Goal: Task Accomplishment & Management: Manage account settings

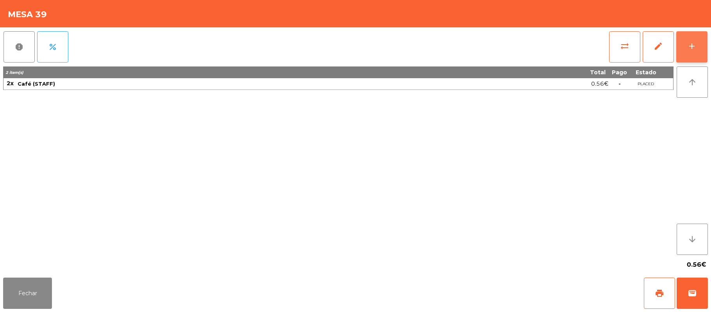
click at [688, 42] on div "add" at bounding box center [691, 45] width 9 height 9
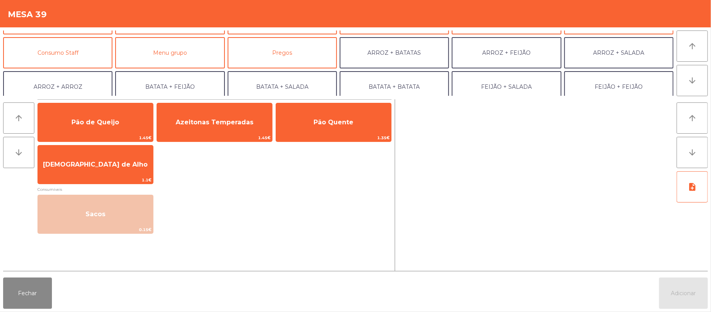
scroll to position [62, 0]
click at [80, 60] on button "Consumo Staff" at bounding box center [57, 52] width 109 height 31
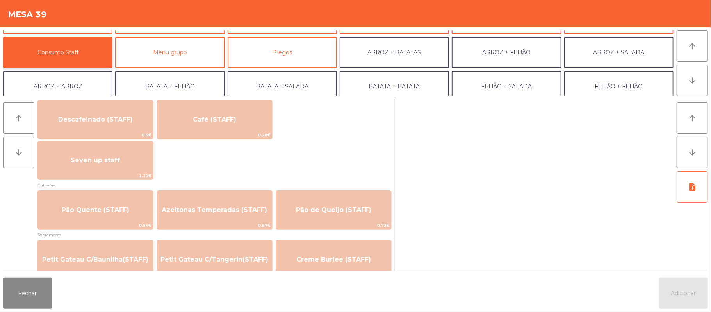
scroll to position [462, 0]
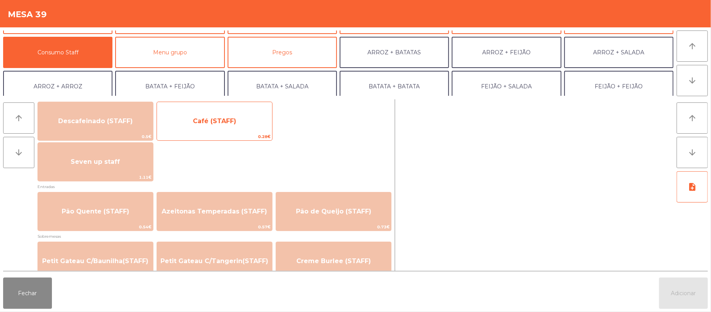
click at [242, 137] on span "0.28€" at bounding box center [214, 136] width 115 height 7
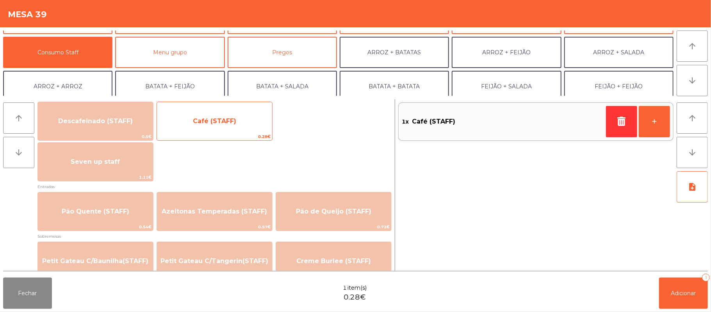
click at [231, 133] on span "0.28€" at bounding box center [214, 136] width 115 height 7
click at [233, 122] on span "Café (STAFF)" at bounding box center [214, 120] width 43 height 7
click at [241, 132] on div "Café (STAFF) 0.28€" at bounding box center [215, 121] width 116 height 39
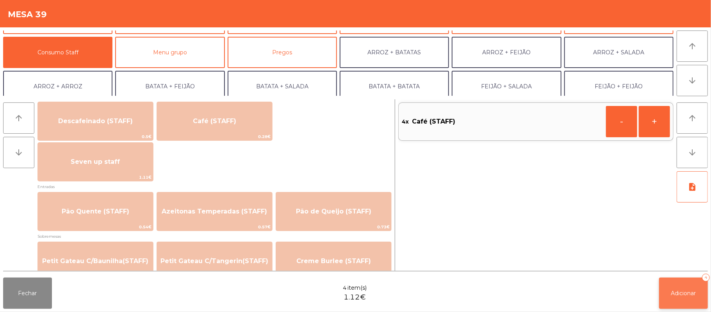
click at [679, 293] on span "Adicionar" at bounding box center [683, 292] width 25 height 7
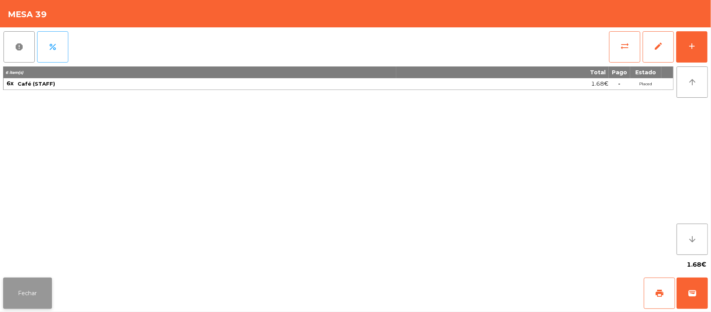
click at [46, 294] on button "Fechar" at bounding box center [27, 292] width 49 height 31
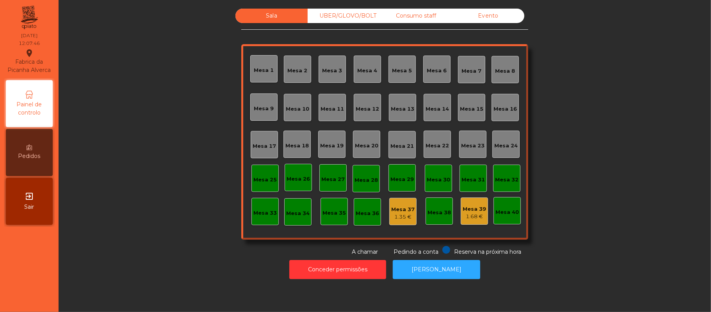
click at [127, 201] on div "Sala UBER/[GEOGRAPHIC_DATA]/BOLT Consumo staff Evento [GEOGRAPHIC_DATA] 2 [GEOG…" at bounding box center [385, 132] width 632 height 247
click at [286, 74] on div "Mesa 2" at bounding box center [297, 68] width 27 height 27
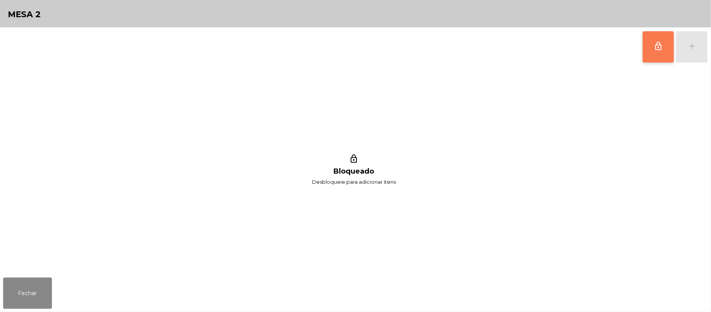
click at [669, 46] on button "lock_outline" at bounding box center [658, 46] width 31 height 31
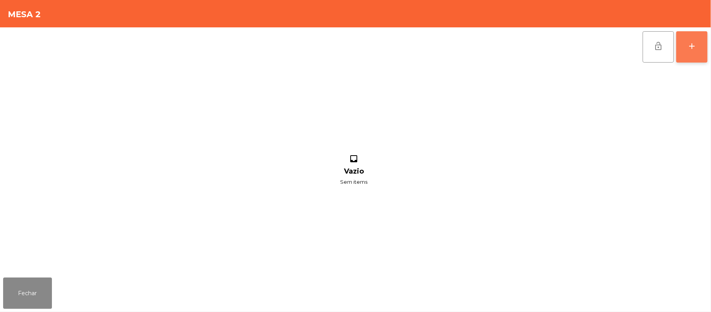
click at [691, 42] on div "add" at bounding box center [691, 45] width 9 height 9
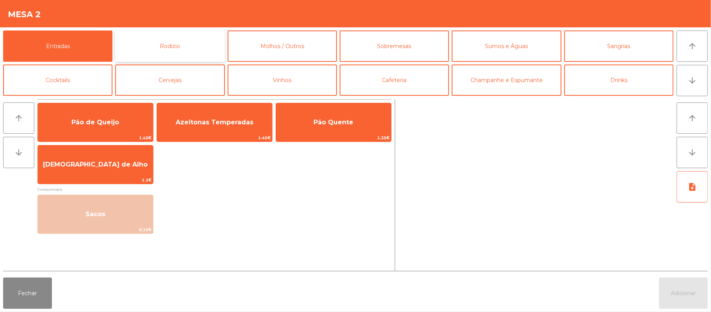
click at [196, 53] on button "Rodizio" at bounding box center [169, 45] width 109 height 31
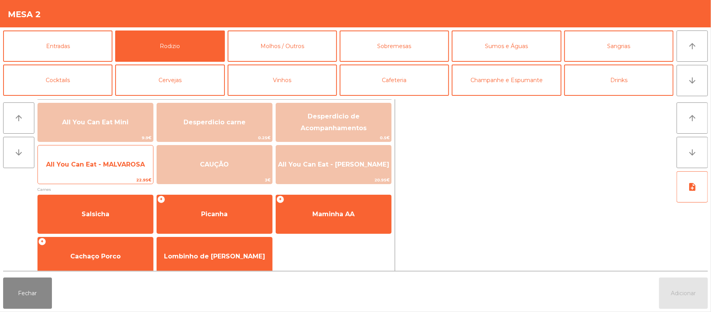
click at [130, 168] on span "All You Can Eat - MALVAROSA" at bounding box center [95, 164] width 99 height 7
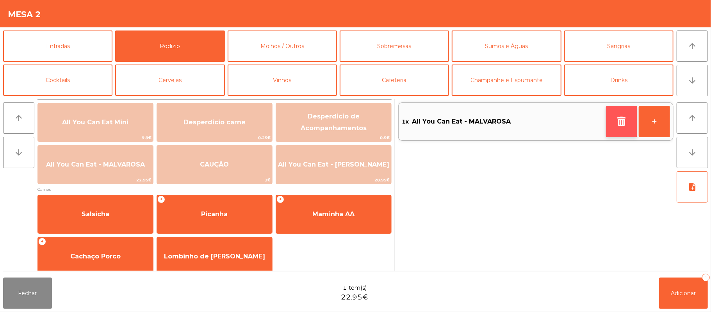
click at [616, 118] on icon "button" at bounding box center [622, 120] width 12 height 9
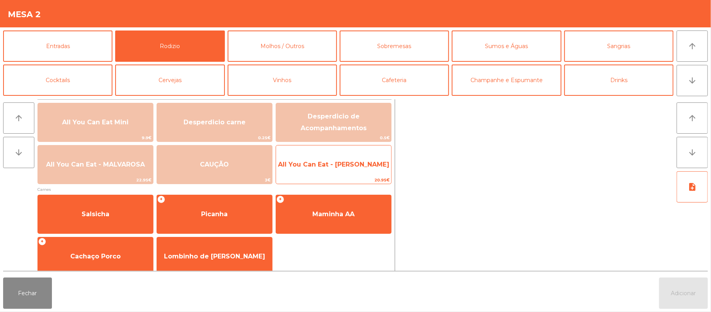
click at [322, 165] on span "All You Can Eat - [PERSON_NAME]" at bounding box center [333, 164] width 111 height 7
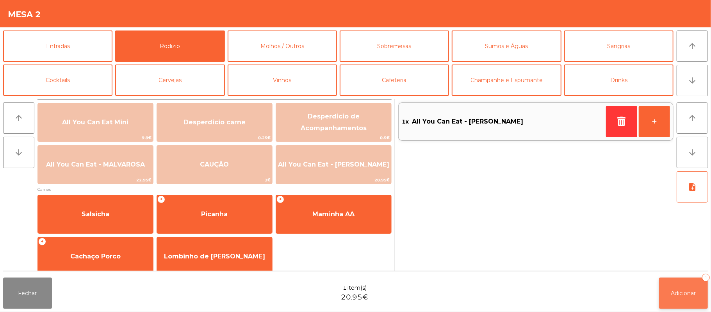
click at [679, 297] on button "Adicionar 1" at bounding box center [683, 292] width 49 height 31
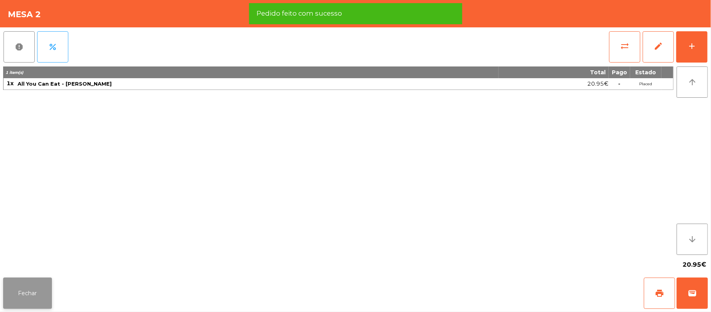
click at [27, 293] on button "Fechar" at bounding box center [27, 292] width 49 height 31
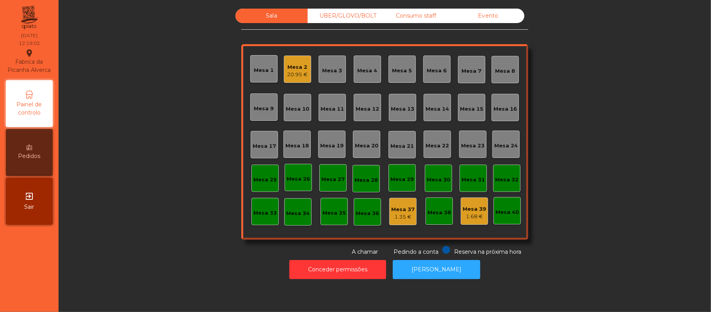
click at [299, 63] on div "Mesa 2" at bounding box center [297, 67] width 21 height 8
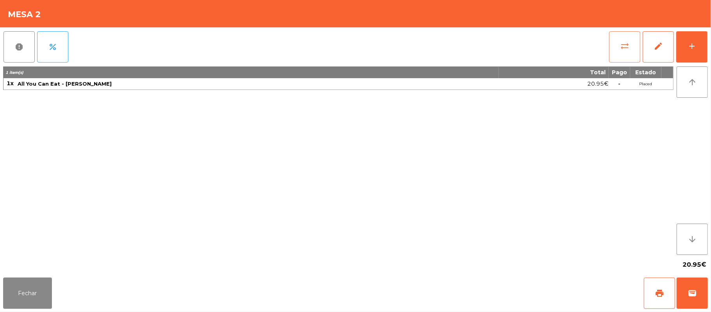
click at [623, 55] on button "sync_alt" at bounding box center [624, 46] width 31 height 31
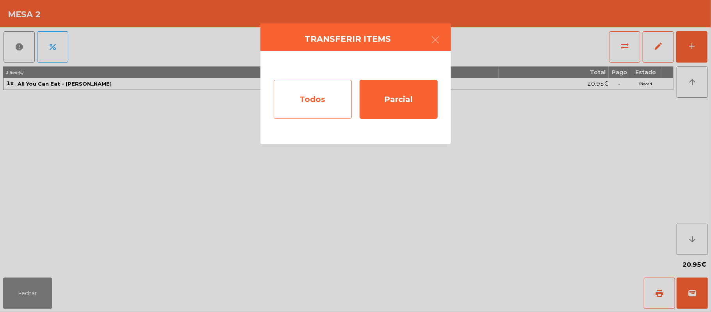
click at [319, 100] on div "Todos" at bounding box center [313, 99] width 78 height 39
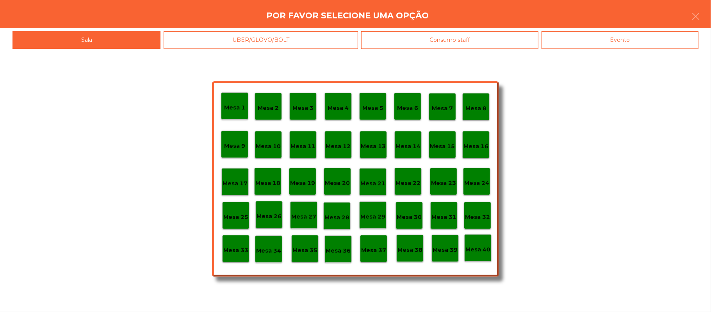
click at [382, 252] on p "Mesa 37" at bounding box center [373, 250] width 25 height 9
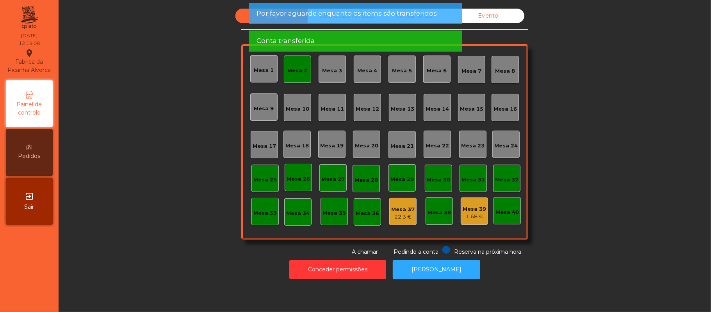
click at [291, 74] on div "Mesa 2" at bounding box center [297, 68] width 27 height 27
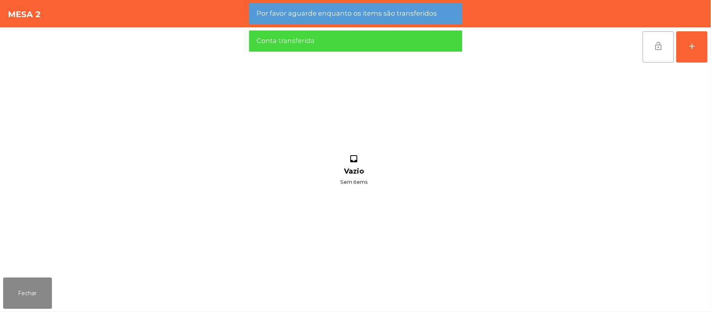
click at [649, 55] on button "lock_open" at bounding box center [658, 46] width 31 height 31
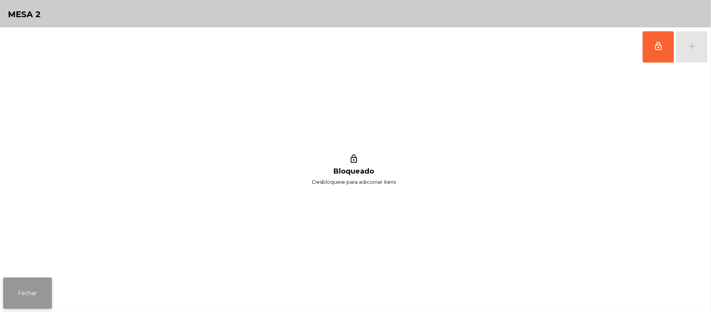
click at [34, 299] on button "Fechar" at bounding box center [27, 292] width 49 height 31
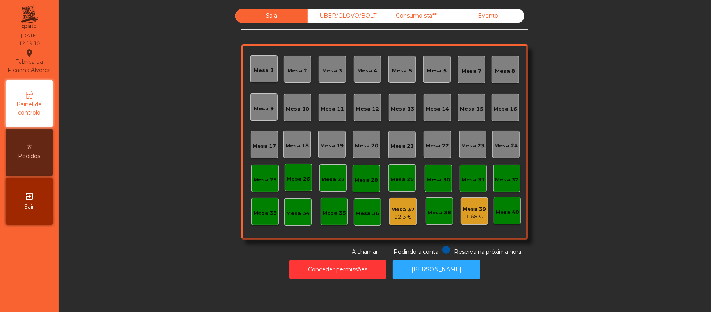
click at [169, 173] on div "Sala UBER/GLOVO/BOLT Consumo staff Evento [GEOGRAPHIC_DATA] 2 [GEOGRAPHIC_DATA]…" at bounding box center [385, 132] width 632 height 247
click at [587, 134] on div "Sala UBER/GLOVO/BOLT Consumo staff Evento [GEOGRAPHIC_DATA] 2 [GEOGRAPHIC_DATA]…" at bounding box center [385, 132] width 632 height 247
click at [506, 103] on div "Mesa 16" at bounding box center [505, 107] width 23 height 11
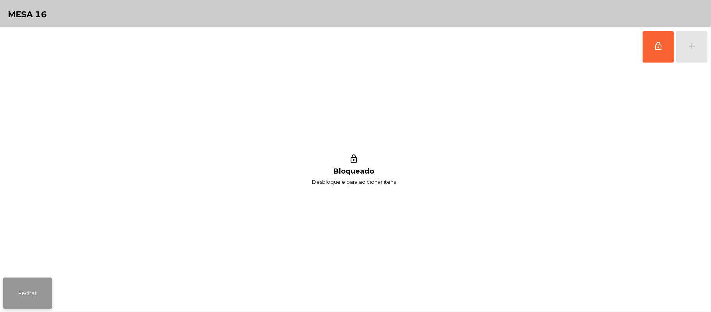
click at [35, 290] on button "Fechar" at bounding box center [27, 292] width 49 height 31
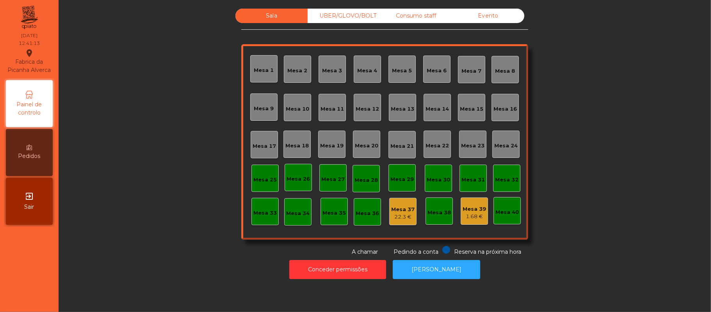
click at [478, 109] on div "Mesa 15" at bounding box center [471, 109] width 23 height 8
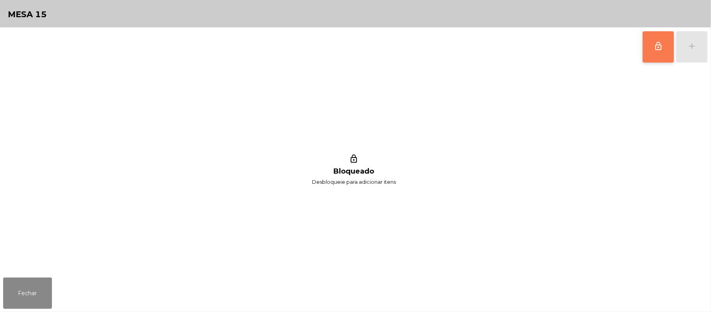
click at [665, 52] on button "lock_outline" at bounding box center [658, 46] width 31 height 31
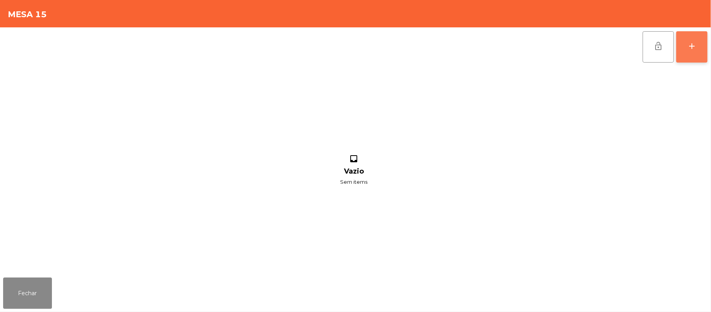
click at [700, 59] on button "add" at bounding box center [691, 46] width 31 height 31
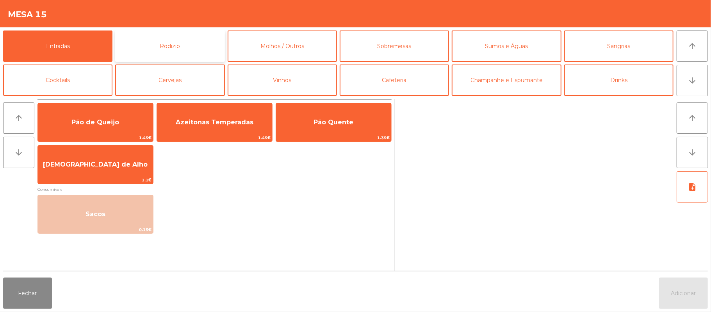
click at [191, 52] on button "Rodizio" at bounding box center [169, 45] width 109 height 31
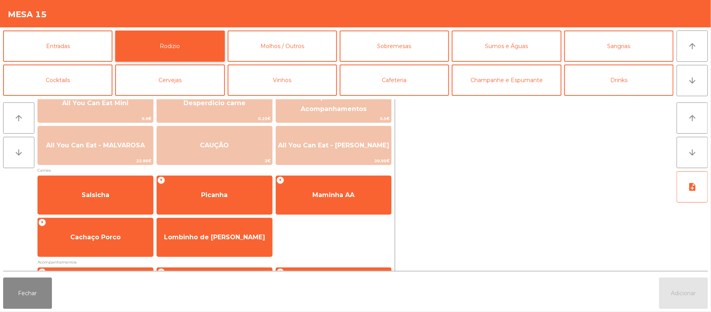
scroll to position [16, 0]
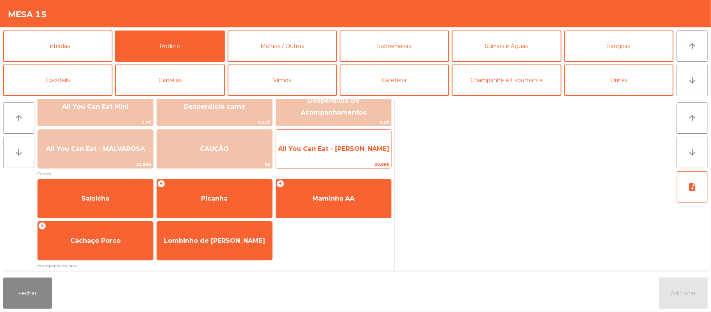
click at [350, 153] on span "All You Can Eat - [PERSON_NAME]" at bounding box center [333, 148] width 115 height 21
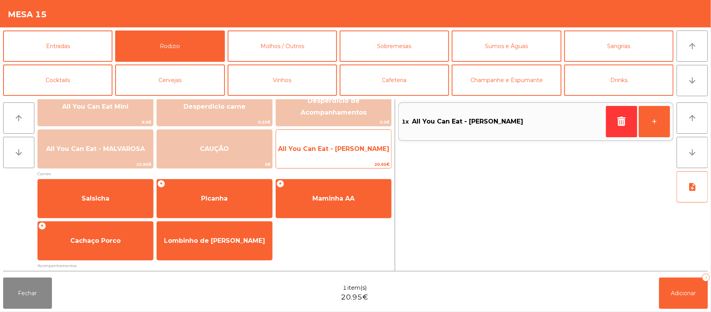
click at [340, 158] on span "All You Can Eat - [PERSON_NAME]" at bounding box center [333, 148] width 115 height 21
click at [338, 157] on span "All You Can Eat - [PERSON_NAME]" at bounding box center [333, 148] width 115 height 21
click at [329, 157] on span "All You Can Eat - [PERSON_NAME]" at bounding box center [333, 148] width 115 height 21
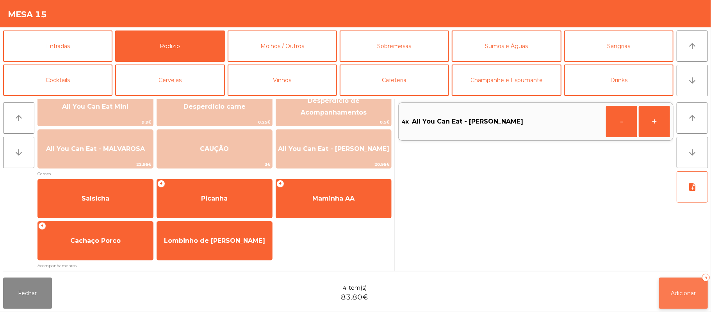
click at [686, 298] on button "Adicionar 4" at bounding box center [683, 292] width 49 height 31
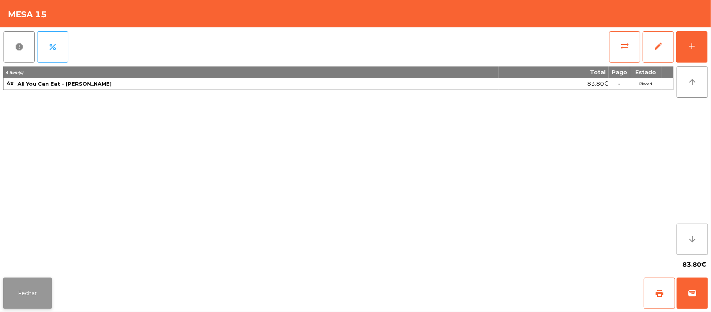
click at [38, 293] on button "Fechar" at bounding box center [27, 292] width 49 height 31
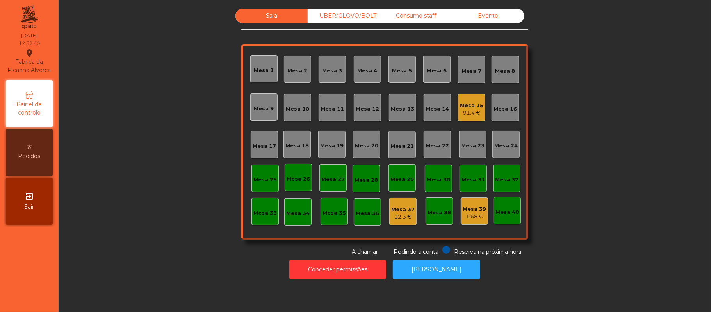
click at [472, 106] on div "Mesa 15" at bounding box center [471, 106] width 23 height 8
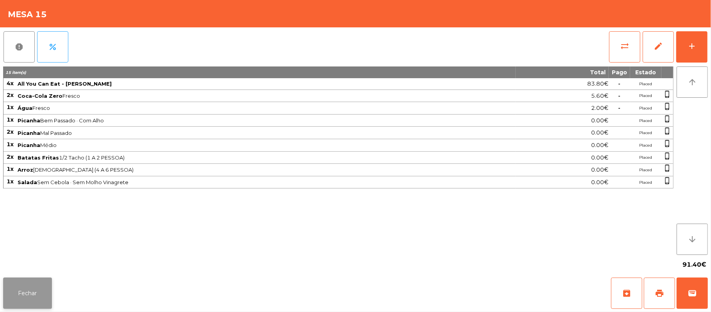
click at [48, 303] on button "Fechar" at bounding box center [27, 292] width 49 height 31
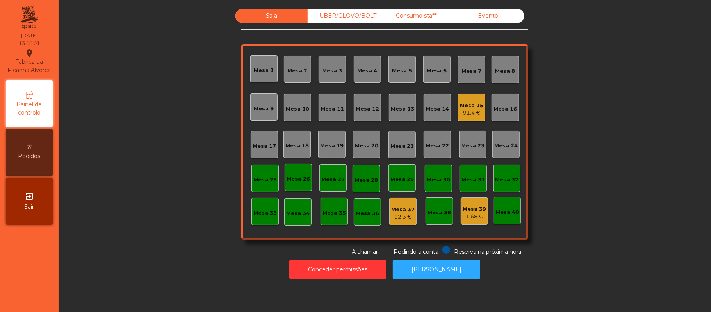
click at [154, 216] on div "Sala UBER/[GEOGRAPHIC_DATA]/BOLT Consumo staff Evento Mesa 1 Mesa 2 [GEOGRAPHIC…" at bounding box center [385, 132] width 632 height 247
click at [334, 139] on div "Mesa 19" at bounding box center [331, 144] width 23 height 11
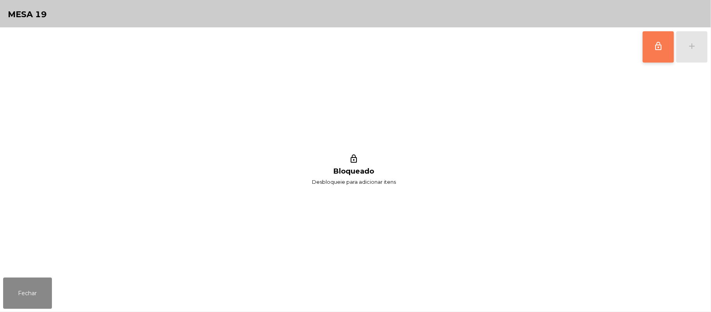
click at [651, 55] on button "lock_outline" at bounding box center [658, 46] width 31 height 31
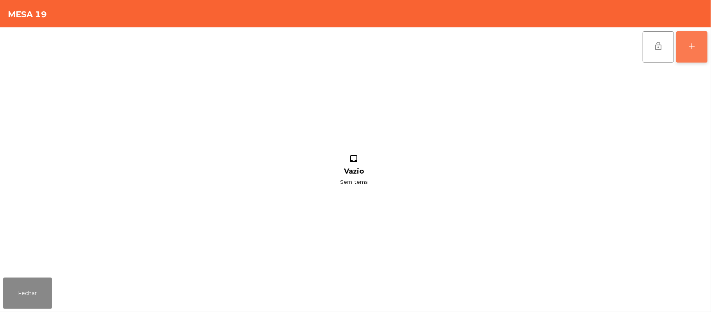
click at [691, 43] on div "add" at bounding box center [691, 45] width 9 height 9
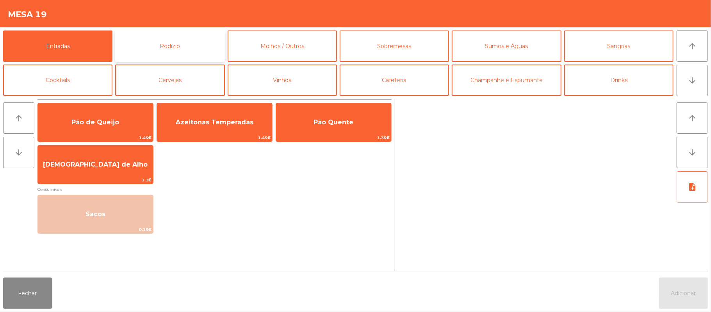
click at [190, 49] on button "Rodizio" at bounding box center [169, 45] width 109 height 31
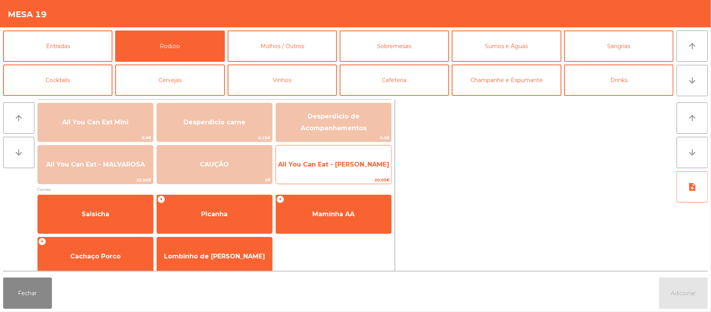
click at [317, 166] on span "All You Can Eat - [PERSON_NAME]" at bounding box center [333, 164] width 111 height 7
click at [325, 153] on div "All You Can Eat - Malva Almoço 20.95€" at bounding box center [334, 164] width 116 height 39
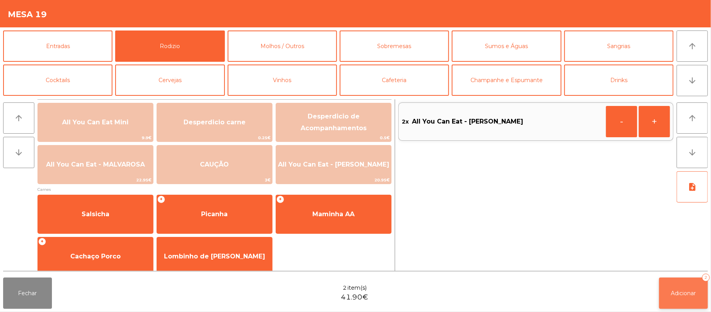
click at [683, 301] on button "Adicionar 2" at bounding box center [683, 292] width 49 height 31
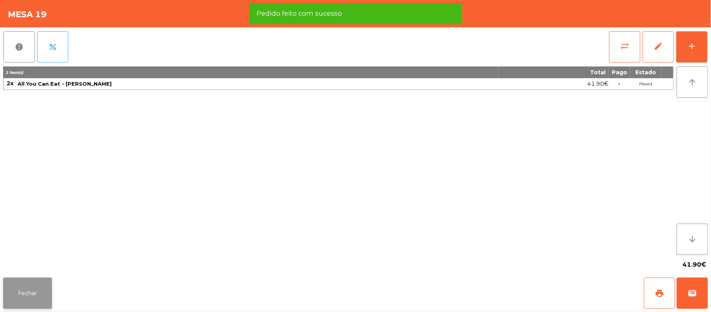
click at [4, 303] on button "Fechar" at bounding box center [27, 292] width 49 height 31
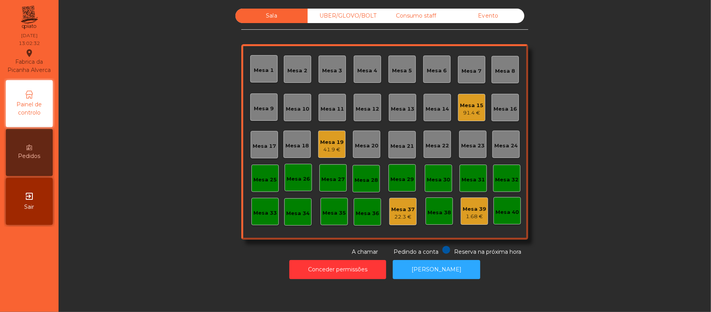
click at [339, 109] on div "Mesa 11" at bounding box center [332, 107] width 27 height 27
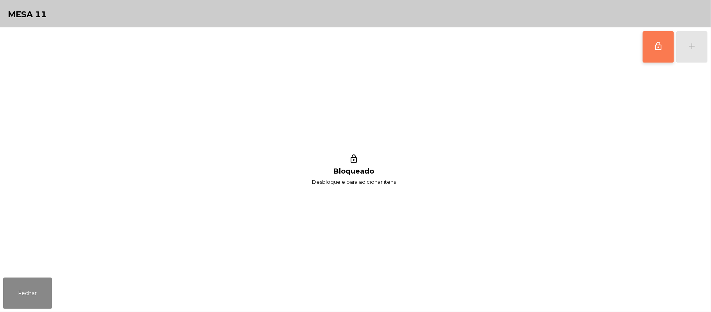
click at [662, 57] on button "lock_outline" at bounding box center [658, 46] width 31 height 31
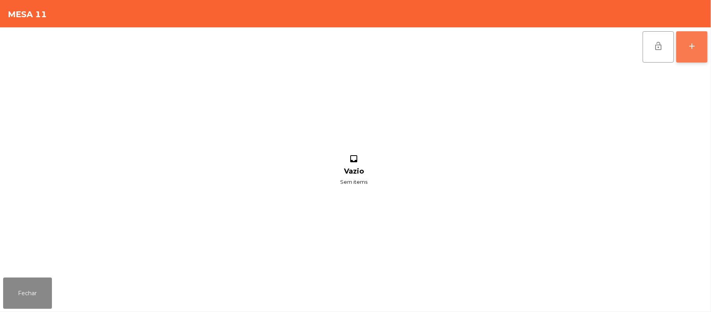
click at [688, 47] on div "add" at bounding box center [691, 45] width 9 height 9
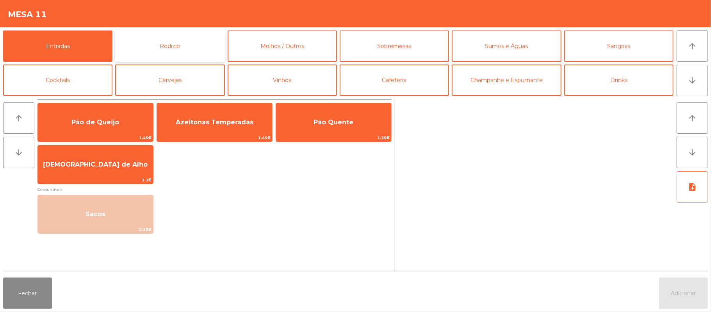
click at [181, 46] on button "Rodizio" at bounding box center [169, 45] width 109 height 31
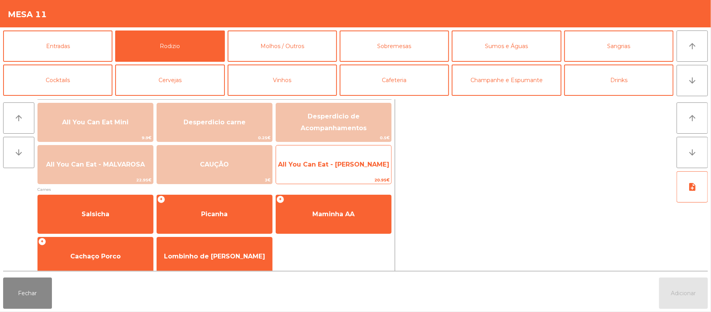
click at [353, 182] on span "20.95€" at bounding box center [333, 179] width 115 height 7
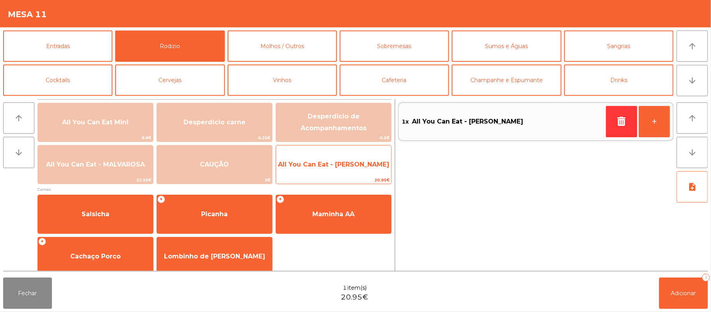
click at [353, 174] on span "All You Can Eat - [PERSON_NAME]" at bounding box center [333, 164] width 115 height 21
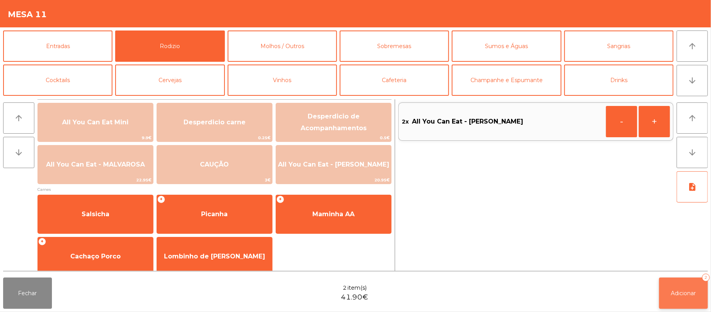
click at [683, 293] on span "Adicionar" at bounding box center [683, 292] width 25 height 7
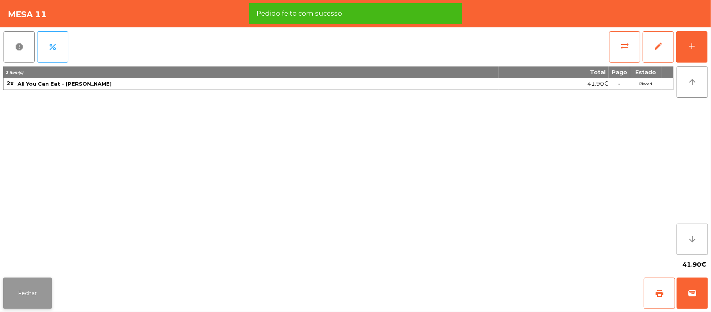
click at [26, 292] on button "Fechar" at bounding box center [27, 292] width 49 height 31
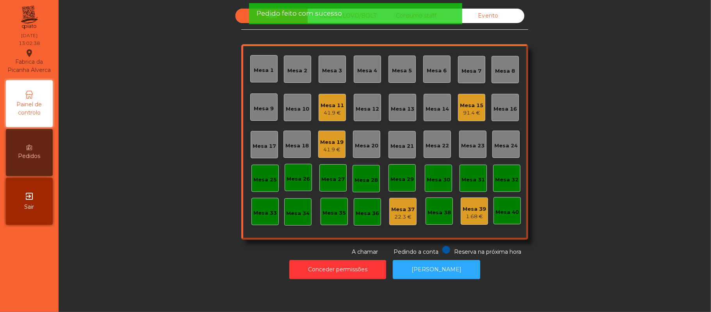
click at [335, 149] on div "41.9 €" at bounding box center [331, 150] width 23 height 8
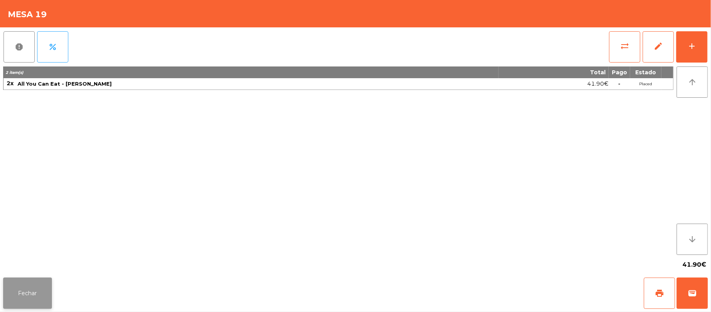
click at [10, 305] on button "Fechar" at bounding box center [27, 292] width 49 height 31
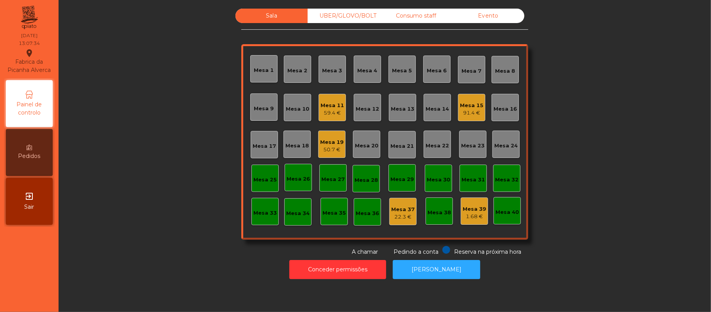
click at [602, 133] on div "Sala UBER/[GEOGRAPHIC_DATA]/BOLT Consumo staff Evento Mesa 1 Mesa 2 [GEOGRAPHIC…" at bounding box center [385, 132] width 632 height 247
click at [582, 87] on div "Sala UBER/[GEOGRAPHIC_DATA]/BOLT Consumo staff Evento Mesa 1 Mesa 2 [GEOGRAPHIC…" at bounding box center [385, 132] width 632 height 247
click at [610, 102] on div "Sala UBER/[GEOGRAPHIC_DATA]/BOLT Consumo staff Evento Mesa 1 Mesa 2 [GEOGRAPHIC…" at bounding box center [385, 132] width 632 height 247
click at [374, 141] on div "Mesa 20" at bounding box center [366, 143] width 27 height 27
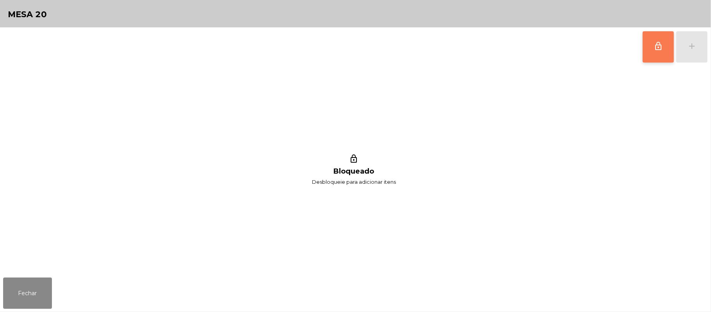
click at [656, 54] on button "lock_outline" at bounding box center [658, 46] width 31 height 31
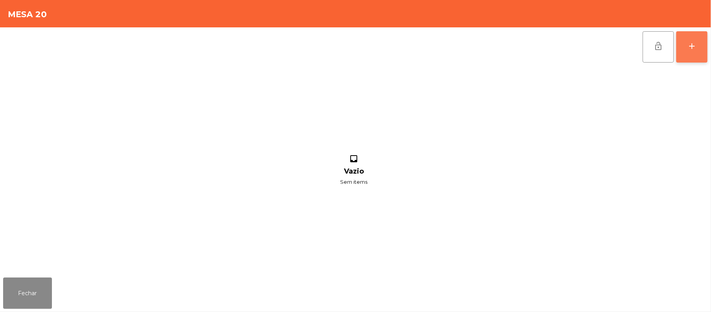
click at [705, 50] on button "add" at bounding box center [691, 46] width 31 height 31
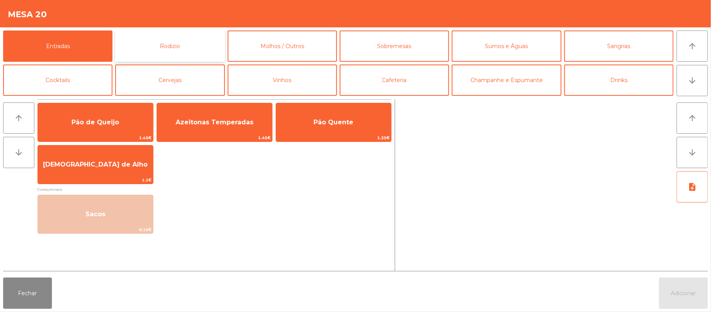
click at [196, 45] on button "Rodizio" at bounding box center [169, 45] width 109 height 31
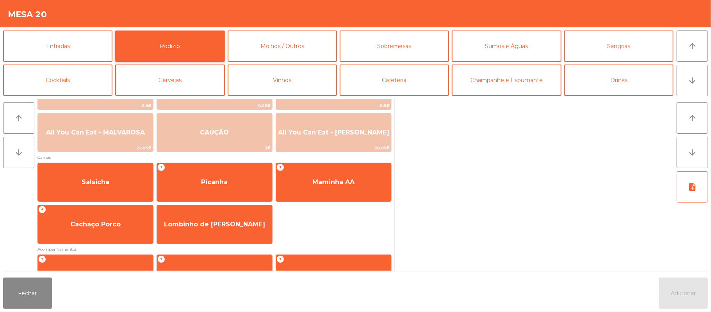
scroll to position [33, 0]
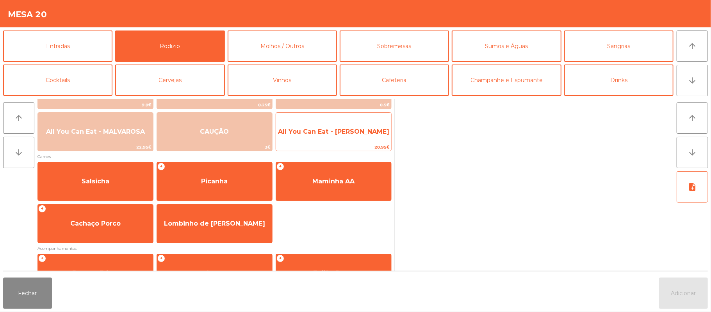
click at [364, 132] on span "All You Can Eat - [PERSON_NAME]" at bounding box center [333, 131] width 111 height 7
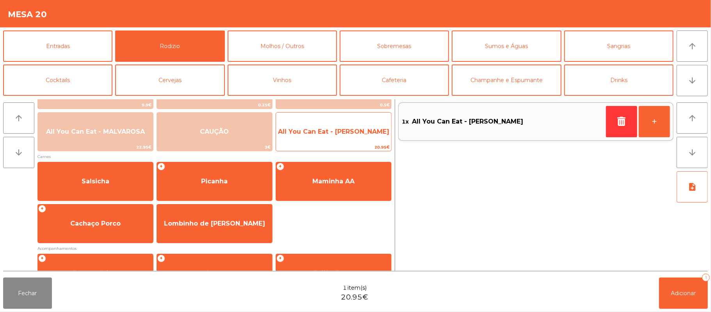
click at [367, 133] on span "All You Can Eat - [PERSON_NAME]" at bounding box center [333, 131] width 111 height 7
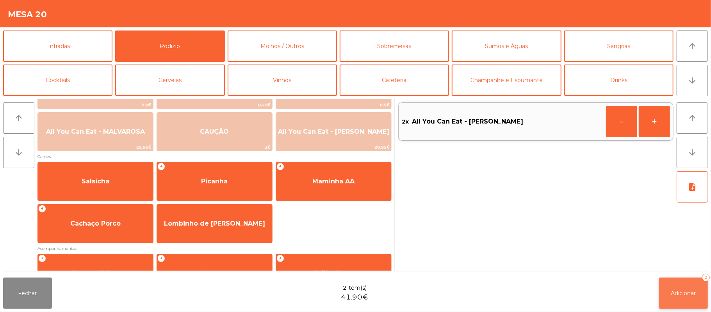
click at [661, 293] on button "Adicionar 2" at bounding box center [683, 292] width 49 height 31
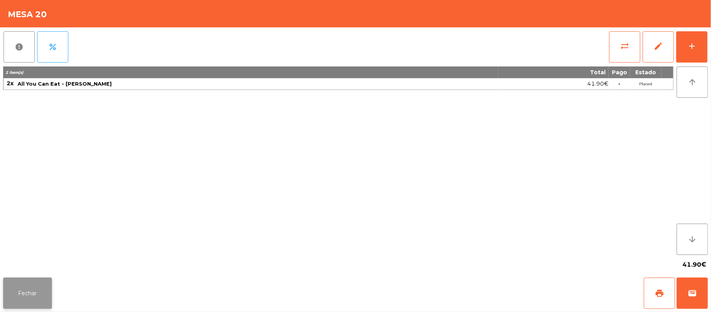
click at [28, 294] on button "Fechar" at bounding box center [27, 292] width 49 height 31
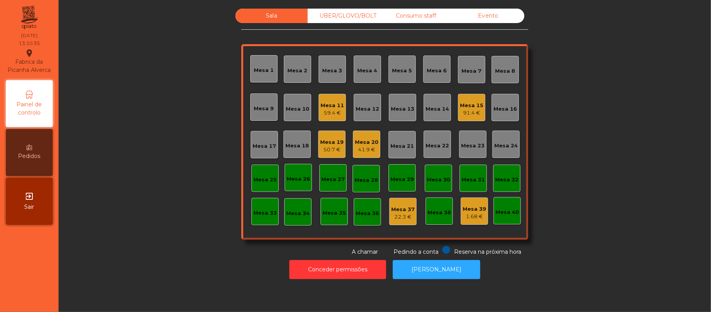
click at [353, 12] on div "UBER/GLOVO/BOLT" at bounding box center [344, 16] width 72 height 14
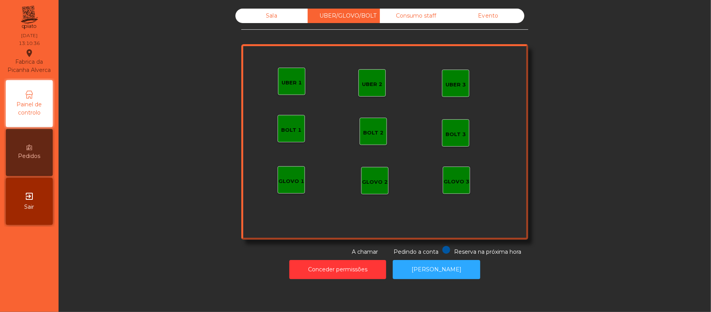
click at [278, 72] on div "UBER 1" at bounding box center [291, 81] width 27 height 27
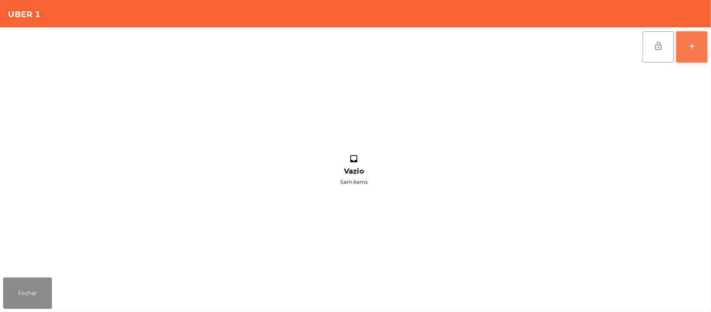
click at [699, 41] on button "add" at bounding box center [691, 46] width 31 height 31
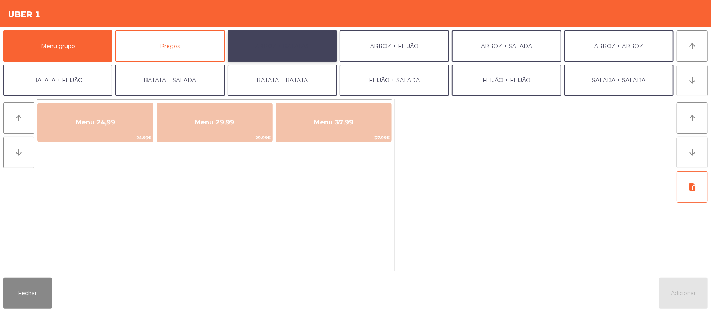
click at [261, 36] on button "ARROZ + BATATAS" at bounding box center [282, 45] width 109 height 31
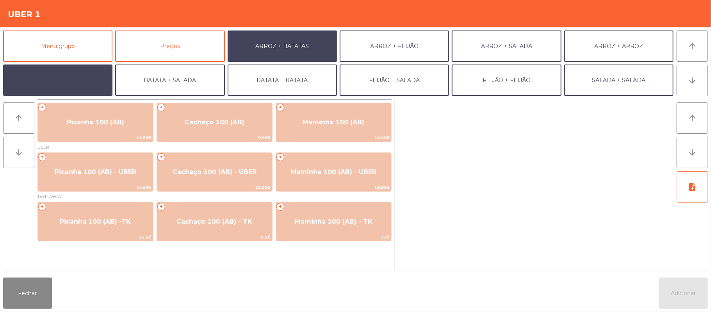
click at [70, 78] on button "BATATA + FEIJÃO" at bounding box center [57, 79] width 109 height 31
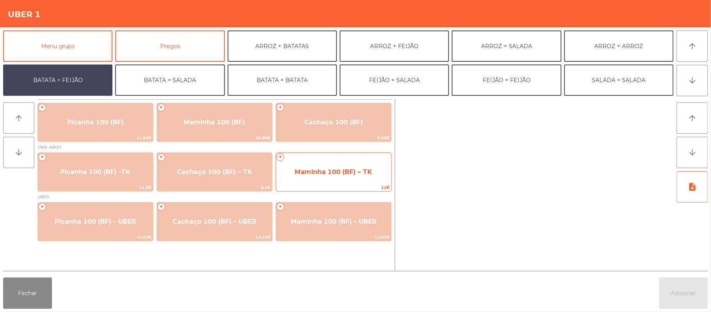
click at [323, 174] on span "Maminha 100 (BF) – TK" at bounding box center [333, 171] width 77 height 7
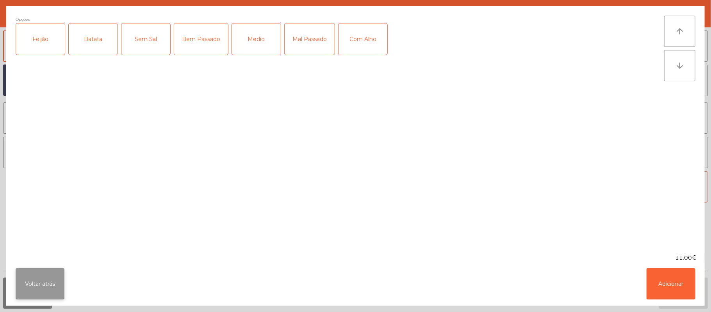
click at [37, 282] on button "Voltar atrás" at bounding box center [40, 283] width 49 height 31
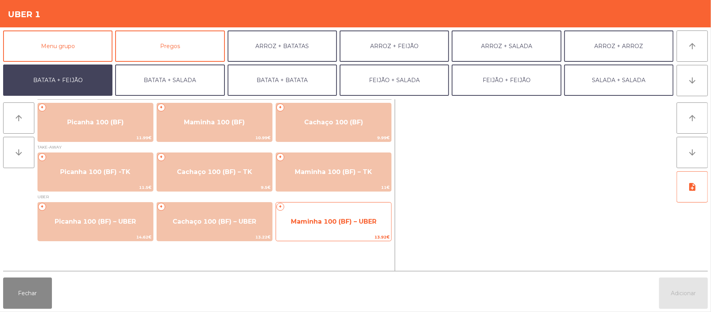
click at [319, 223] on span "Maminha 100 (BF) – UBER" at bounding box center [334, 221] width 86 height 7
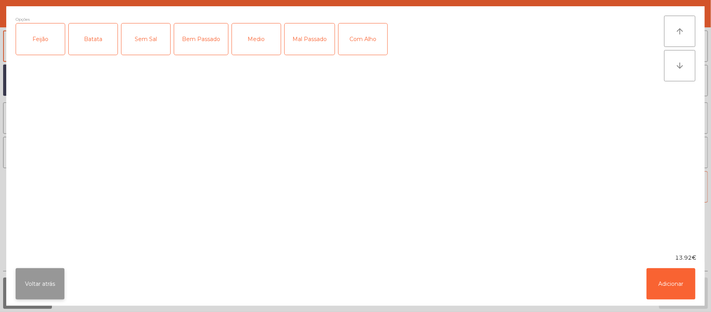
click at [40, 291] on button "Voltar atrás" at bounding box center [40, 283] width 49 height 31
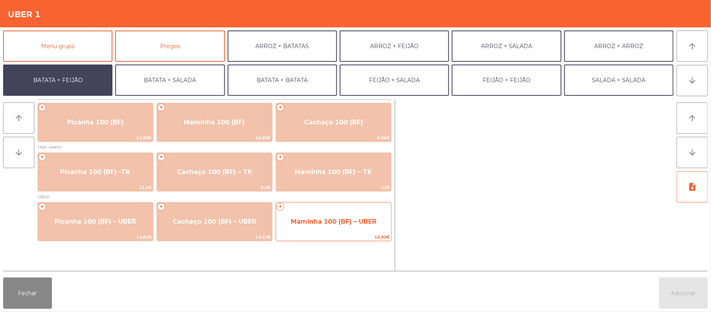
click at [327, 228] on span "Maminha 100 (BF) – UBER" at bounding box center [333, 221] width 115 height 21
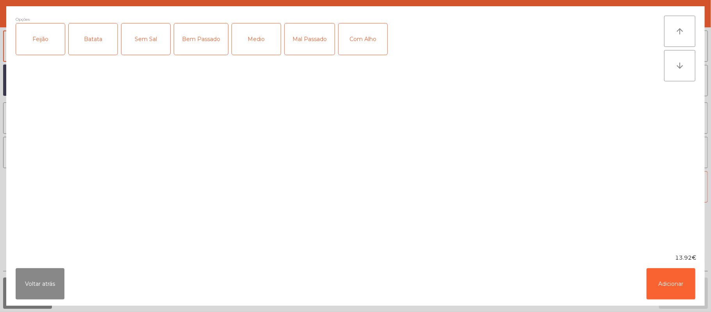
click at [44, 51] on div "Feijão" at bounding box center [40, 38] width 49 height 31
click at [94, 41] on div "Batata" at bounding box center [93, 38] width 49 height 31
click at [258, 41] on div "Medio" at bounding box center [256, 38] width 49 height 31
click at [672, 282] on button "Adicionar" at bounding box center [671, 283] width 49 height 31
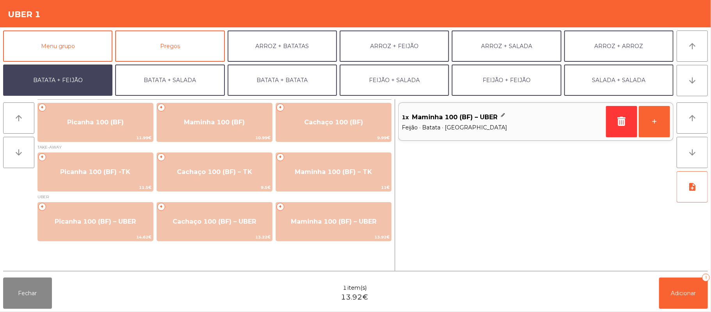
scroll to position [34, 0]
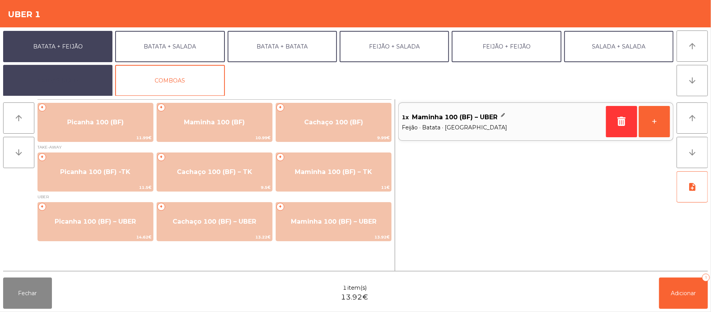
click at [81, 80] on button "EXTRAS UBER" at bounding box center [57, 80] width 109 height 31
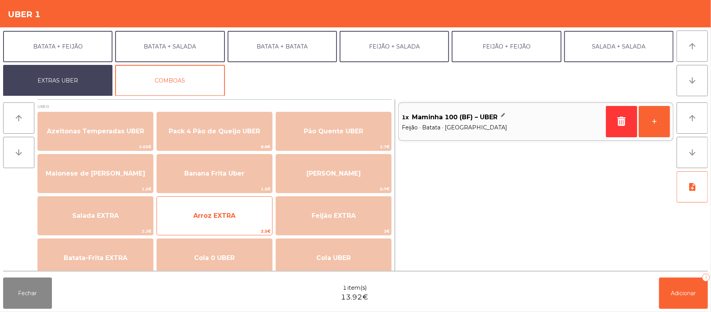
click at [232, 222] on span "Arroz EXTRA" at bounding box center [214, 215] width 115 height 21
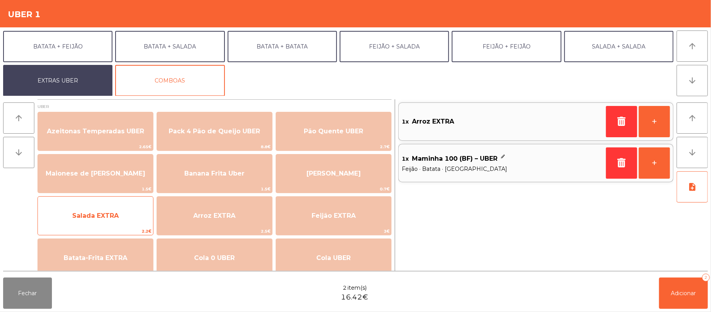
click at [131, 208] on span "Salada EXTRA" at bounding box center [95, 215] width 115 height 21
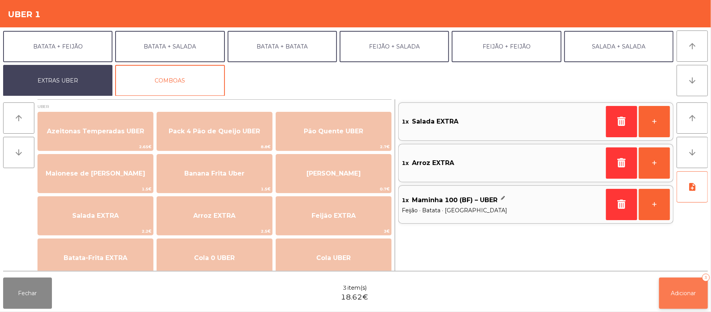
click at [684, 292] on span "Adicionar" at bounding box center [683, 292] width 25 height 7
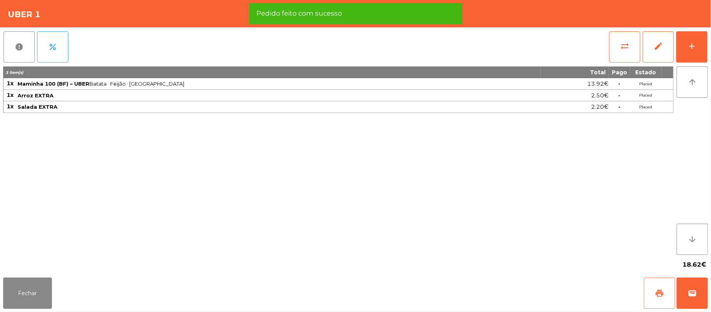
click at [648, 284] on button "print" at bounding box center [659, 292] width 31 height 31
click at [698, 308] on button "wallet" at bounding box center [692, 292] width 31 height 31
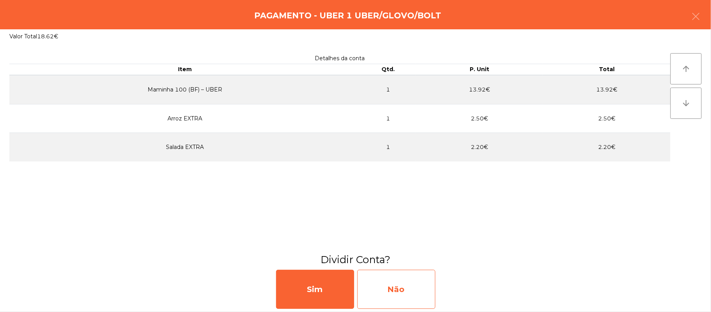
click at [393, 291] on div "Não" at bounding box center [396, 288] width 78 height 39
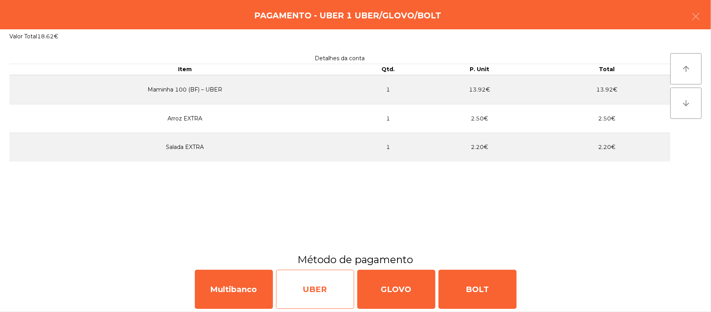
click at [311, 294] on div "UBER" at bounding box center [315, 288] width 78 height 39
select select "**"
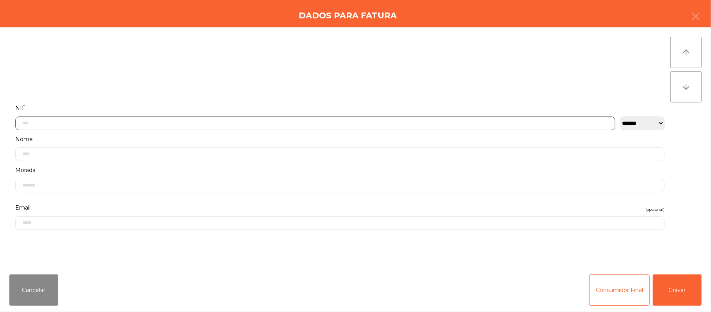
click at [290, 120] on input "text" at bounding box center [315, 123] width 600 height 14
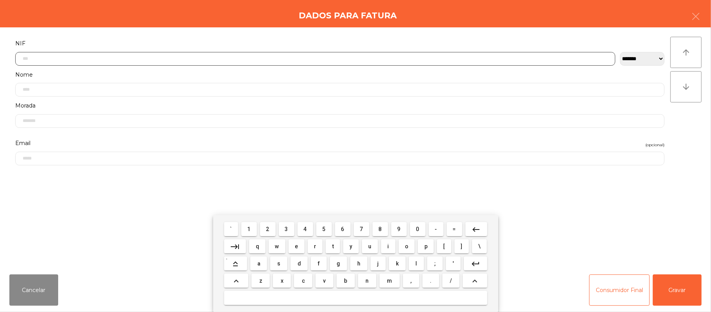
scroll to position [66, 0]
type input "*********"
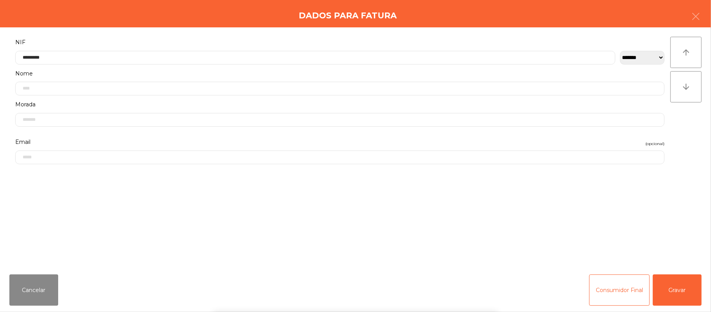
click at [677, 280] on div "` 1 2 3 4 5 6 7 8 9 0 - = keyboard_backspace keyboard_tab q w e r t y u i o p […" at bounding box center [355, 263] width 711 height 97
click at [688, 289] on div "` 1 2 3 4 5 6 7 8 9 0 - = keyboard_backspace keyboard_tab q w e r t y u i o p […" at bounding box center [355, 263] width 711 height 97
click at [683, 282] on button "Gravar" at bounding box center [677, 289] width 49 height 31
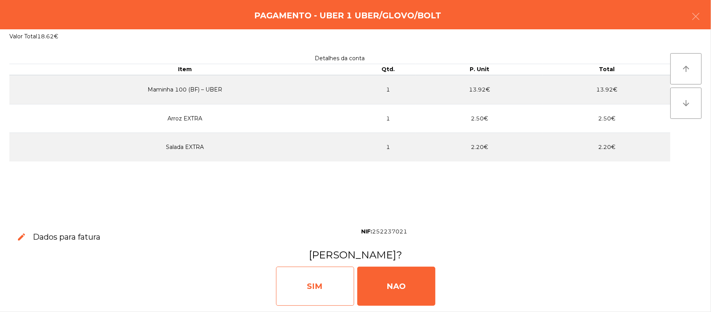
click at [323, 289] on div "SIM" at bounding box center [315, 285] width 78 height 39
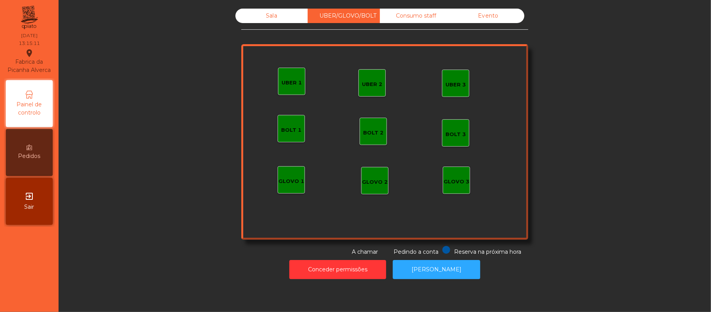
click at [274, 18] on div "Sala" at bounding box center [272, 16] width 72 height 14
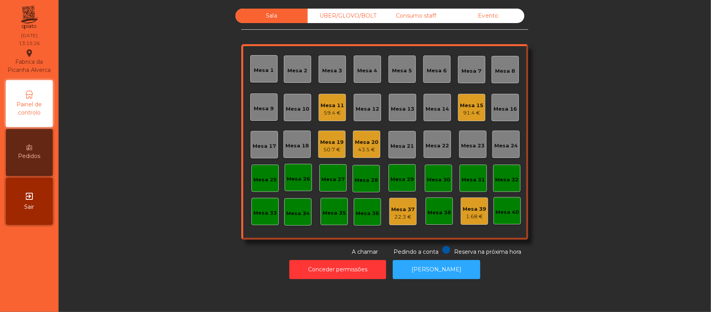
click at [372, 148] on div "43.5 €" at bounding box center [366, 150] width 23 height 8
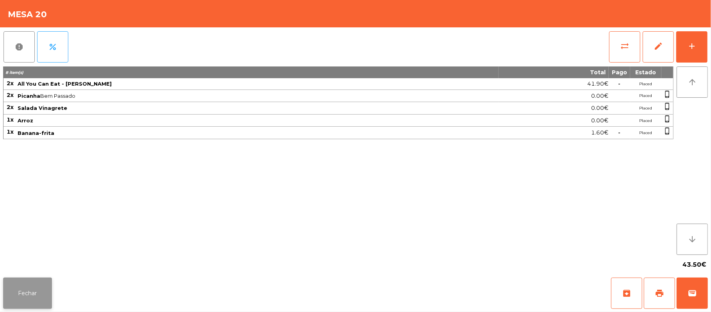
click at [29, 291] on button "Fechar" at bounding box center [27, 292] width 49 height 31
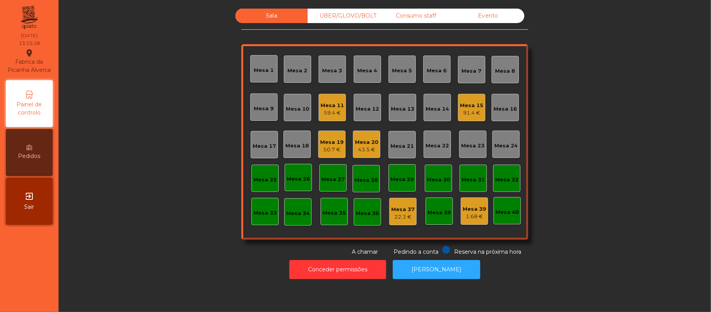
click at [323, 144] on div "Mesa 19" at bounding box center [331, 142] width 23 height 8
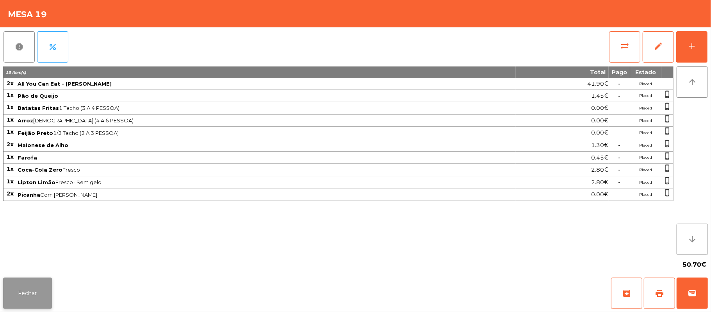
click at [27, 289] on button "Fechar" at bounding box center [27, 292] width 49 height 31
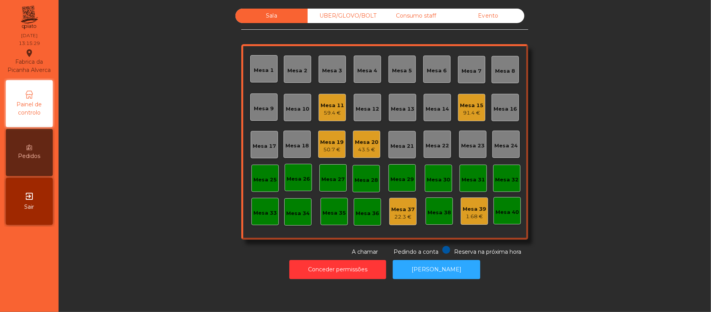
click at [461, 108] on div "Mesa 15" at bounding box center [471, 106] width 23 height 8
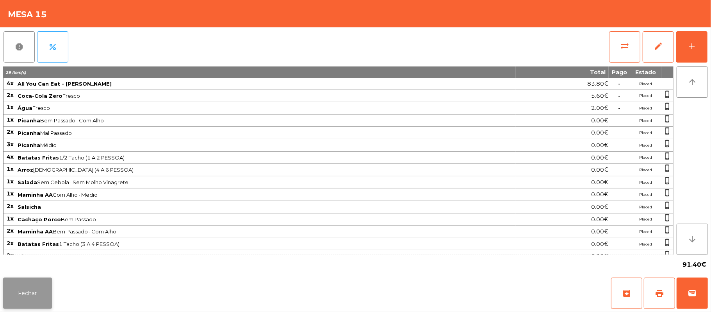
click at [22, 302] on button "Fechar" at bounding box center [27, 292] width 49 height 31
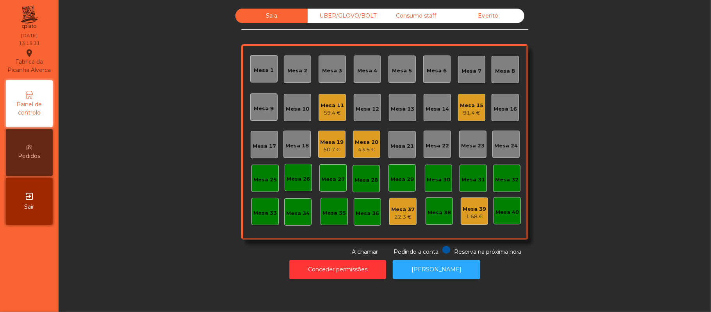
click at [328, 110] on div "59.4 €" at bounding box center [332, 113] width 23 height 8
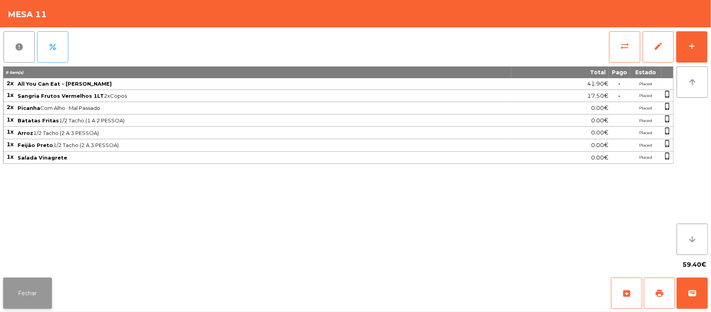
click at [26, 300] on button "Fechar" at bounding box center [27, 292] width 49 height 31
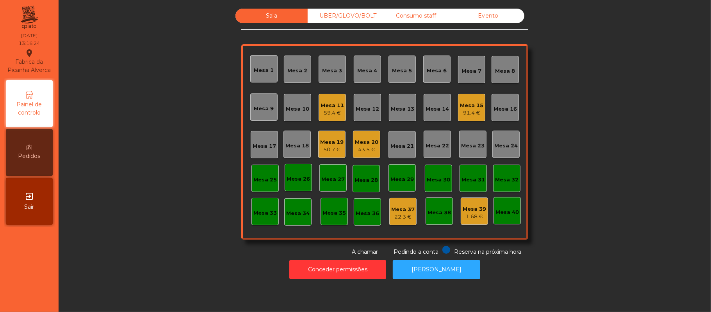
click at [363, 141] on div "Mesa 20" at bounding box center [366, 142] width 23 height 8
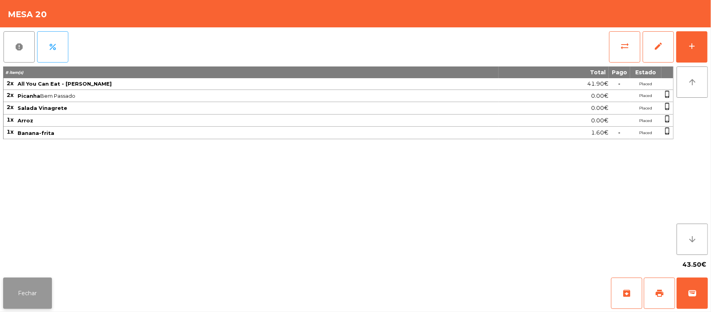
click at [40, 294] on button "Fechar" at bounding box center [27, 292] width 49 height 31
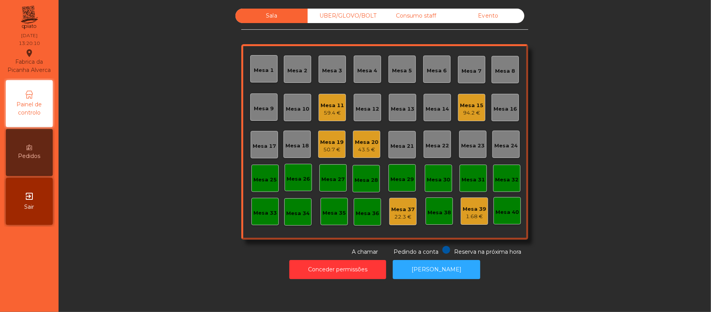
click at [365, 130] on div "Mesa 20 43.5 €" at bounding box center [366, 143] width 27 height 27
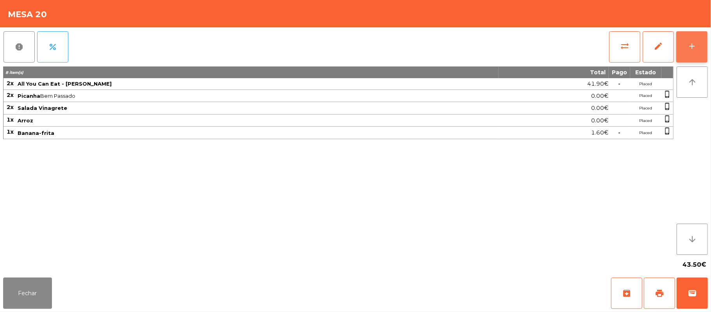
click at [691, 33] on button "add" at bounding box center [691, 46] width 31 height 31
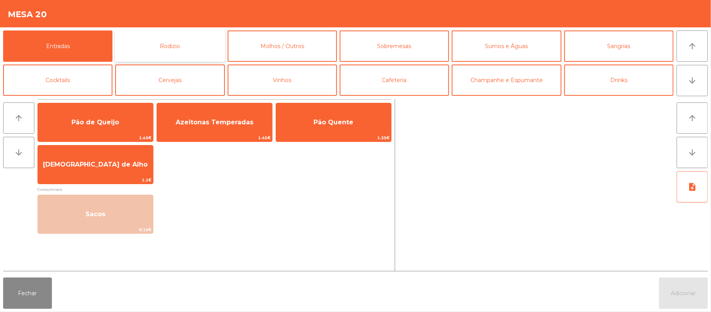
click at [218, 35] on button "Rodizio" at bounding box center [169, 45] width 109 height 31
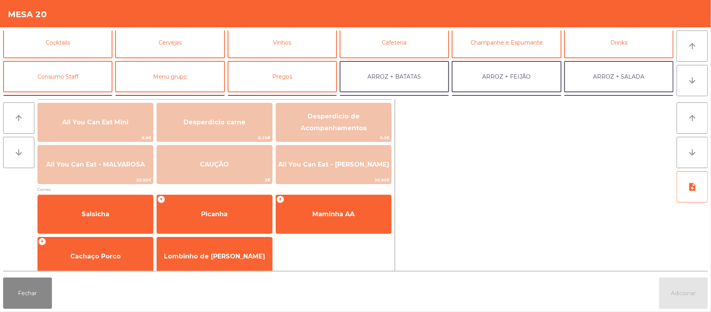
scroll to position [43, 0]
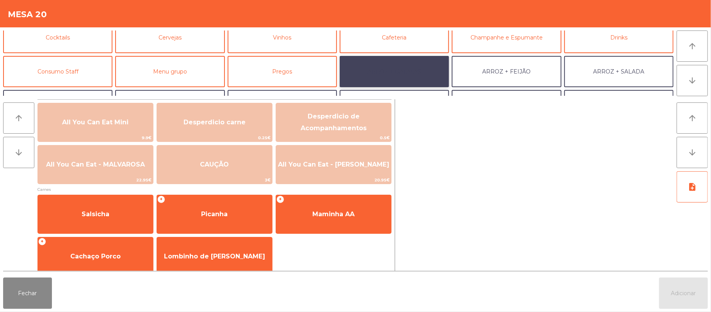
click at [343, 72] on button "ARROZ + BATATAS" at bounding box center [394, 71] width 109 height 31
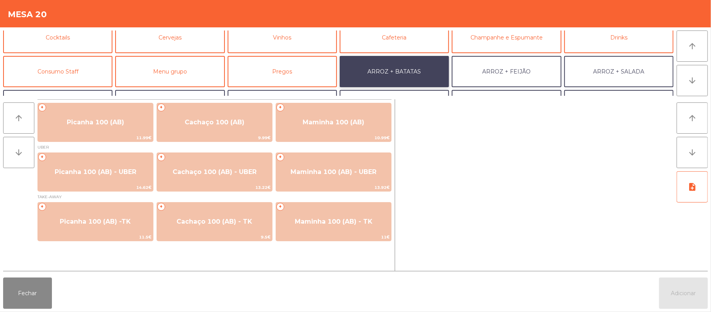
scroll to position [0, 0]
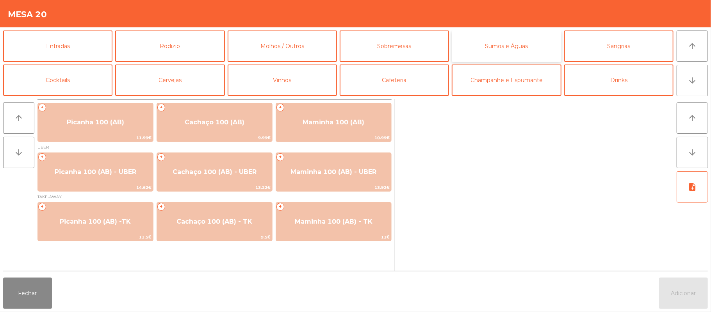
click at [493, 48] on button "Sumos e Águas" at bounding box center [506, 45] width 109 height 31
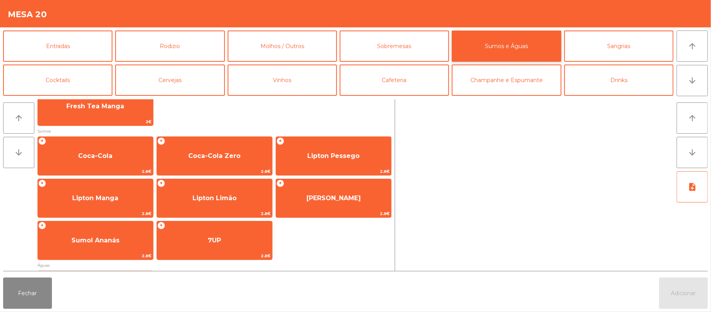
scroll to position [102, 0]
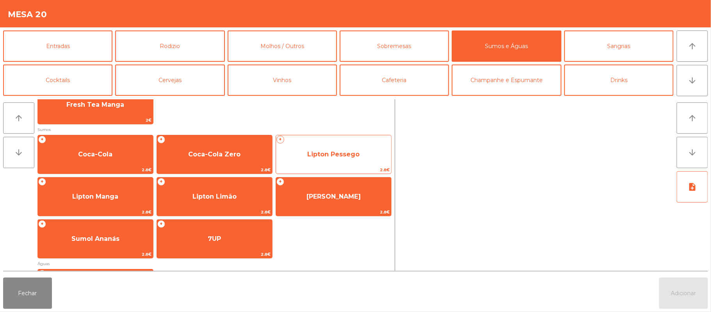
click at [286, 170] on span "2.8€" at bounding box center [333, 169] width 115 height 7
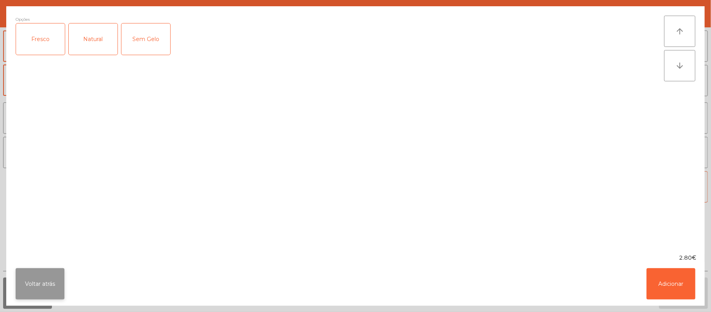
click at [43, 283] on button "Voltar atrás" at bounding box center [40, 283] width 49 height 31
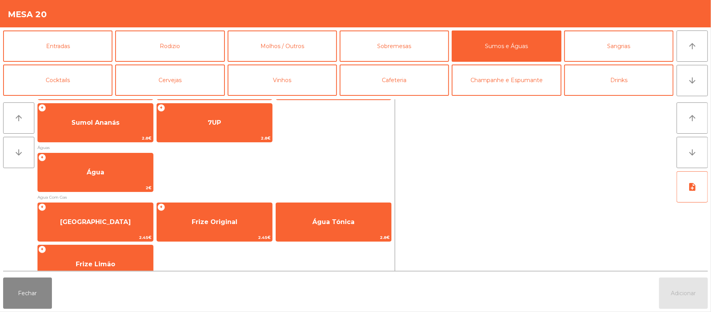
scroll to position [223, 0]
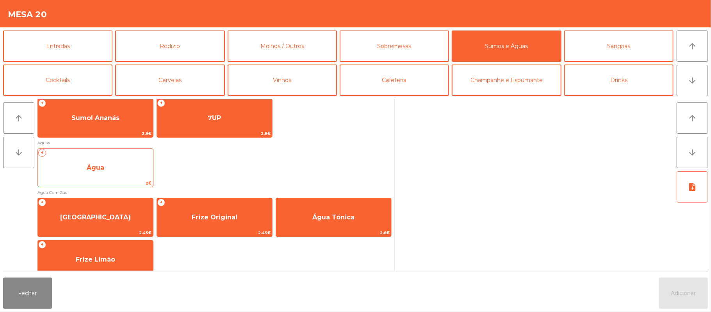
click at [116, 177] on span "Água" at bounding box center [95, 167] width 115 height 21
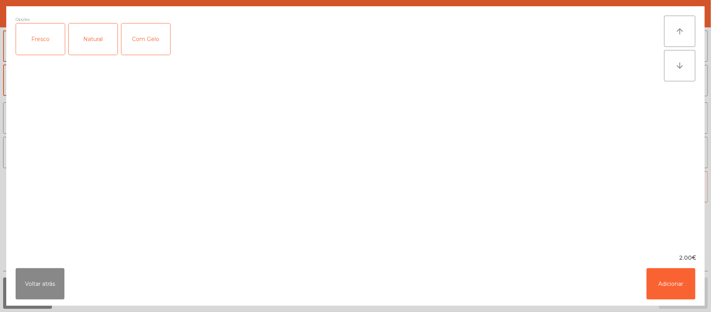
click at [45, 45] on div "Fresco" at bounding box center [40, 38] width 49 height 31
click at [674, 293] on button "Adicionar" at bounding box center [671, 283] width 49 height 31
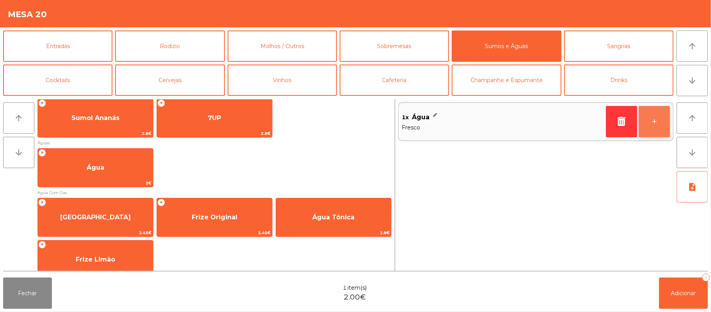
click at [655, 117] on button "+" at bounding box center [654, 121] width 31 height 31
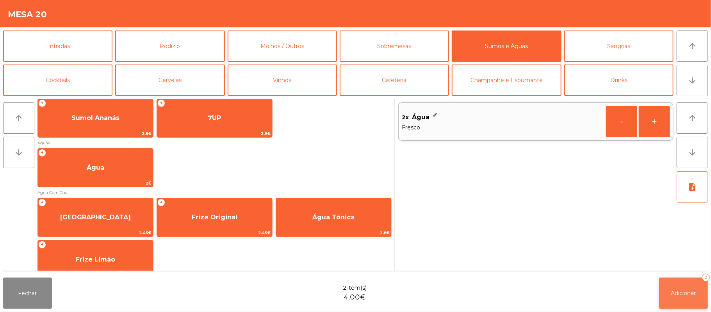
click at [687, 291] on span "Adicionar" at bounding box center [683, 292] width 25 height 7
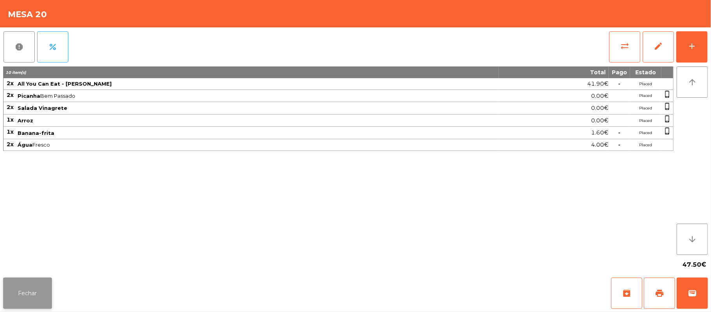
click at [31, 298] on button "Fechar" at bounding box center [27, 292] width 49 height 31
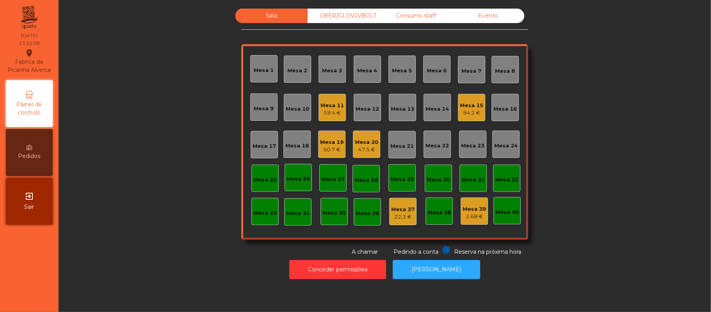
click at [429, 149] on div "Mesa 22" at bounding box center [437, 146] width 23 height 8
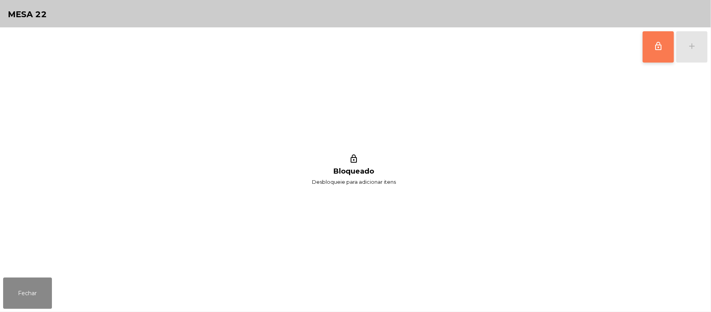
click at [650, 45] on button "lock_outline" at bounding box center [658, 46] width 31 height 31
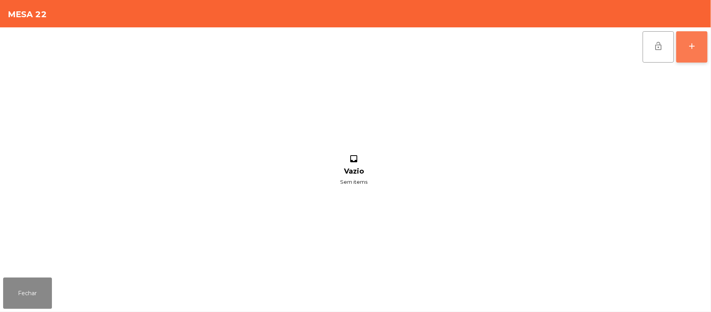
click at [702, 50] on button "add" at bounding box center [691, 46] width 31 height 31
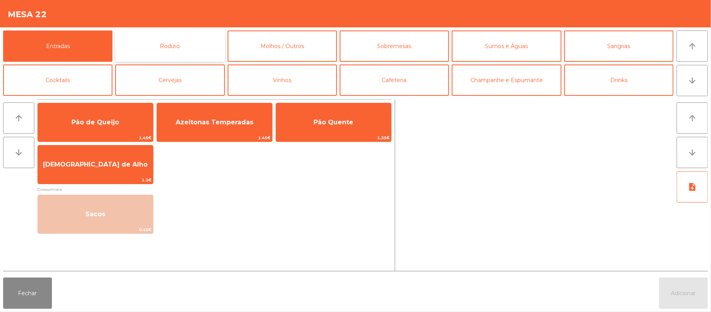
click at [184, 44] on button "Rodizio" at bounding box center [169, 45] width 109 height 31
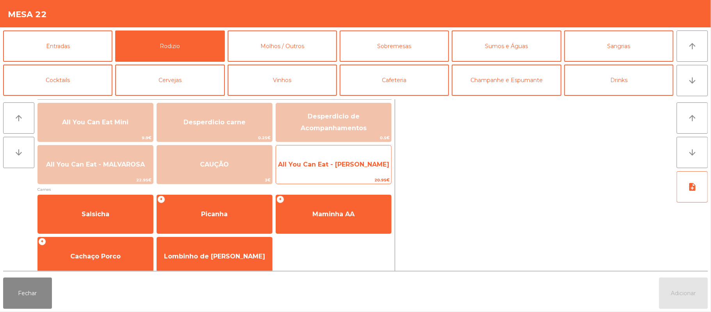
click at [339, 171] on span "All You Can Eat - [PERSON_NAME]" at bounding box center [333, 164] width 115 height 21
click at [348, 165] on span "All You Can Eat - [PERSON_NAME]" at bounding box center [333, 164] width 111 height 7
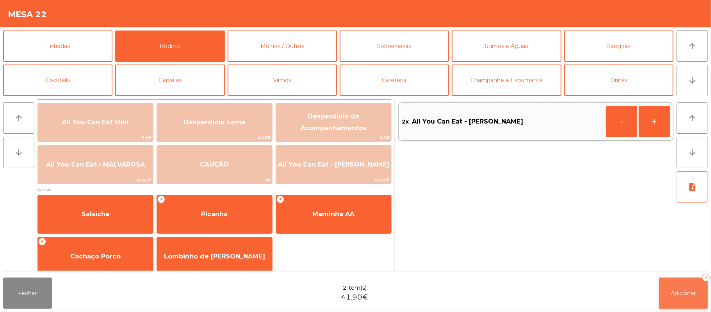
click at [694, 281] on button "Adicionar 2" at bounding box center [683, 292] width 49 height 31
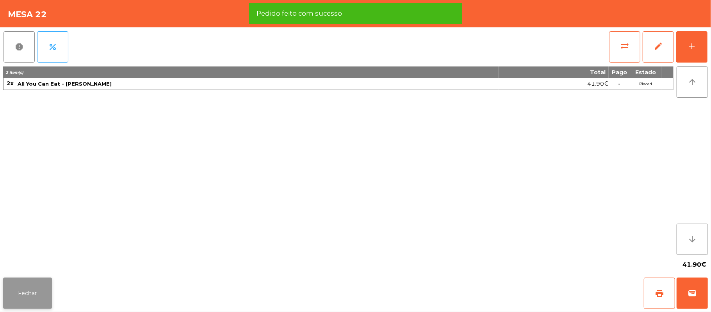
click at [34, 291] on button "Fechar" at bounding box center [27, 292] width 49 height 31
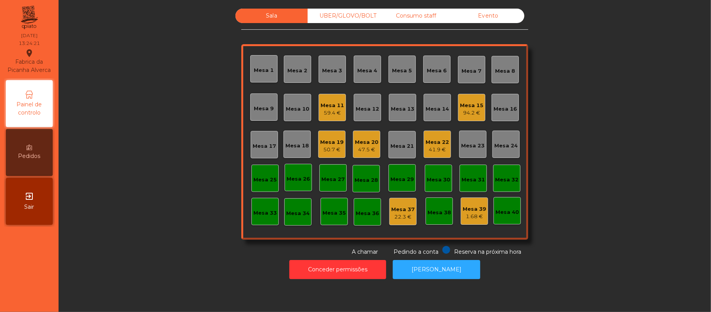
click at [442, 155] on div "Mesa 22 41.9 €" at bounding box center [437, 143] width 27 height 27
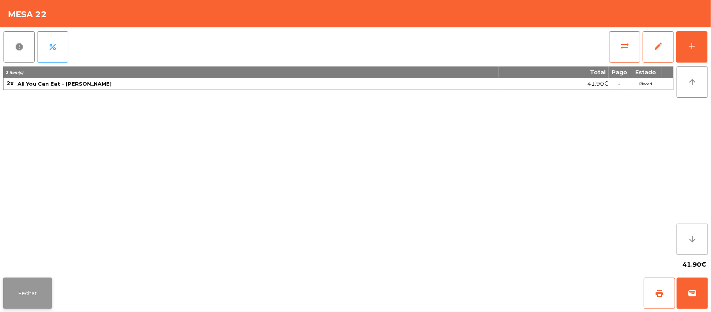
click at [33, 287] on button "Fechar" at bounding box center [27, 292] width 49 height 31
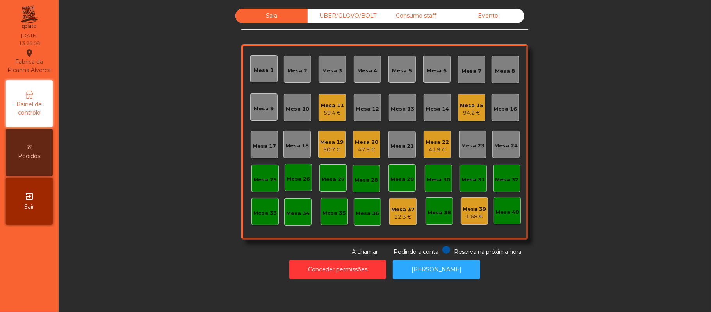
click at [396, 208] on div "Mesa 37" at bounding box center [402, 209] width 23 height 8
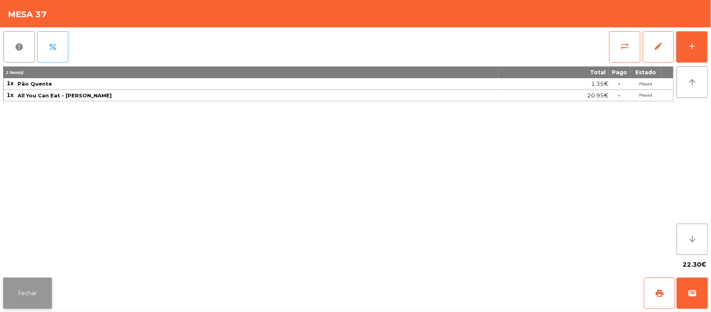
click at [24, 291] on button "Fechar" at bounding box center [27, 292] width 49 height 31
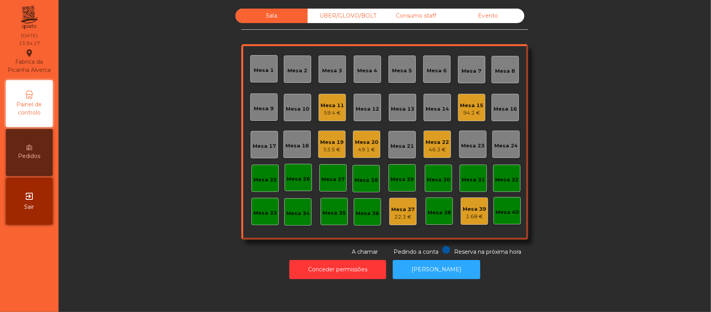
click at [337, 96] on div "Mesa 11 59.4 €" at bounding box center [332, 107] width 27 height 27
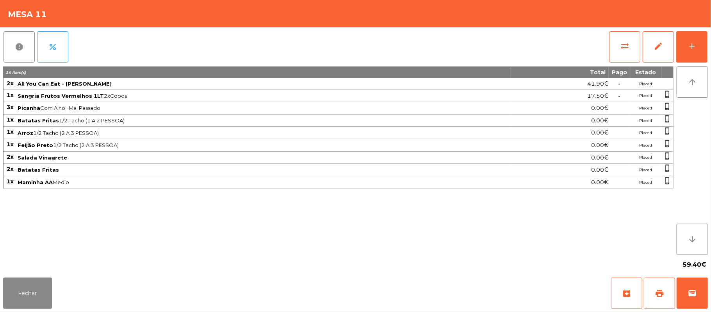
click at [341, 159] on span "Salada Vinagrete" at bounding box center [264, 157] width 493 height 6
click at [362, 147] on span "Feijão Preto 1/2 Tacho (2 A 3 PESSOA)" at bounding box center [264, 145] width 493 height 6
click at [391, 159] on span "Salada Vinagrete" at bounding box center [264, 157] width 493 height 6
click at [444, 159] on span "Salada Vinagrete" at bounding box center [264, 157] width 493 height 6
click at [448, 144] on span "Feijão Preto 1/2 Tacho (2 A 3 PESSOA)" at bounding box center [264, 145] width 493 height 6
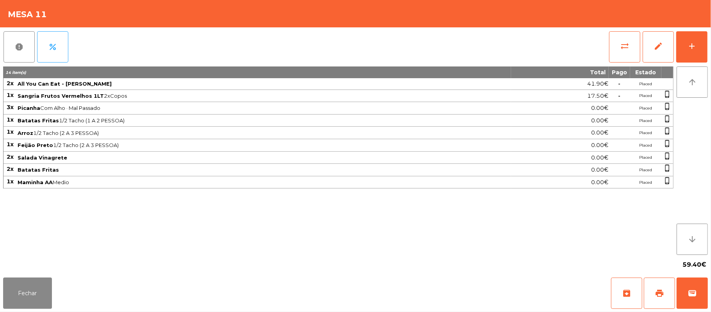
click at [358, 147] on span "Feijão Preto 1/2 Tacho (2 A 3 PESSOA)" at bounding box center [264, 145] width 493 height 6
click at [380, 134] on span "Arroz 1/2 Tacho (2 A 3 PESSOA)" at bounding box center [264, 133] width 493 height 6
click at [44, 305] on button "Fechar" at bounding box center [27, 292] width 49 height 31
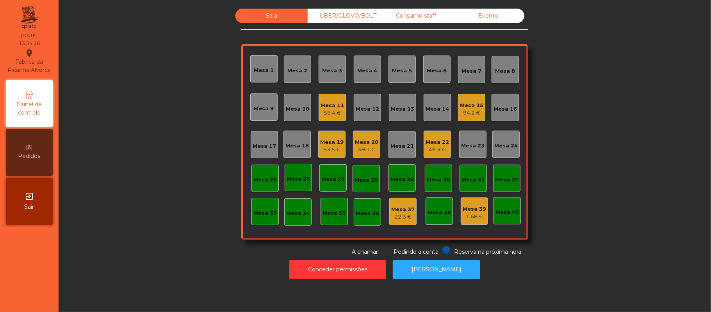
click at [145, 274] on div "Conceder permissões Abrir [PERSON_NAME]" at bounding box center [385, 269] width 632 height 27
click at [337, 102] on div "Mesa 11" at bounding box center [332, 106] width 23 height 8
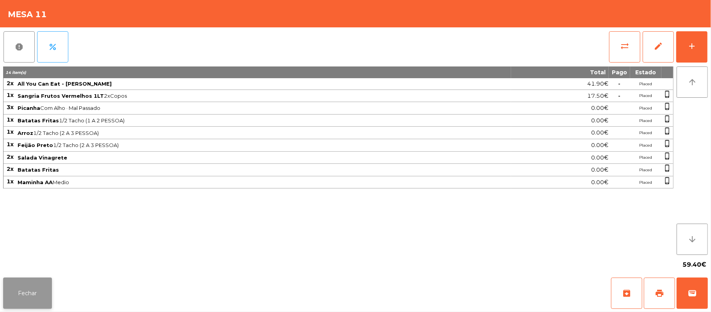
click at [29, 278] on button "Fechar" at bounding box center [27, 292] width 49 height 31
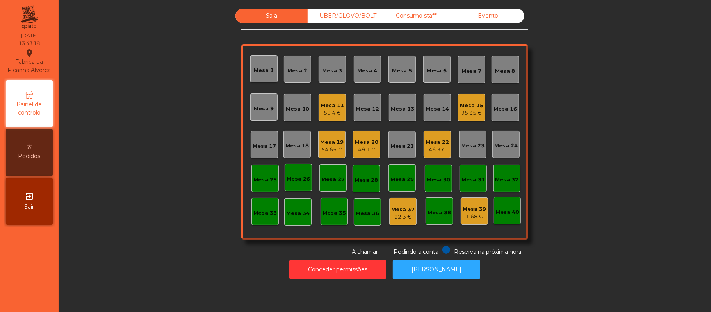
click at [341, 16] on div "UBER/GLOVO/BOLT" at bounding box center [344, 16] width 72 height 14
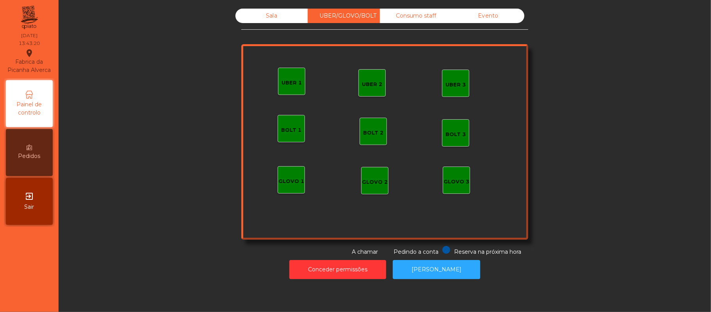
click at [282, 81] on div "UBER 1" at bounding box center [292, 83] width 20 height 8
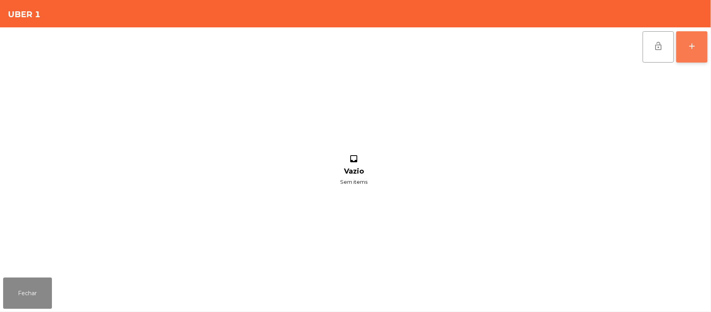
click at [697, 54] on button "add" at bounding box center [691, 46] width 31 height 31
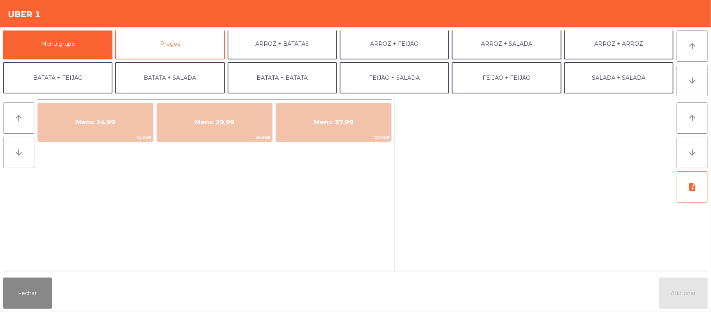
scroll to position [3, 0]
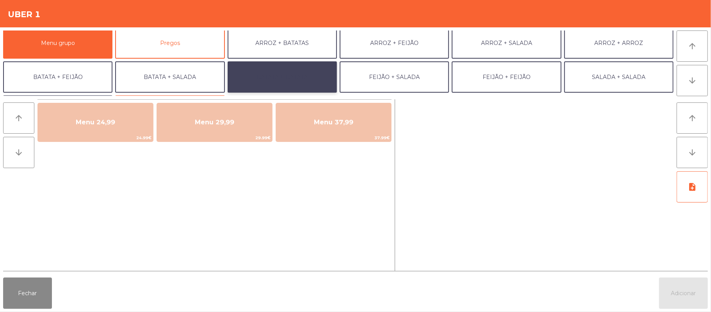
click at [300, 84] on button "BATATA + BATATA" at bounding box center [282, 76] width 109 height 31
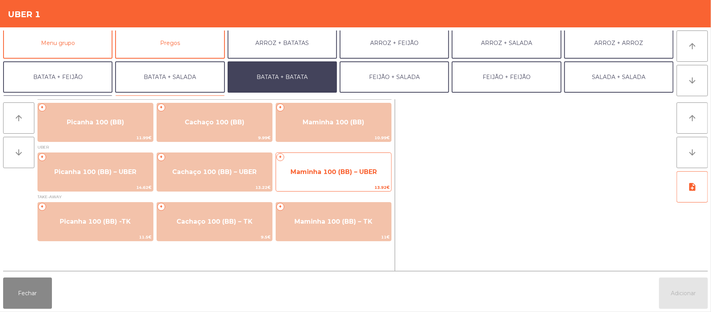
click at [332, 170] on span "Maminha 100 (BB) – UBER" at bounding box center [334, 171] width 86 height 7
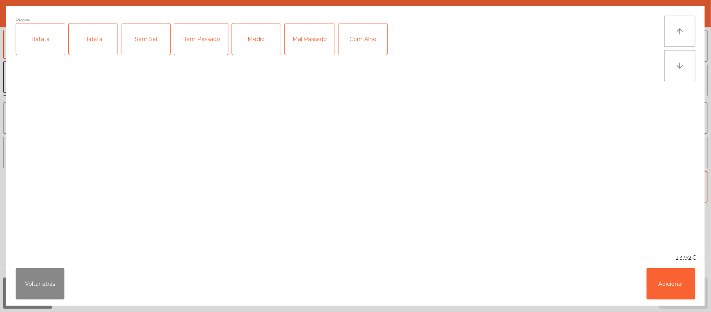
click at [39, 38] on div "Batata" at bounding box center [40, 38] width 49 height 31
click at [303, 37] on div "Mal Passado" at bounding box center [310, 38] width 50 height 31
click at [676, 285] on button "Adicionar" at bounding box center [671, 283] width 49 height 31
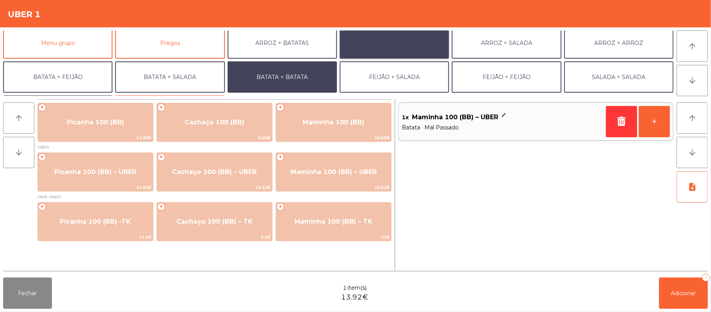
click at [405, 49] on button "ARROZ + FEIJÃO" at bounding box center [394, 42] width 109 height 31
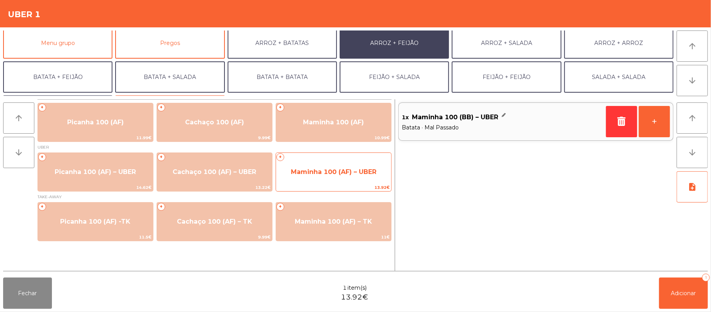
click at [321, 166] on span "Maminha 100 (AF) – UBER" at bounding box center [333, 171] width 115 height 21
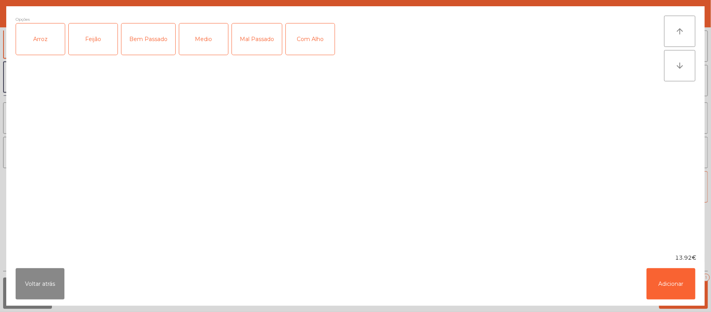
click at [31, 38] on div "Arroz" at bounding box center [40, 38] width 49 height 31
click at [83, 46] on div "Feijão" at bounding box center [93, 38] width 49 height 31
click at [256, 36] on div "Mal Passado" at bounding box center [257, 38] width 50 height 31
click at [668, 286] on button "Adicionar" at bounding box center [671, 283] width 49 height 31
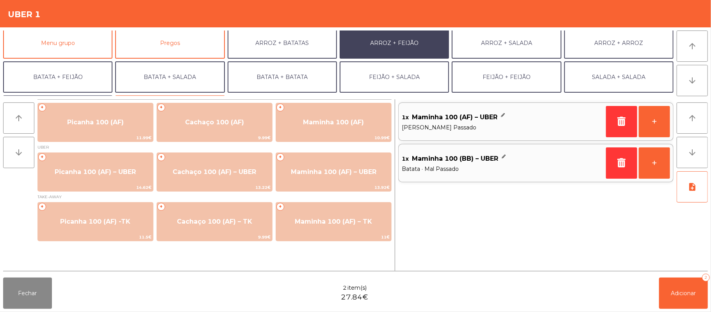
scroll to position [34, 0]
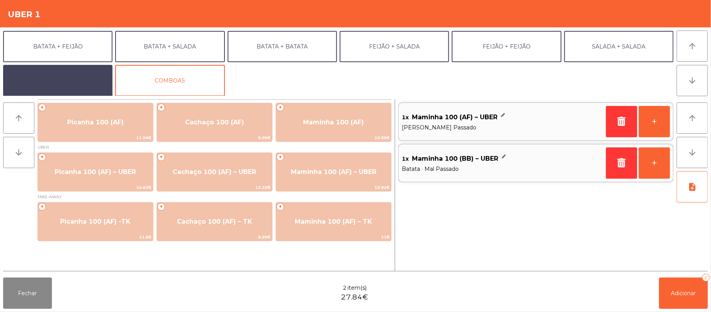
click at [86, 71] on button "EXTRAS UBER" at bounding box center [57, 80] width 109 height 31
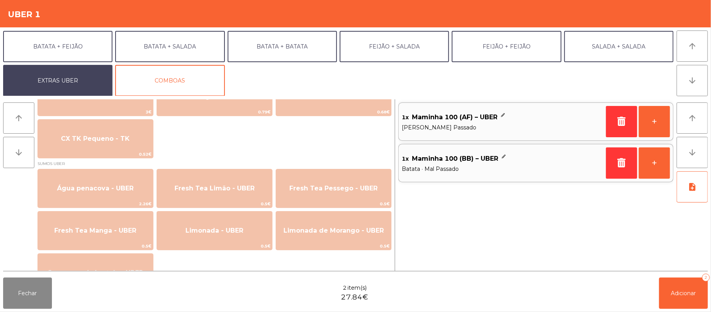
scroll to position [610, 0]
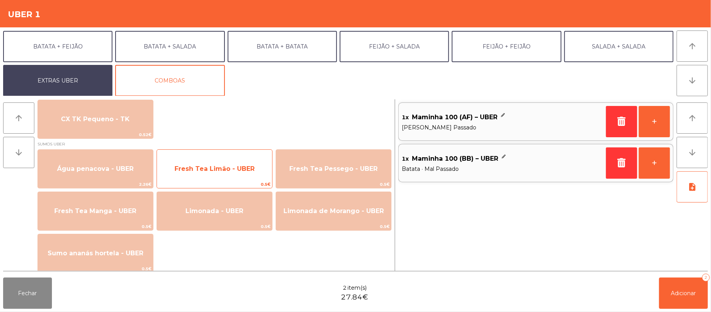
click at [244, 177] on span "Fresh Tea Limão - UBER" at bounding box center [214, 168] width 115 height 21
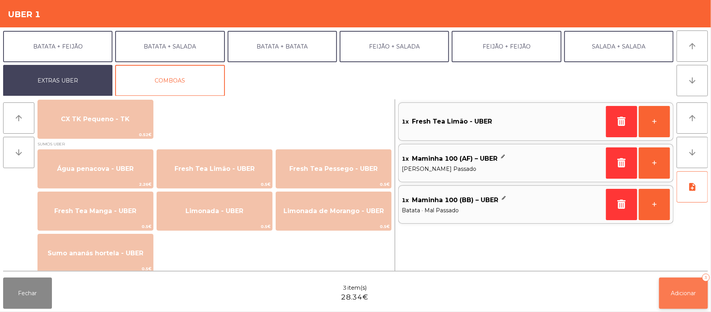
click at [688, 289] on span "Adicionar" at bounding box center [683, 292] width 25 height 7
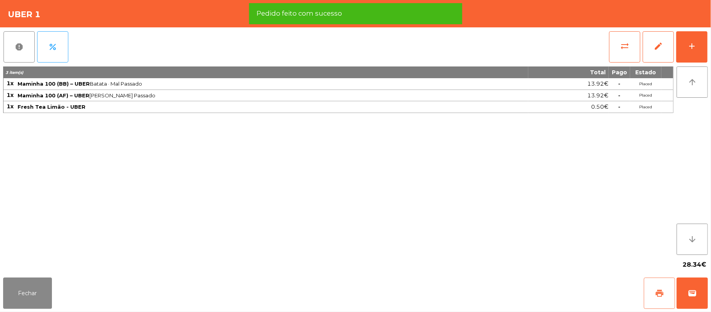
click at [652, 292] on button "print" at bounding box center [659, 292] width 31 height 31
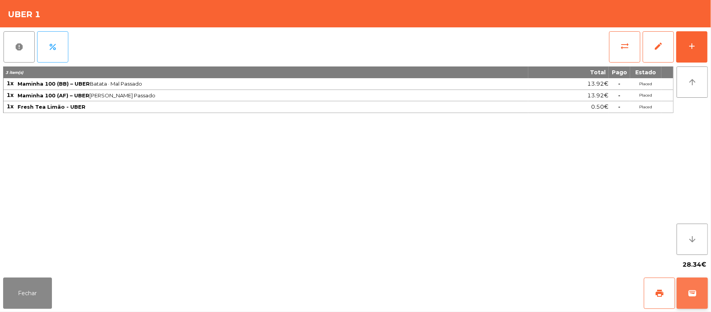
click at [707, 294] on button "wallet" at bounding box center [692, 292] width 31 height 31
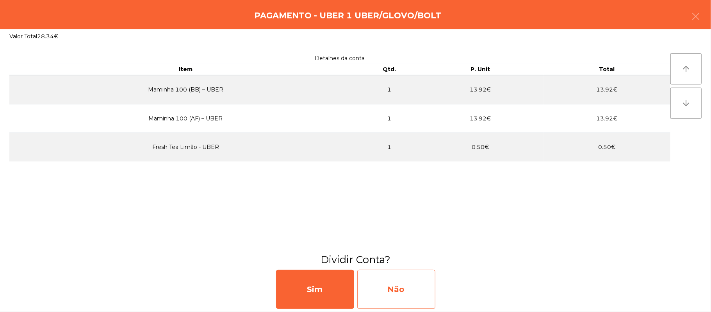
click at [408, 287] on div "Não" at bounding box center [396, 288] width 78 height 39
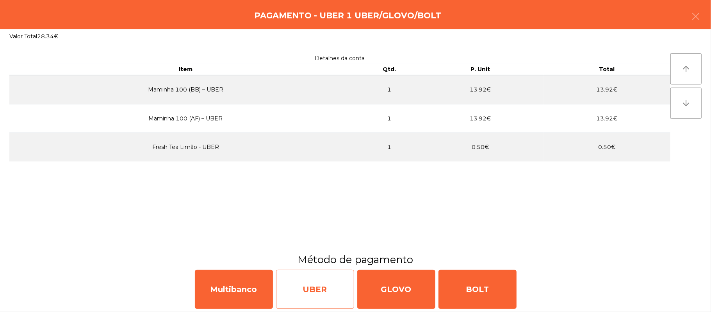
click at [311, 277] on div "UBER" at bounding box center [315, 288] width 78 height 39
select select "**"
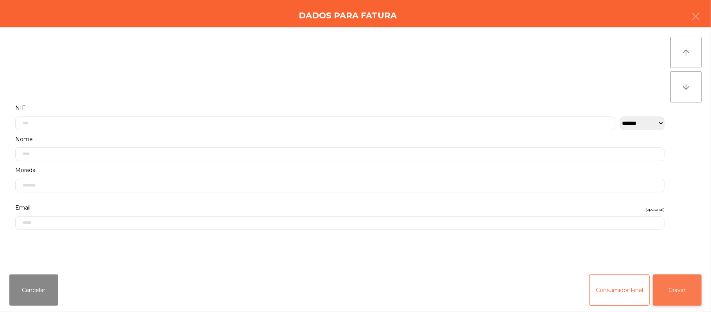
click at [673, 280] on button "Gravar" at bounding box center [677, 289] width 49 height 31
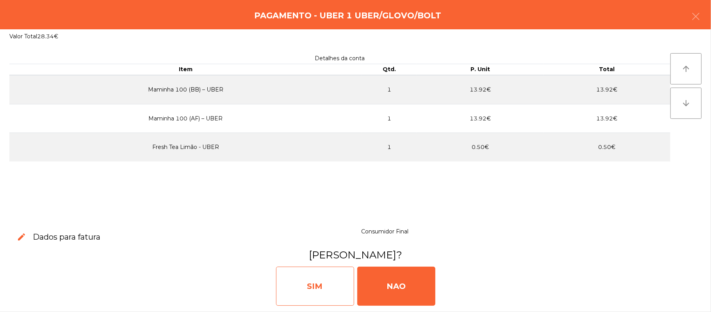
click at [300, 286] on div "SIM" at bounding box center [315, 285] width 78 height 39
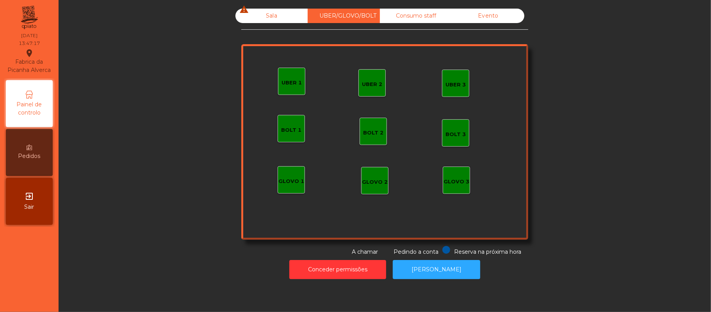
click at [257, 12] on div "Sala warning" at bounding box center [272, 16] width 72 height 14
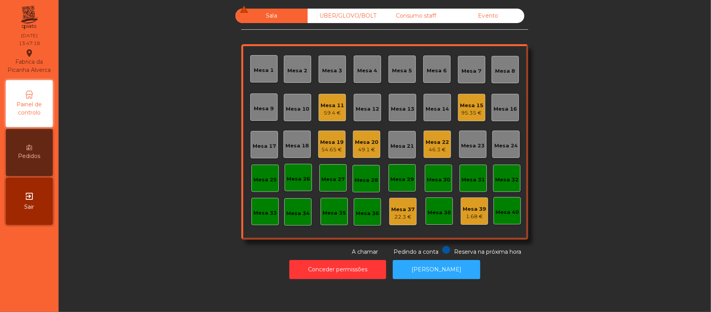
click at [466, 112] on div "95.35 €" at bounding box center [471, 113] width 23 height 8
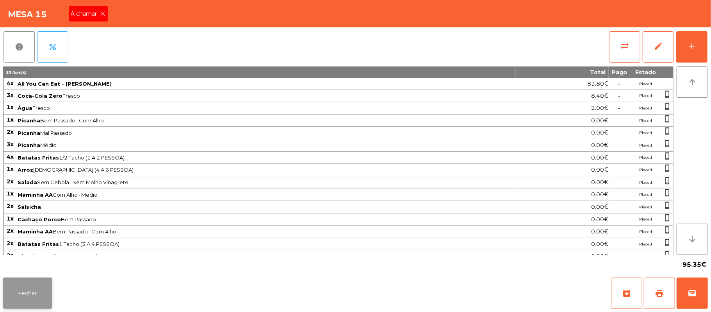
click at [25, 298] on button "Fechar" at bounding box center [27, 292] width 49 height 31
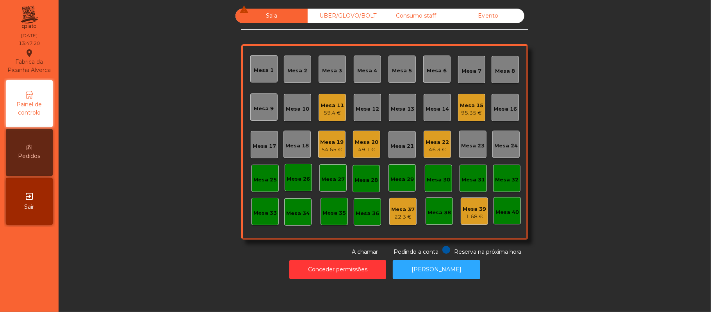
click at [330, 147] on div "54.65 €" at bounding box center [331, 150] width 23 height 8
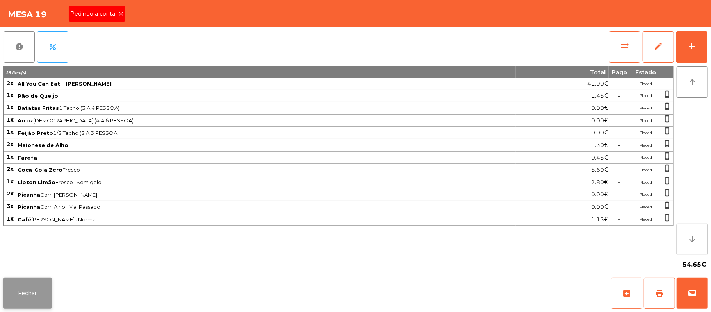
click at [25, 291] on button "Fechar" at bounding box center [27, 292] width 49 height 31
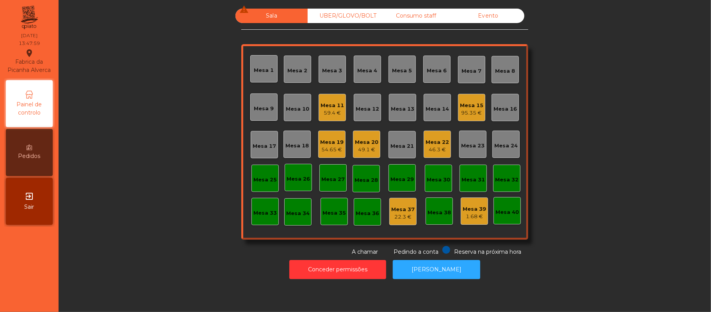
click at [324, 147] on div "54.65 €" at bounding box center [331, 150] width 23 height 8
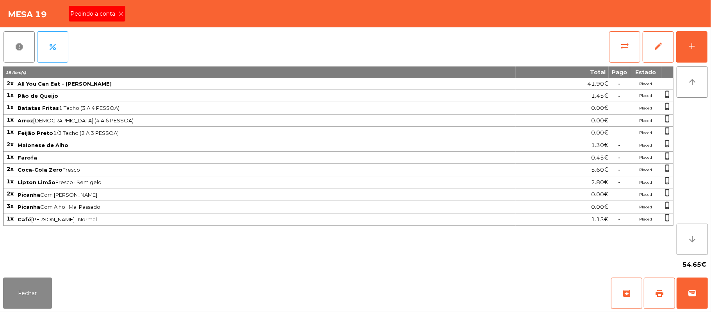
click at [120, 13] on icon at bounding box center [120, 13] width 5 height 5
click at [655, 293] on button "print" at bounding box center [659, 292] width 31 height 31
click at [692, 289] on span "wallet" at bounding box center [692, 292] width 9 height 9
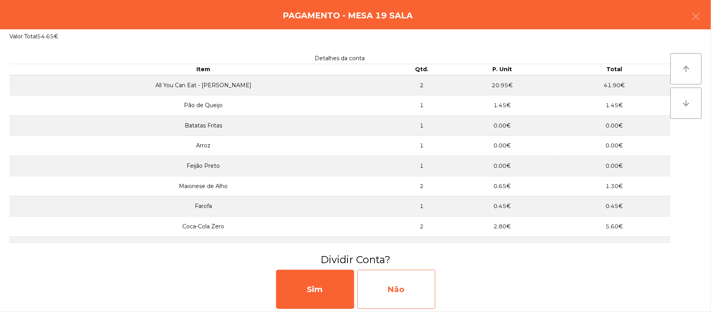
click at [406, 299] on div "Não" at bounding box center [396, 288] width 78 height 39
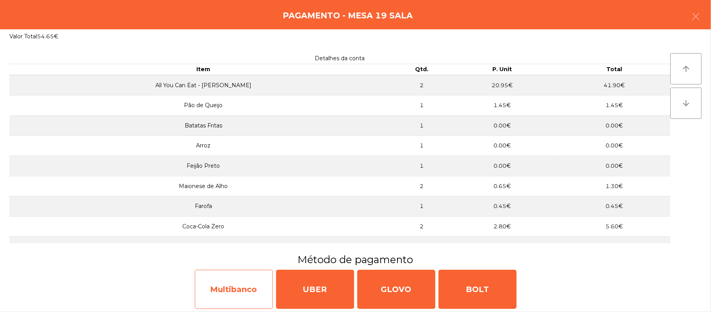
click at [234, 289] on div "Multibanco" at bounding box center [234, 288] width 78 height 39
select select "**"
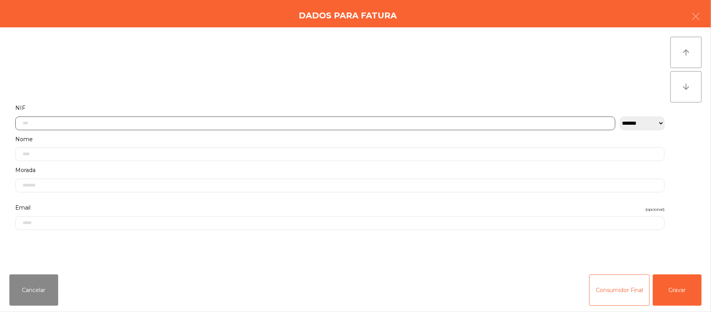
click at [276, 120] on input "text" at bounding box center [315, 123] width 600 height 14
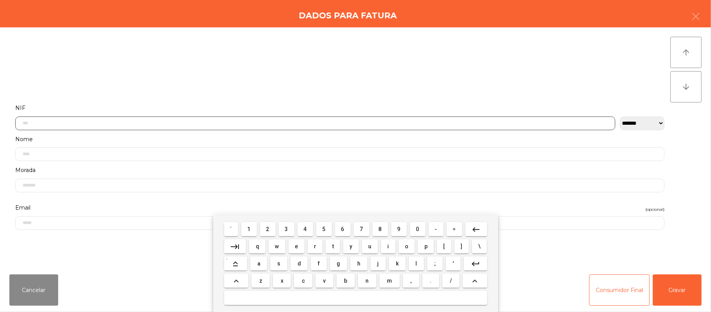
scroll to position [66, 0]
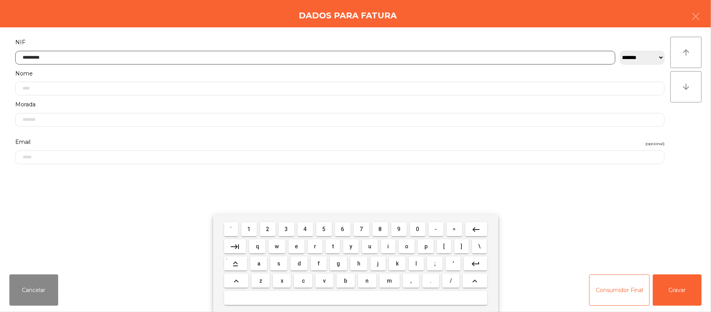
type input "*********"
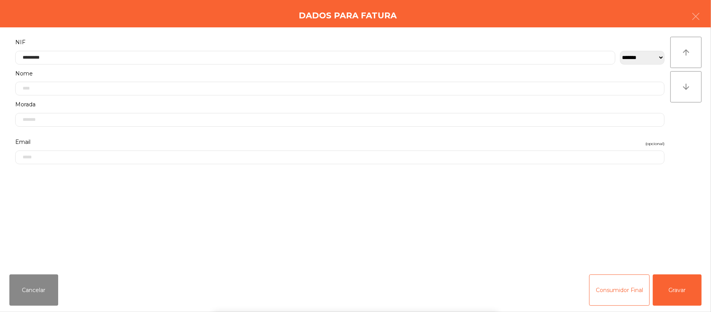
click at [685, 290] on div "` 1 2 3 4 5 6 7 8 9 0 - = keyboard_backspace keyboard_tab q w e r t y u i o p […" at bounding box center [355, 263] width 711 height 97
click at [685, 280] on div "` 1 2 3 4 5 6 7 8 9 0 - = keyboard_backspace keyboard_tab q w e r t y u i o p […" at bounding box center [355, 263] width 711 height 97
click at [687, 292] on button "Gravar" at bounding box center [677, 289] width 49 height 31
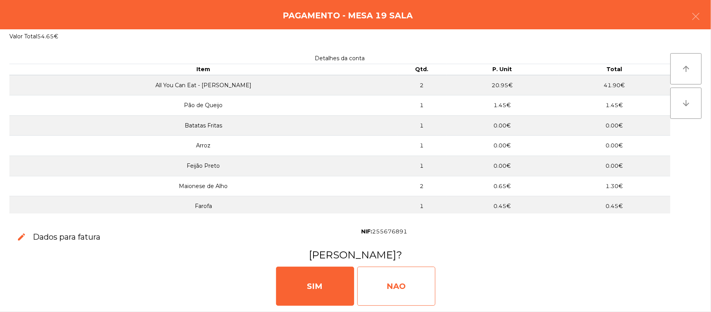
click at [419, 280] on div "NAO" at bounding box center [396, 285] width 78 height 39
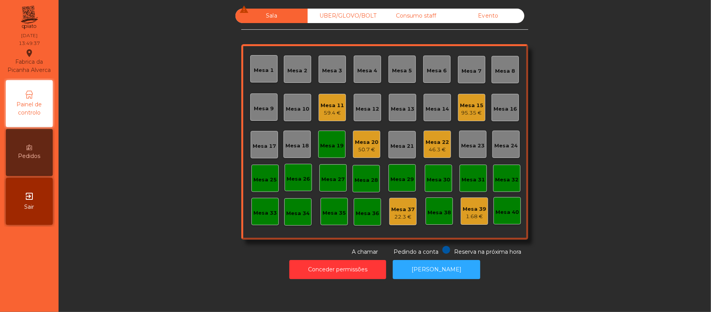
click at [329, 142] on div "Mesa 19" at bounding box center [331, 146] width 23 height 8
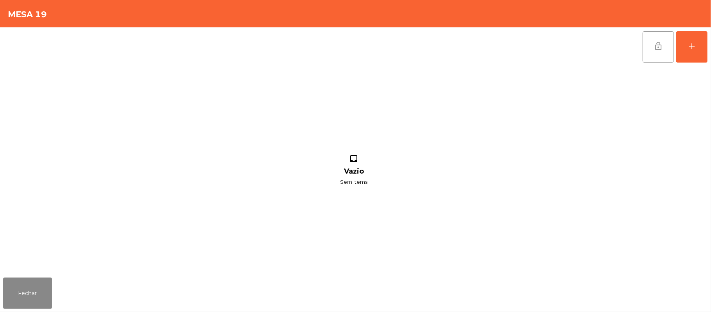
click at [657, 42] on span "lock_open" at bounding box center [658, 45] width 9 height 9
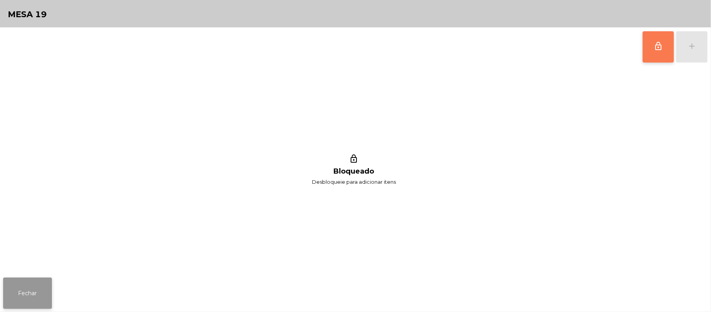
click at [43, 302] on button "Fechar" at bounding box center [27, 292] width 49 height 31
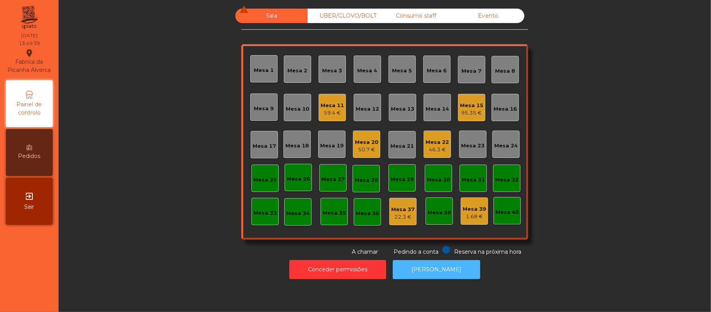
click at [430, 272] on button "[PERSON_NAME]" at bounding box center [436, 269] width 87 height 19
click at [475, 108] on div "Mesa 15" at bounding box center [471, 106] width 23 height 8
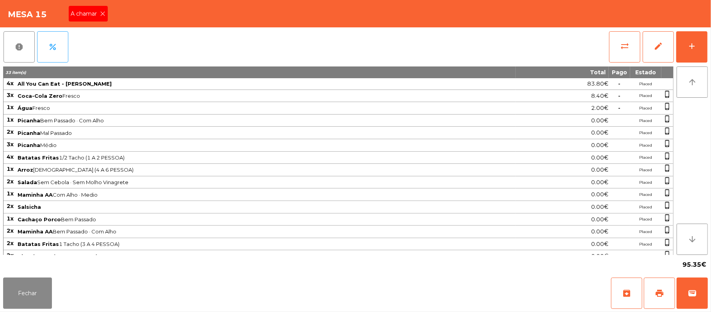
click at [104, 13] on icon at bounding box center [102, 13] width 5 height 5
click at [106, 10] on div "Mesa 15 A chamar" at bounding box center [355, 13] width 711 height 27
click at [103, 13] on div "Mesa 15 A chamar" at bounding box center [355, 13] width 711 height 27
click at [100, 8] on div "Mesa 15" at bounding box center [355, 13] width 711 height 27
click at [25, 278] on button "Fechar" at bounding box center [27, 292] width 49 height 31
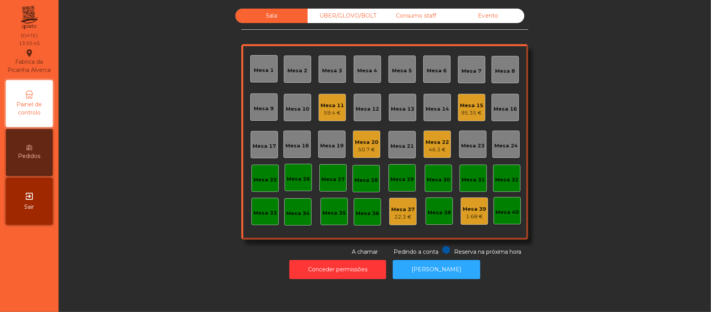
click at [342, 19] on div "UBER/GLOVO/BOLT" at bounding box center [344, 16] width 72 height 14
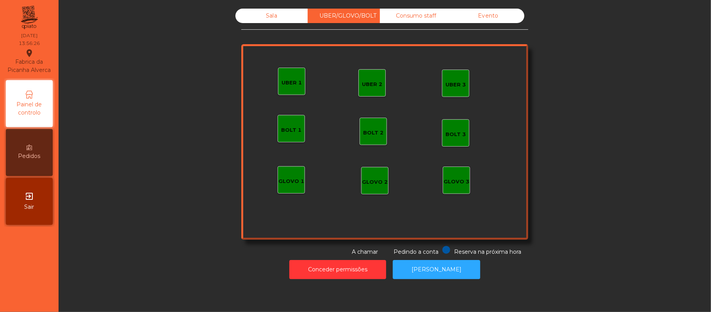
click at [265, 22] on div "Sala" at bounding box center [272, 16] width 72 height 14
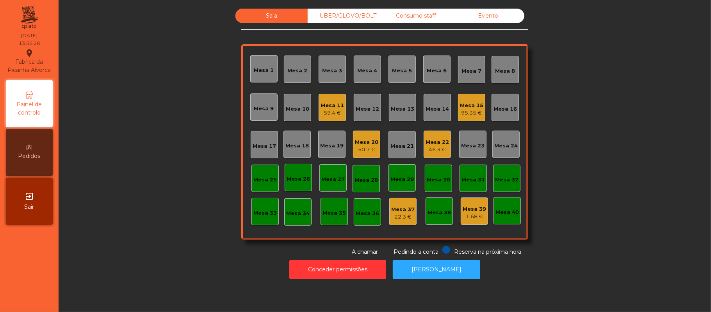
click at [273, 23] on div "Sala" at bounding box center [272, 16] width 72 height 14
click at [478, 110] on div "95.35 €" at bounding box center [471, 113] width 23 height 8
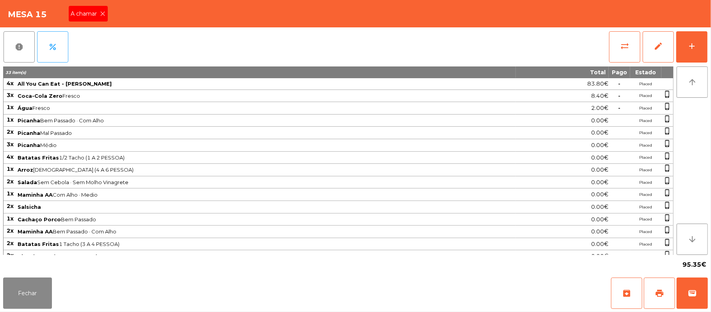
click at [102, 13] on icon at bounding box center [102, 13] width 5 height 5
click at [25, 308] on button "Fechar" at bounding box center [27, 292] width 49 height 31
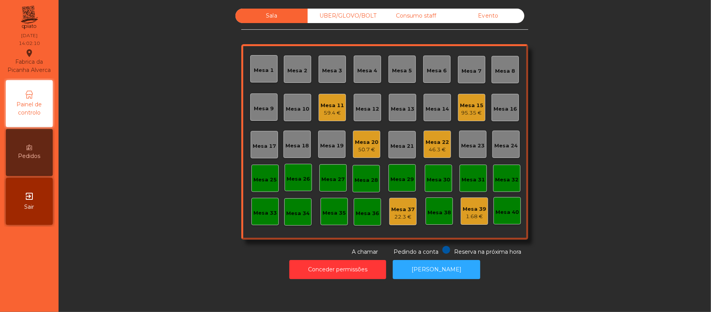
click at [464, 112] on div "95.35 €" at bounding box center [471, 113] width 23 height 8
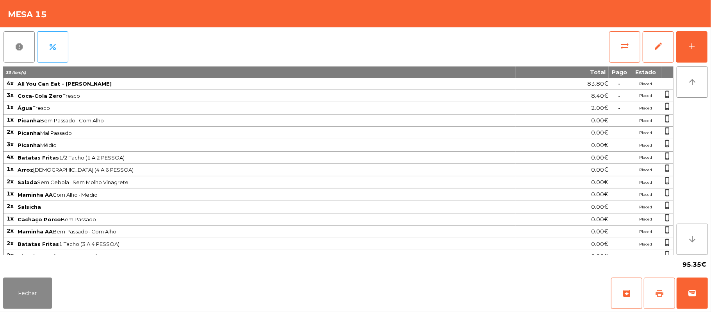
click at [657, 293] on span "print" at bounding box center [659, 292] width 9 height 9
click at [619, 54] on button "sync_alt" at bounding box center [624, 46] width 31 height 31
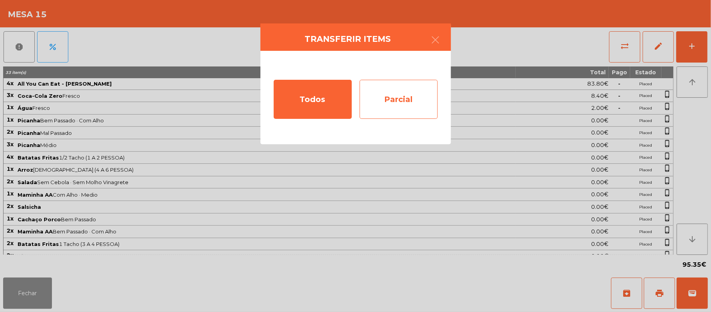
click at [409, 104] on div "Parcial" at bounding box center [399, 99] width 78 height 39
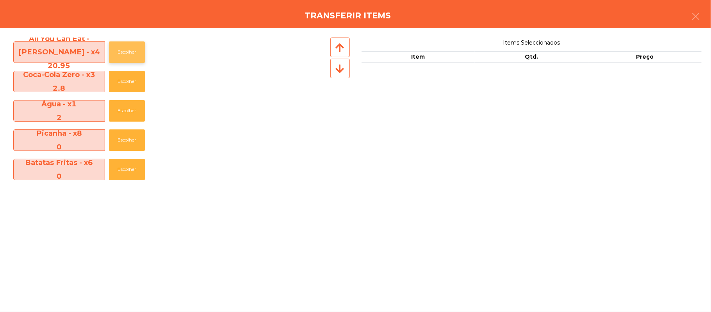
click at [135, 48] on button "Escolher" at bounding box center [127, 51] width 36 height 21
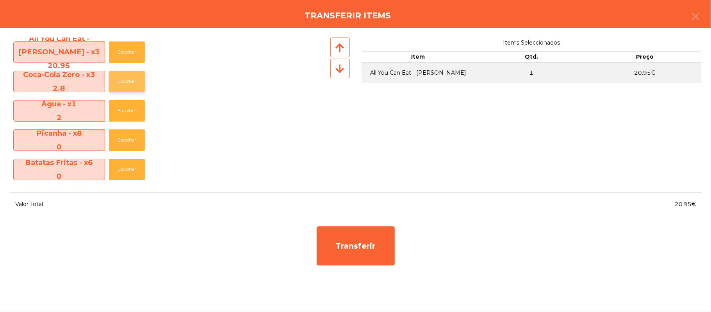
click at [134, 83] on button "Escolher" at bounding box center [127, 81] width 36 height 21
click at [133, 84] on button "Escolher" at bounding box center [127, 81] width 36 height 21
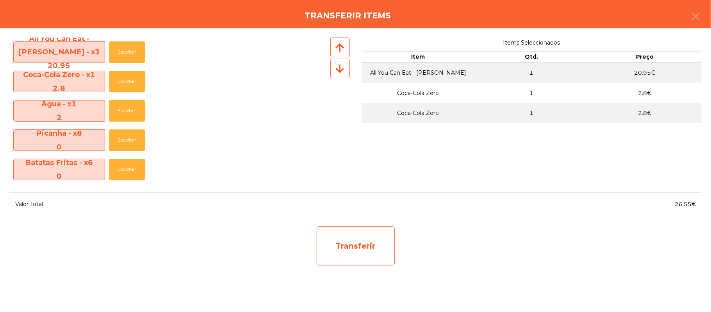
click at [344, 242] on div "Transferir" at bounding box center [356, 245] width 78 height 39
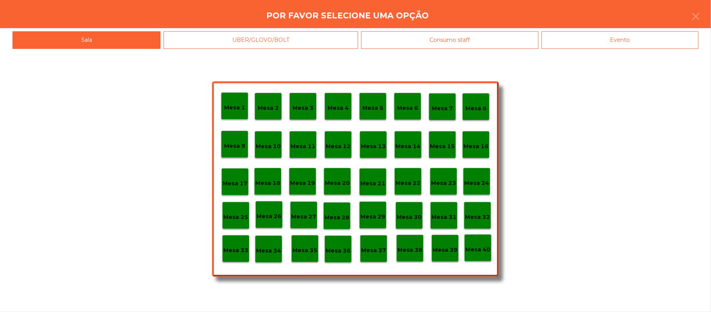
click at [236, 256] on div "Mesa 33" at bounding box center [235, 248] width 27 height 27
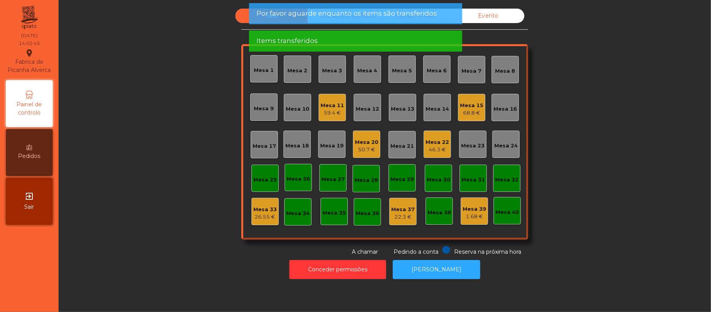
click at [593, 105] on div "Sala UBER/[GEOGRAPHIC_DATA]/BOLT Consumo staff Evento Mesa 1 Mesa 2 [GEOGRAPHIC…" at bounding box center [385, 132] width 632 height 247
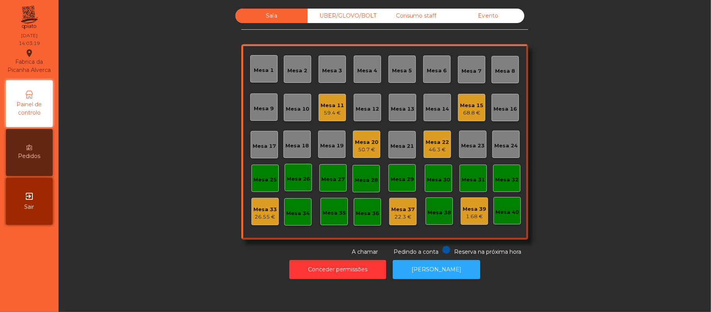
click at [575, 89] on div "Sala UBER/[GEOGRAPHIC_DATA]/BOLT Consumo staff Evento Mesa 1 Mesa 2 [GEOGRAPHIC…" at bounding box center [385, 132] width 632 height 247
click at [471, 114] on div "68.8 €" at bounding box center [471, 113] width 23 height 8
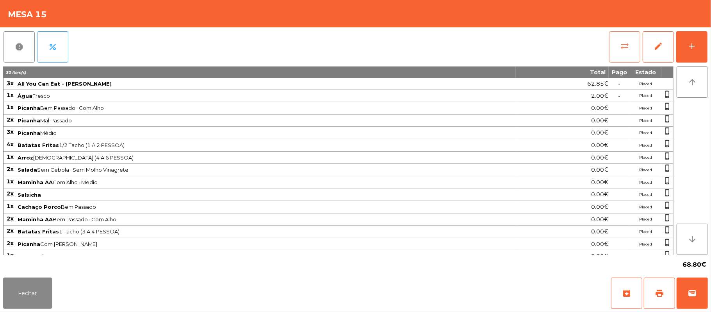
click at [626, 47] on span "sync_alt" at bounding box center [624, 45] width 9 height 9
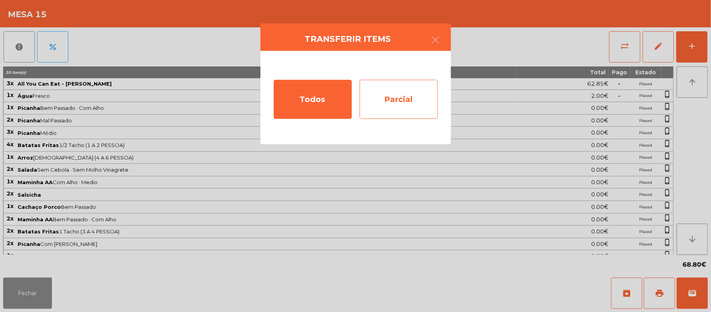
click at [401, 104] on div "Parcial" at bounding box center [399, 99] width 78 height 39
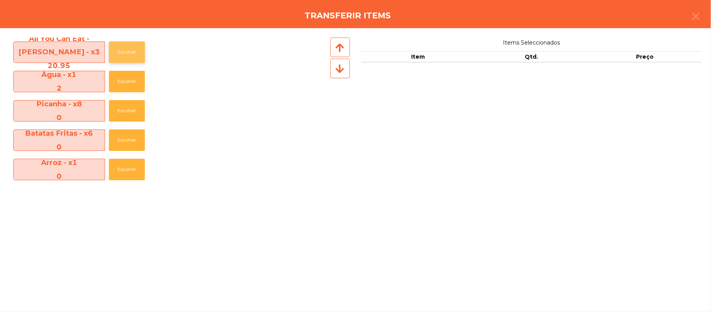
click at [130, 52] on button "Escolher" at bounding box center [127, 51] width 36 height 21
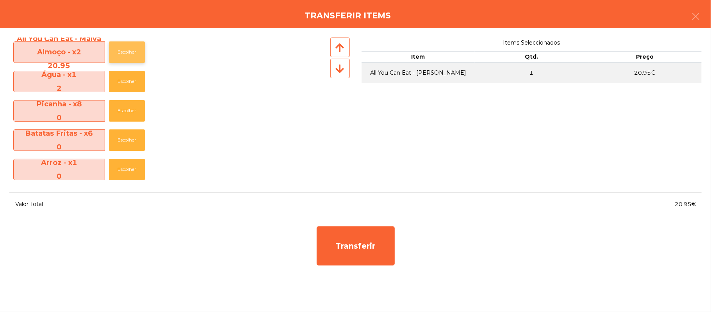
click at [127, 55] on button "Escolher" at bounding box center [127, 51] width 36 height 21
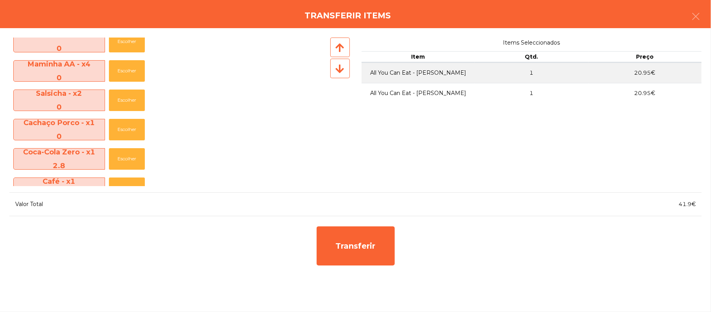
scroll to position [174, 0]
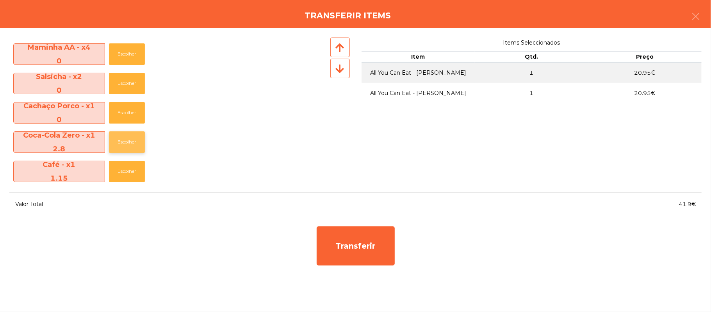
click at [128, 135] on button "Escolher" at bounding box center [127, 141] width 36 height 21
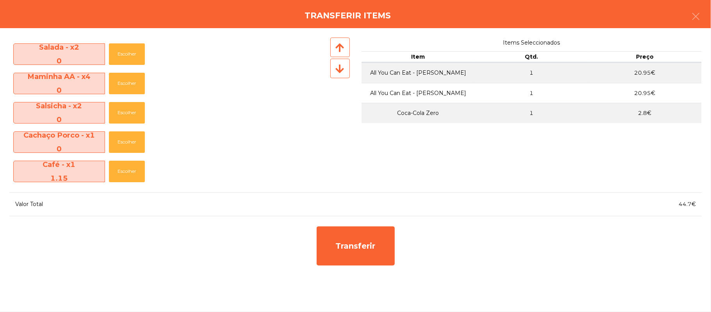
scroll to position [145, 0]
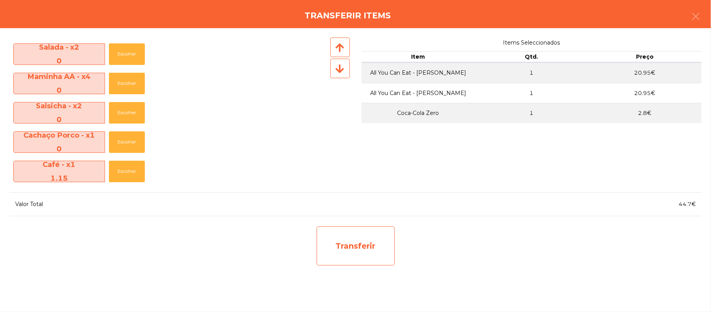
click at [342, 230] on div "Transferir" at bounding box center [356, 245] width 78 height 39
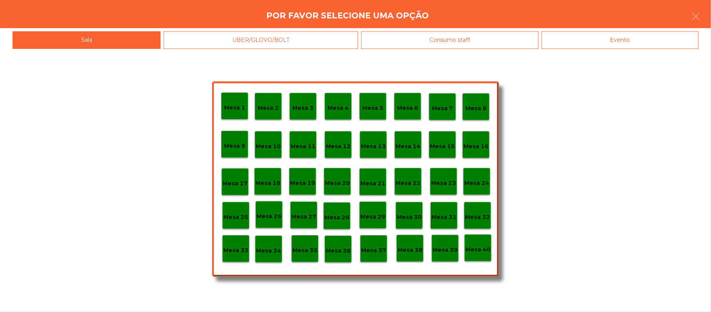
click at [271, 258] on div "Mesa 34" at bounding box center [268, 248] width 27 height 27
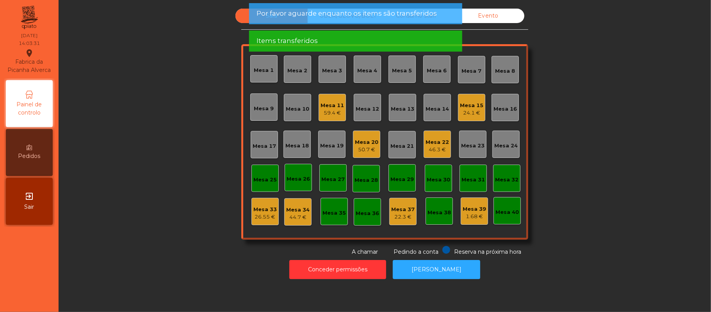
click at [608, 133] on div "Sala UBER/[GEOGRAPHIC_DATA]/BOLT Consumo staff Evento Mesa 1 Mesa 2 Mesa 3 [GEO…" at bounding box center [385, 132] width 632 height 247
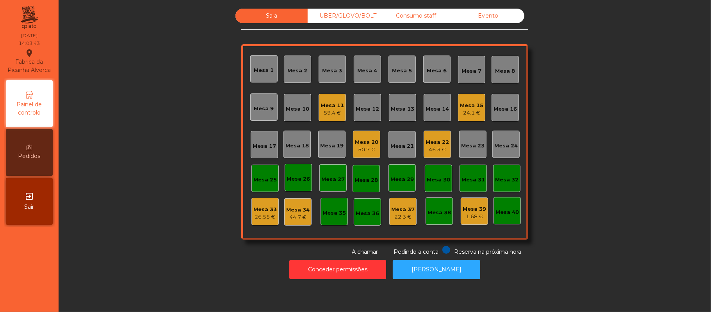
click at [294, 207] on div "Mesa 34" at bounding box center [297, 210] width 23 height 8
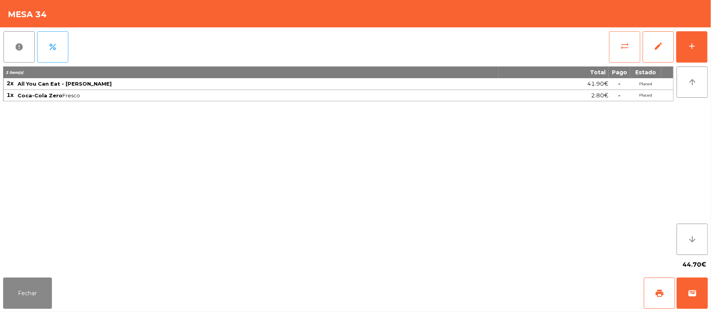
click at [630, 53] on button "sync_alt" at bounding box center [624, 46] width 31 height 31
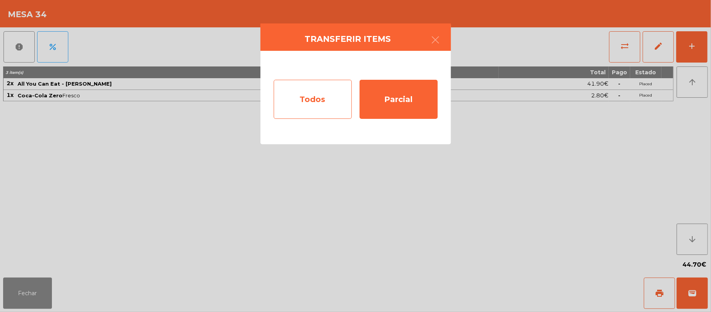
click at [322, 100] on div "Todos" at bounding box center [313, 99] width 78 height 39
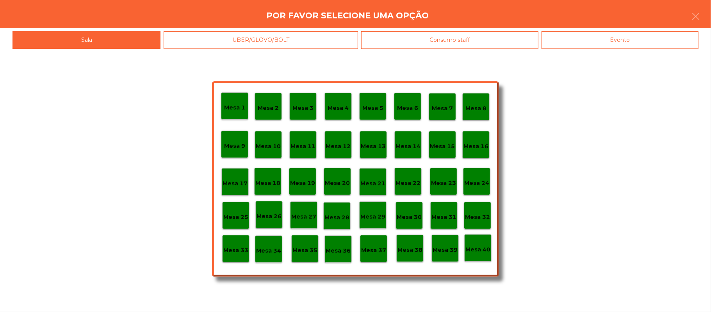
click at [239, 255] on div "Mesa 33" at bounding box center [235, 248] width 27 height 27
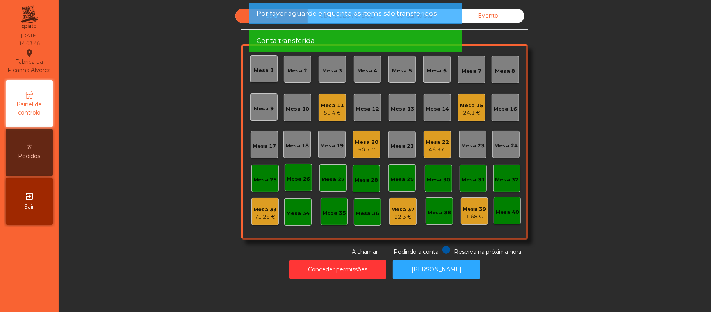
click at [638, 131] on div "Sala UBER/[GEOGRAPHIC_DATA]/BOLT Consumo staff Evento Mesa 1 Mesa 2 [GEOGRAPHIC…" at bounding box center [385, 132] width 632 height 247
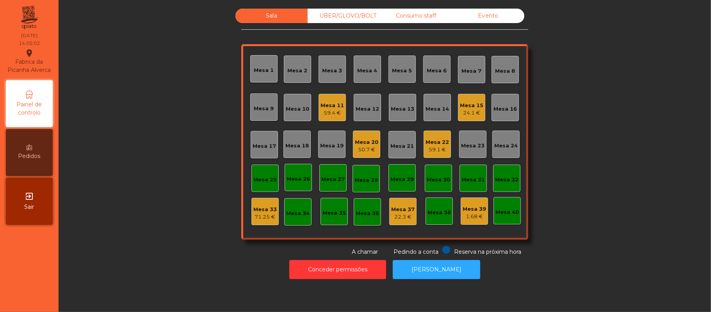
click at [492, 116] on div "Mesa 16" at bounding box center [505, 107] width 27 height 27
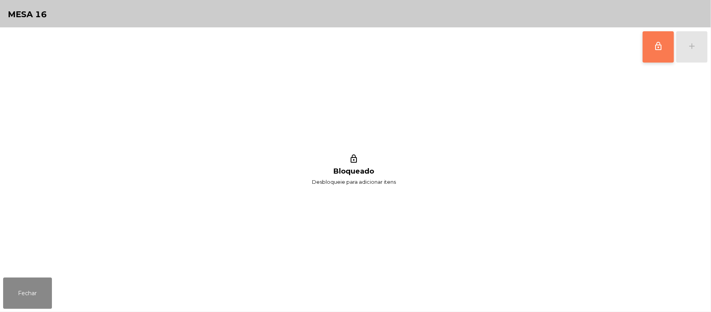
click at [653, 47] on button "lock_outline" at bounding box center [658, 46] width 31 height 31
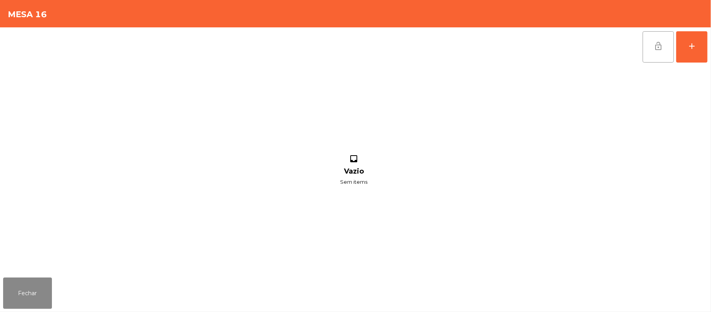
click at [656, 52] on button "lock_open" at bounding box center [658, 46] width 31 height 31
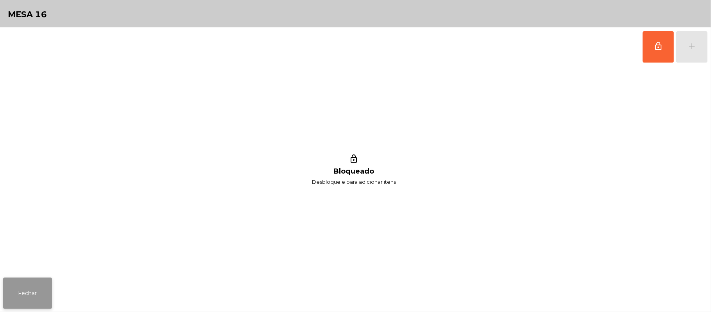
click at [44, 287] on button "Fechar" at bounding box center [27, 292] width 49 height 31
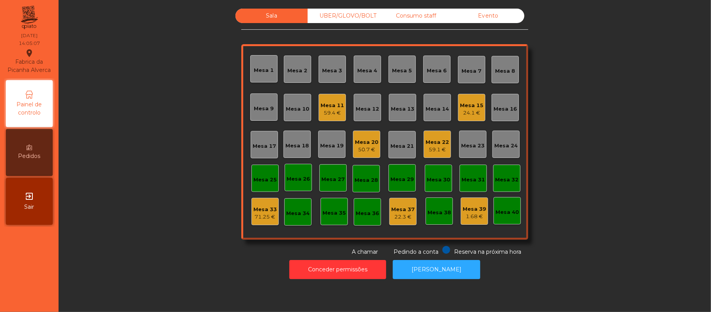
click at [477, 115] on div "24.1 €" at bounding box center [471, 113] width 23 height 8
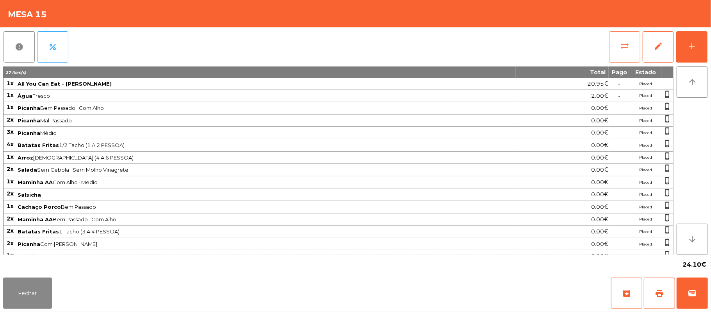
click at [619, 45] on button "sync_alt" at bounding box center [624, 46] width 31 height 31
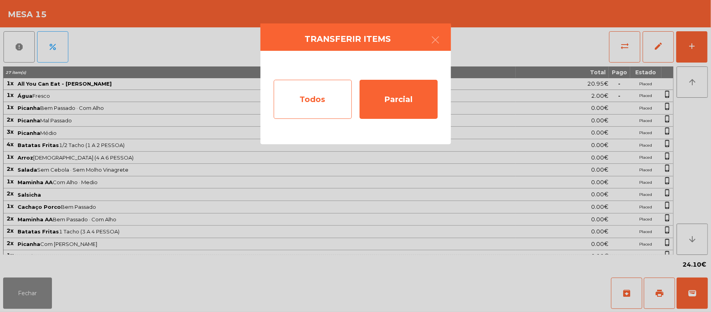
click at [318, 95] on div "Todos" at bounding box center [313, 99] width 78 height 39
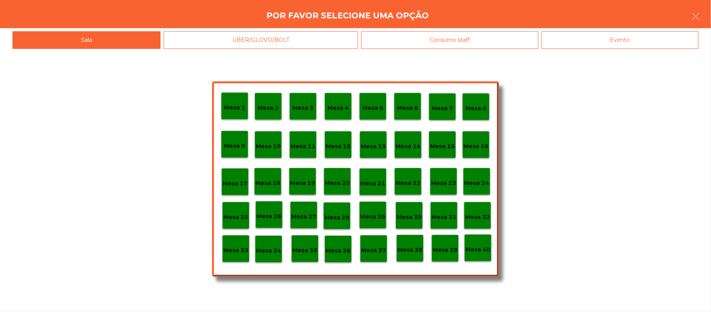
click at [241, 247] on p "Mesa 33" at bounding box center [235, 250] width 25 height 9
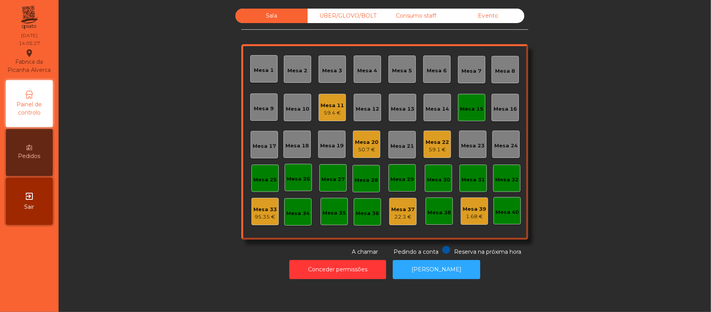
click at [466, 107] on div "Mesa 15" at bounding box center [471, 109] width 23 height 8
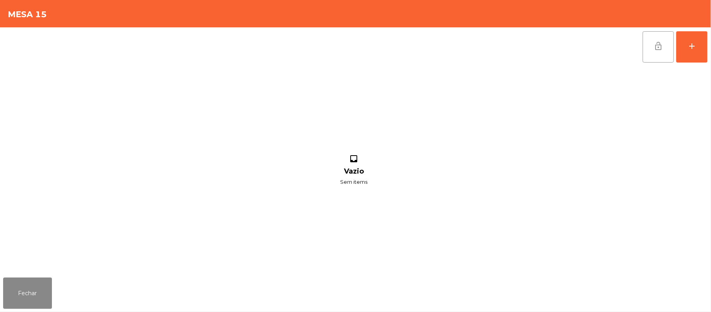
click at [647, 50] on button "lock_open" at bounding box center [658, 46] width 31 height 31
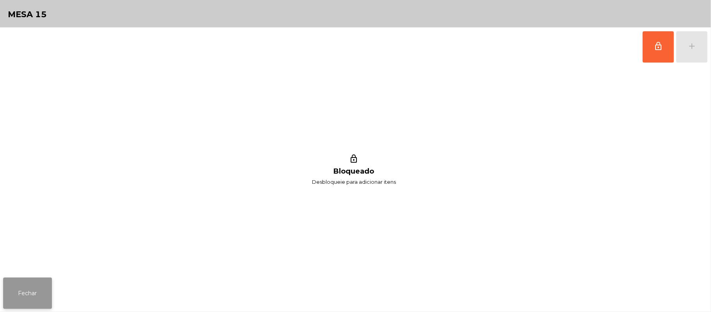
click at [45, 287] on button "Fechar" at bounding box center [27, 292] width 49 height 31
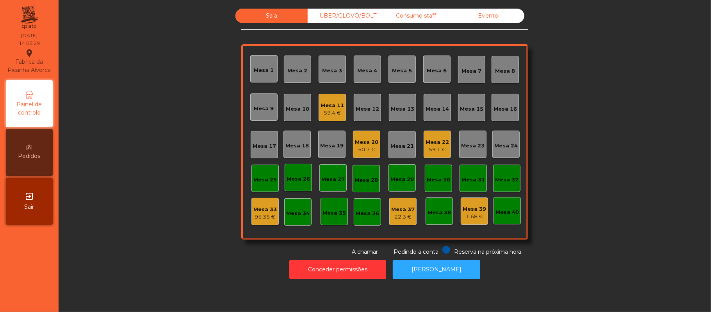
click at [266, 216] on div "95.35 €" at bounding box center [264, 217] width 23 height 8
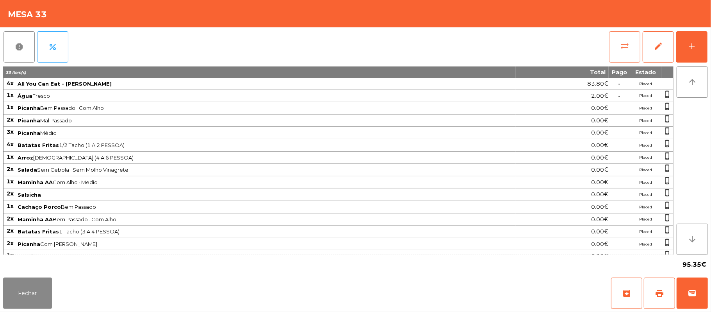
click at [619, 49] on button "sync_alt" at bounding box center [624, 46] width 31 height 31
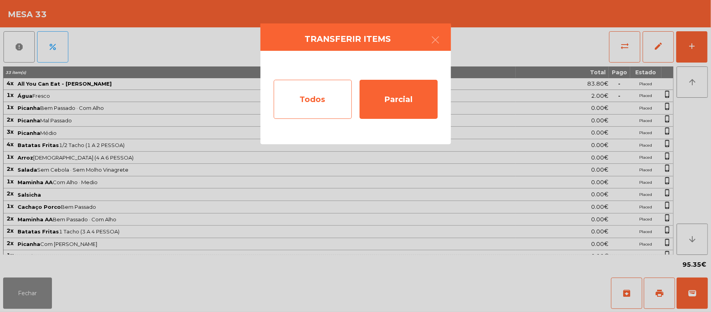
click at [326, 100] on div "Todos" at bounding box center [313, 99] width 78 height 39
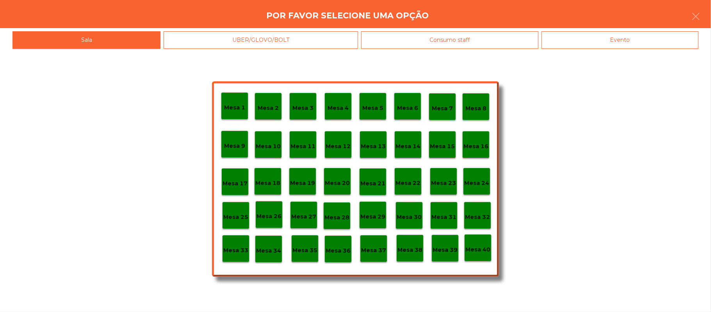
click at [610, 41] on div "Evento" at bounding box center [620, 40] width 157 height 18
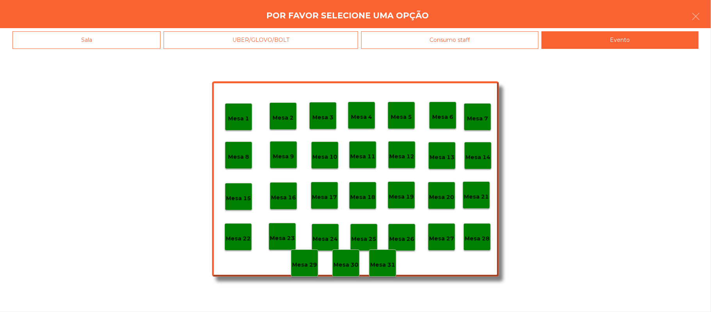
click at [482, 239] on p "Mesa 28" at bounding box center [477, 238] width 25 height 9
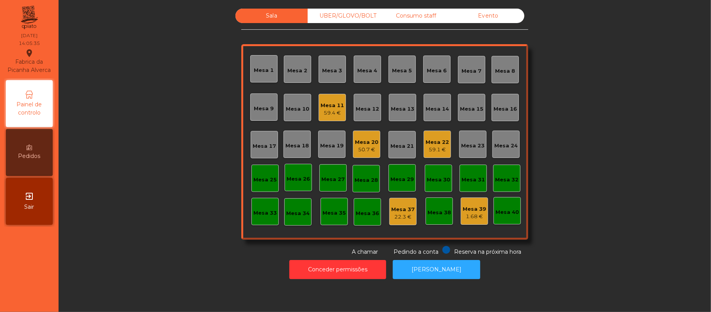
click at [616, 110] on div "Sala UBER/[GEOGRAPHIC_DATA]/BOLT Consumo staff Evento Mesa 1 [GEOGRAPHIC_DATA] …" at bounding box center [385, 132] width 632 height 247
click at [597, 143] on div "Sala UBER/[GEOGRAPHIC_DATA]/BOLT Consumo staff Evento Mesa 1 [GEOGRAPHIC_DATA] …" at bounding box center [385, 132] width 632 height 247
click at [357, 144] on div "Mesa 20" at bounding box center [366, 142] width 23 height 8
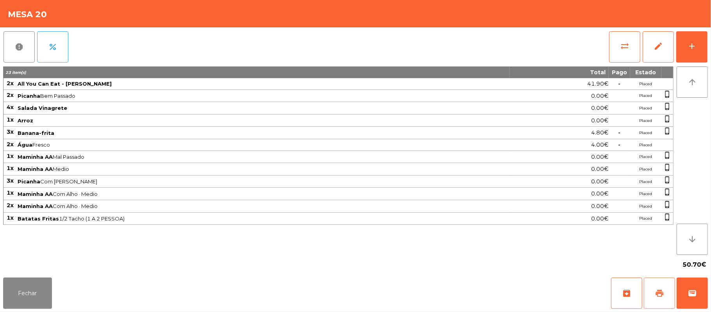
click at [654, 292] on button "print" at bounding box center [659, 292] width 31 height 31
click at [710, 303] on div "Fechar archive print wallet" at bounding box center [355, 292] width 711 height 37
click at [688, 294] on span "wallet" at bounding box center [692, 292] width 9 height 9
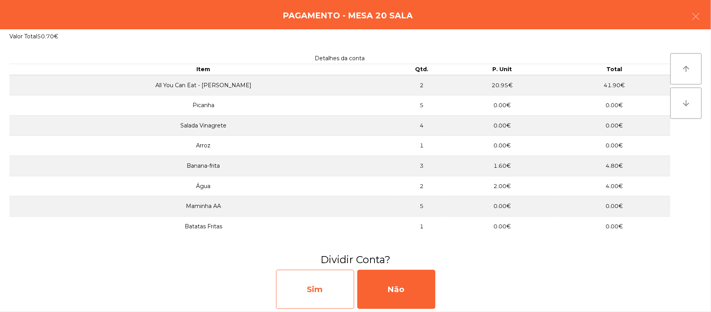
click at [327, 299] on div "Sim" at bounding box center [315, 288] width 78 height 39
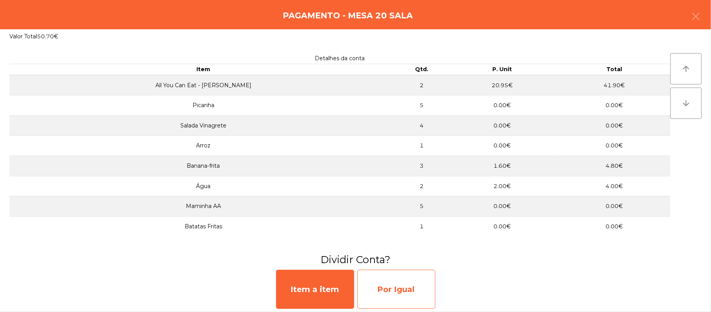
click at [394, 283] on div "Por Igual" at bounding box center [396, 288] width 78 height 39
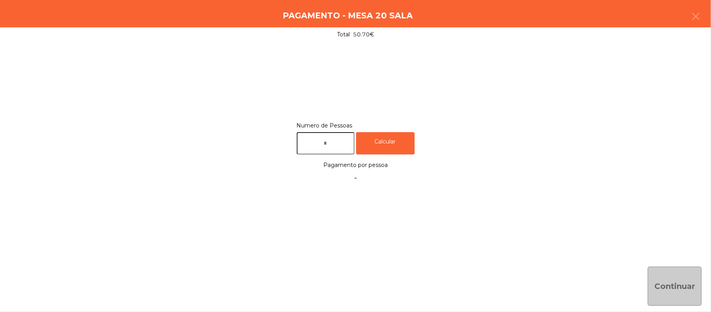
click at [341, 140] on input "text" at bounding box center [326, 143] width 58 height 22
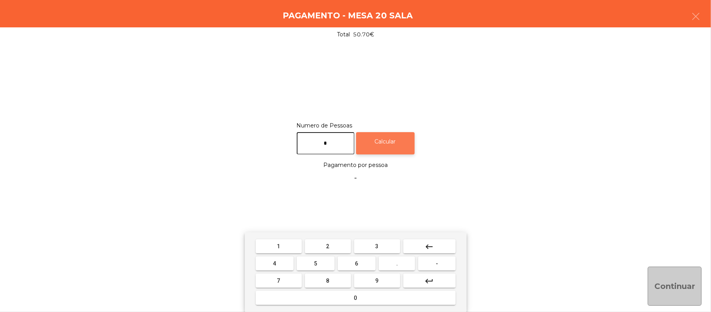
type input "*"
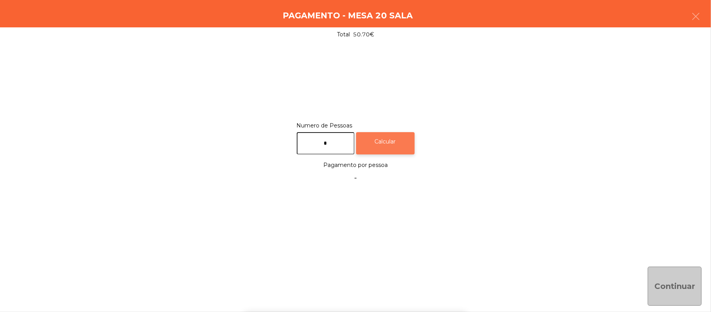
click at [394, 134] on div "Calcular" at bounding box center [385, 143] width 59 height 22
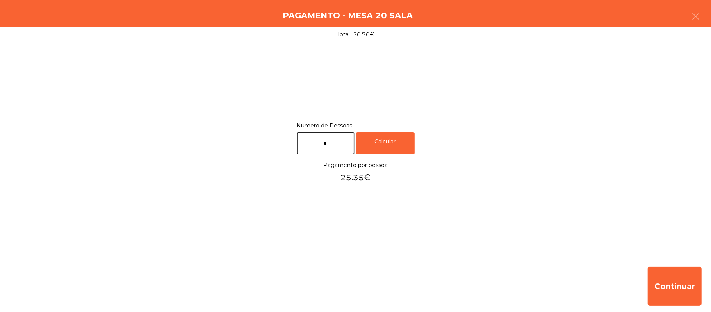
click at [562, 96] on div "Numero de Pessoas * Calcular Pagamento por pessoa 25.35€" at bounding box center [355, 151] width 711 height 218
click at [696, 17] on icon "button" at bounding box center [695, 16] width 9 height 9
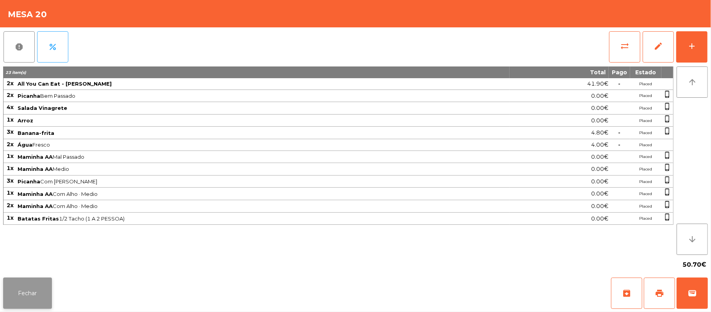
click at [30, 287] on button "Fechar" at bounding box center [27, 292] width 49 height 31
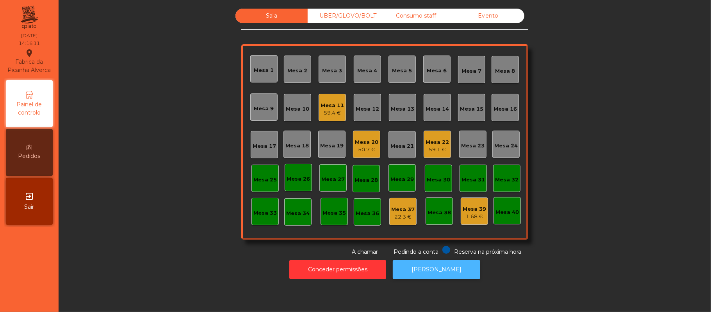
click at [438, 271] on button "[PERSON_NAME]" at bounding box center [436, 269] width 87 height 19
click at [436, 105] on div "Mesa 14" at bounding box center [437, 109] width 23 height 8
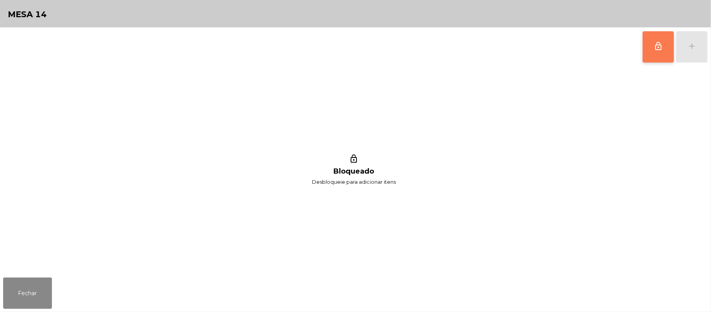
click at [660, 44] on span "lock_outline" at bounding box center [658, 45] width 9 height 9
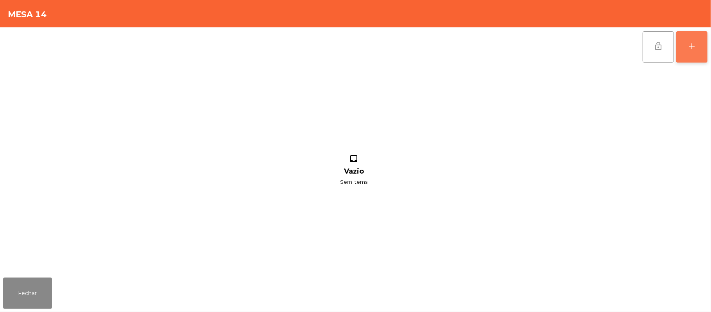
click at [703, 45] on button "add" at bounding box center [691, 46] width 31 height 31
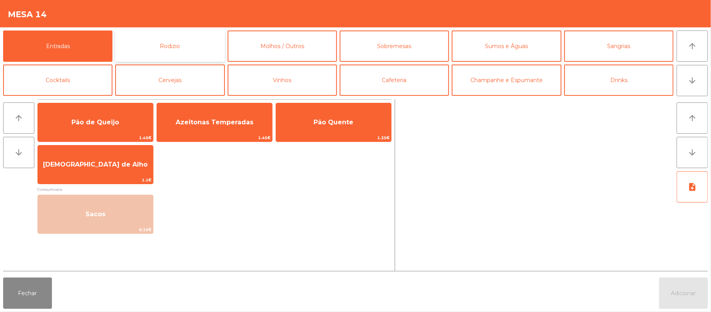
click at [180, 45] on button "Rodizio" at bounding box center [169, 45] width 109 height 31
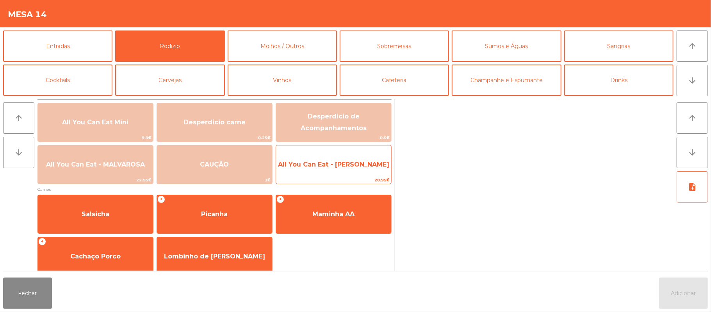
click at [341, 172] on span "All You Can Eat - [PERSON_NAME]" at bounding box center [333, 164] width 115 height 21
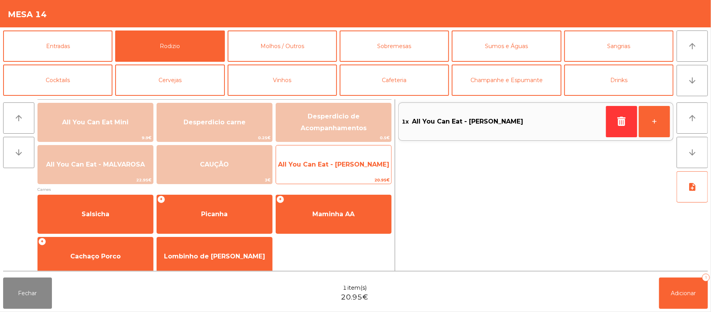
click at [352, 171] on span "All You Can Eat - [PERSON_NAME]" at bounding box center [333, 164] width 115 height 21
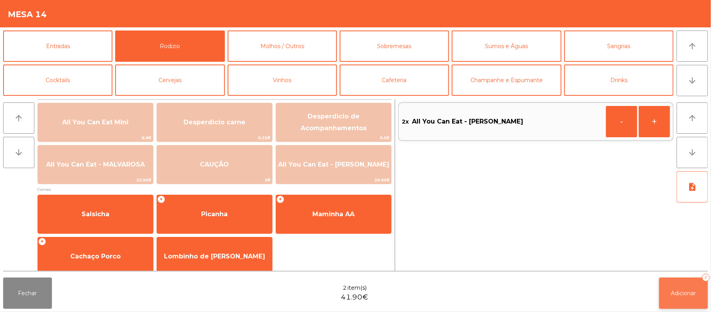
click at [678, 296] on span "Adicionar" at bounding box center [683, 292] width 25 height 7
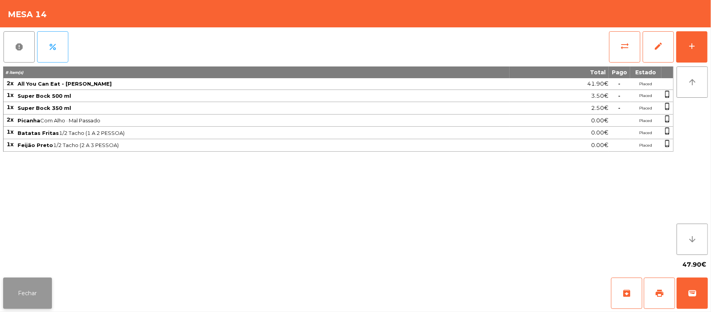
click at [26, 305] on button "Fechar" at bounding box center [27, 292] width 49 height 31
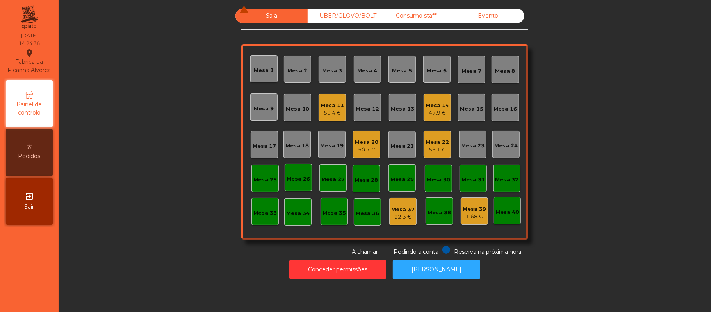
click at [325, 106] on div "Mesa 11" at bounding box center [332, 106] width 23 height 8
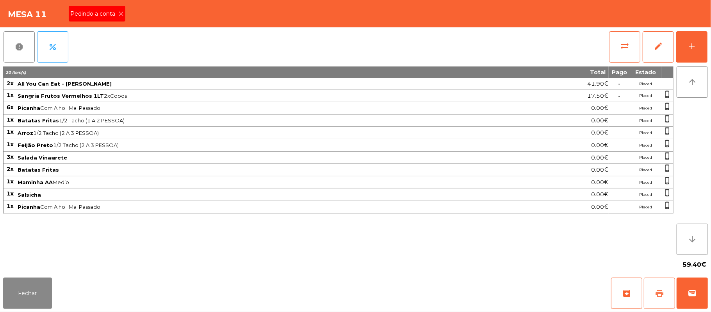
click at [653, 292] on button "print" at bounding box center [659, 292] width 31 height 31
click at [120, 19] on div "Pedindo a conta" at bounding box center [97, 14] width 57 height 16
click at [120, 13] on div "Mesa 11 Pedindo a conta" at bounding box center [355, 13] width 711 height 27
click at [683, 295] on button "wallet" at bounding box center [692, 292] width 31 height 31
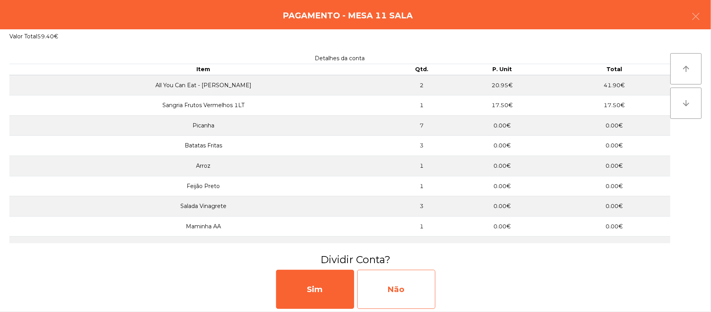
click at [408, 288] on div "Não" at bounding box center [396, 288] width 78 height 39
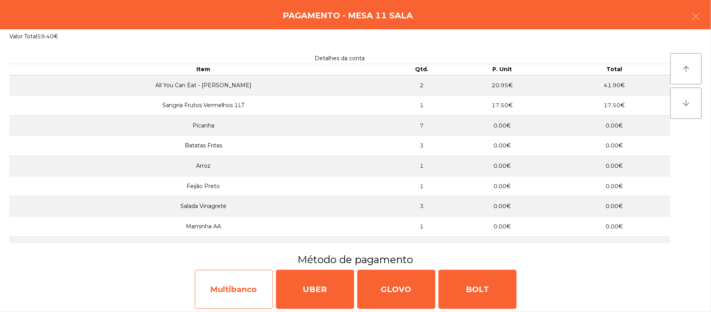
click at [248, 287] on div "Multibanco" at bounding box center [234, 288] width 78 height 39
select select "**"
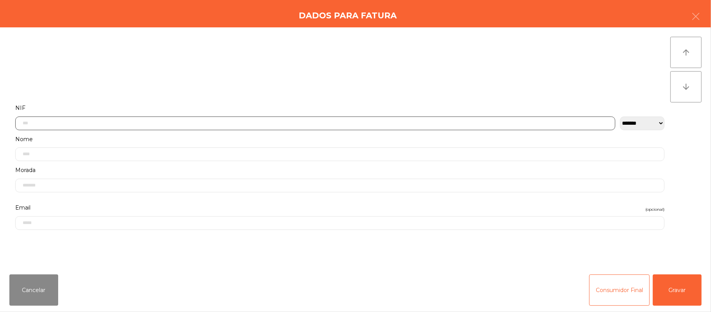
click at [269, 123] on input "text" at bounding box center [315, 123] width 600 height 14
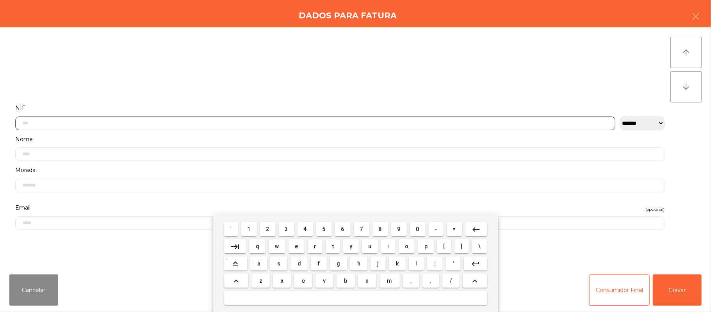
scroll to position [66, 0]
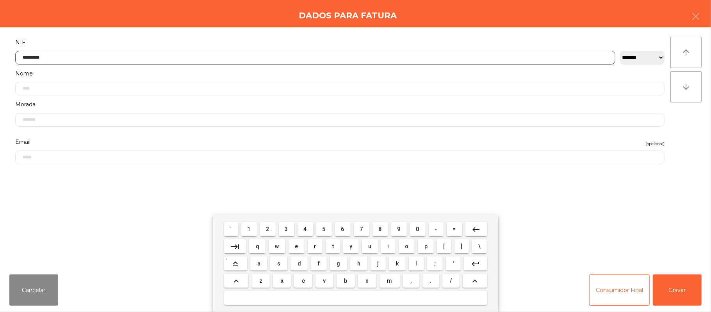
type input "*********"
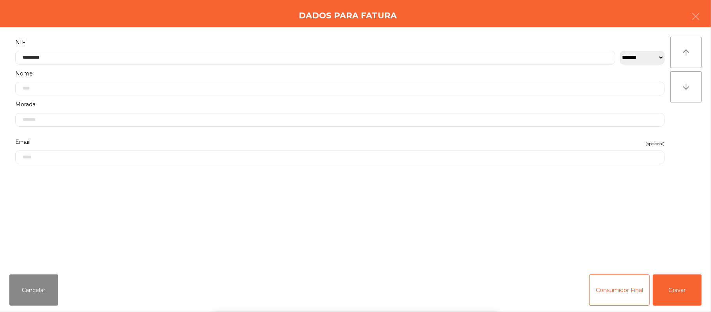
click at [672, 276] on div "` 1 2 3 4 5 6 7 8 9 0 - = keyboard_backspace keyboard_tab q w e r t y u i o p […" at bounding box center [355, 263] width 711 height 97
click at [703, 296] on div "` 1 2 3 4 5 6 7 8 9 0 - = keyboard_backspace keyboard_tab q w e r t y u i o p […" at bounding box center [355, 263] width 711 height 97
click at [692, 287] on button "Gravar" at bounding box center [677, 289] width 49 height 31
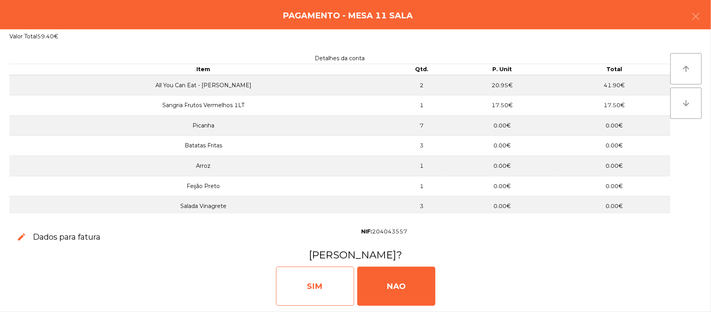
click at [319, 280] on div "SIM" at bounding box center [315, 285] width 78 height 39
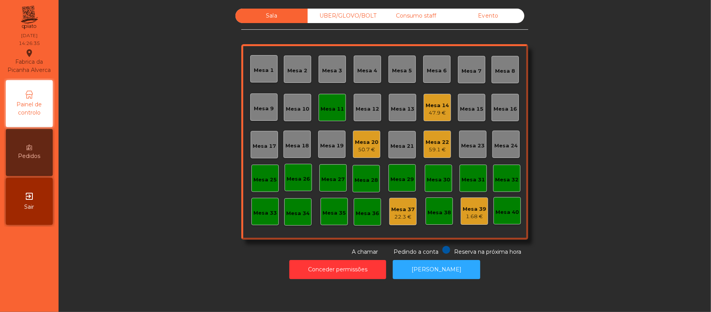
click at [321, 98] on div "Mesa 11" at bounding box center [332, 107] width 27 height 27
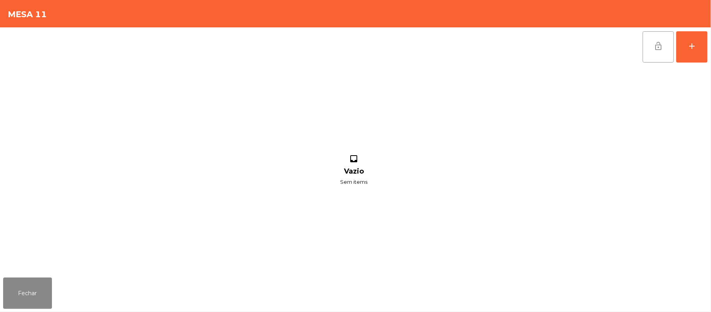
click at [649, 41] on button "lock_open" at bounding box center [658, 46] width 31 height 31
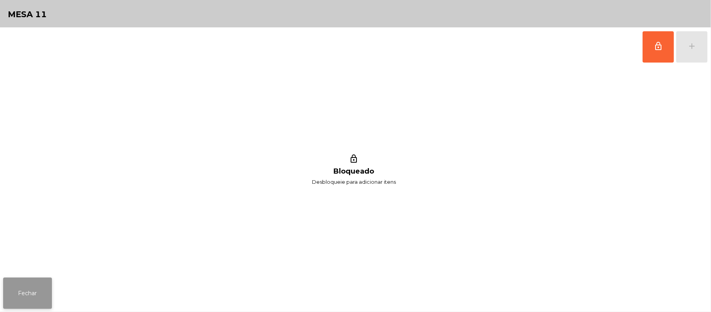
click at [29, 297] on button "Fechar" at bounding box center [27, 292] width 49 height 31
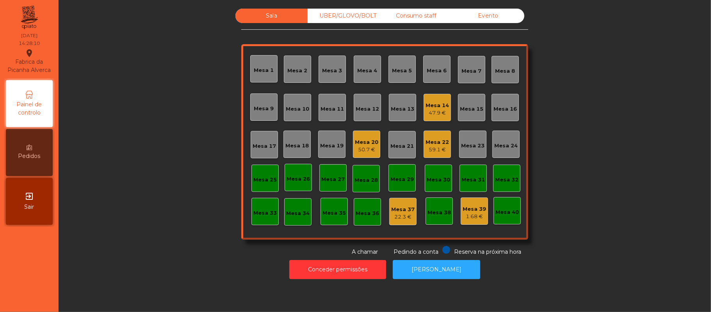
click at [352, 13] on div "UBER/GLOVO/BOLT" at bounding box center [344, 16] width 72 height 14
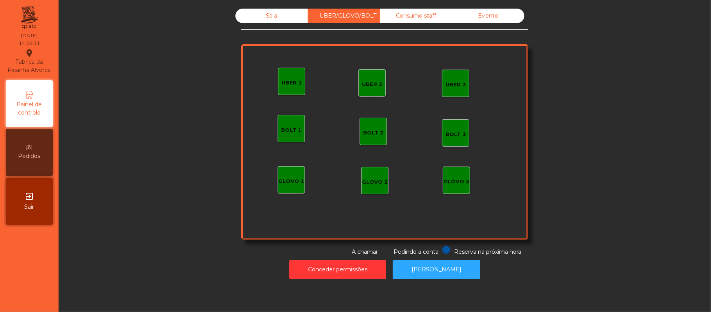
click at [280, 13] on div "Sala" at bounding box center [272, 16] width 72 height 14
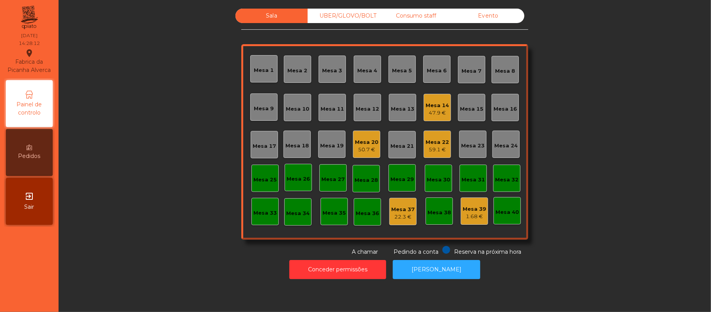
click at [426, 99] on div "Mesa 14 47.9 €" at bounding box center [437, 107] width 23 height 18
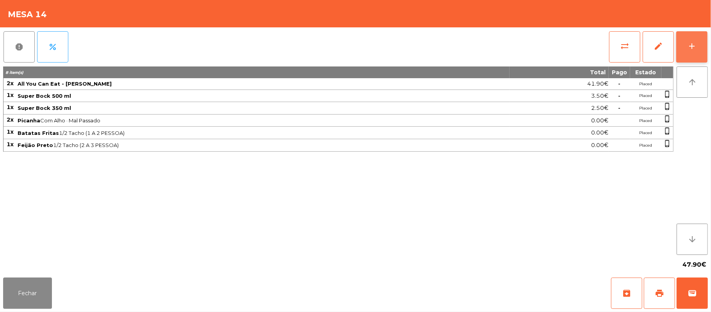
click at [701, 55] on button "add" at bounding box center [691, 46] width 31 height 31
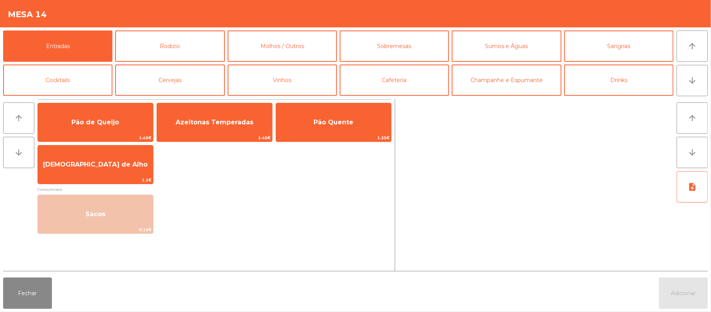
click at [322, 102] on div "Pão de Queijo 1.45€ Azeitonas Temperadas 1.45€ Pão Quente 1.35€ Manteiga de Alh…" at bounding box center [214, 167] width 354 height 137
click at [287, 43] on button "Molhos / Outros" at bounding box center [282, 45] width 109 height 31
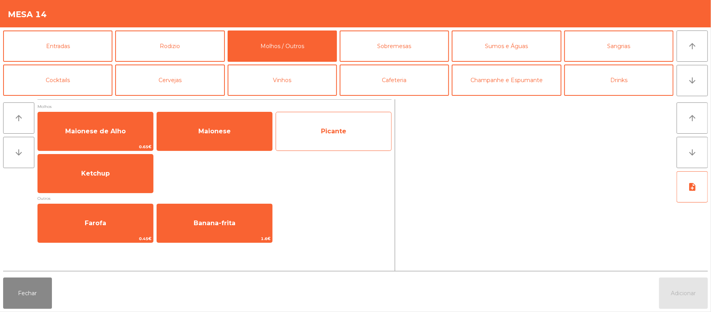
click at [337, 149] on div "Picante" at bounding box center [334, 131] width 116 height 39
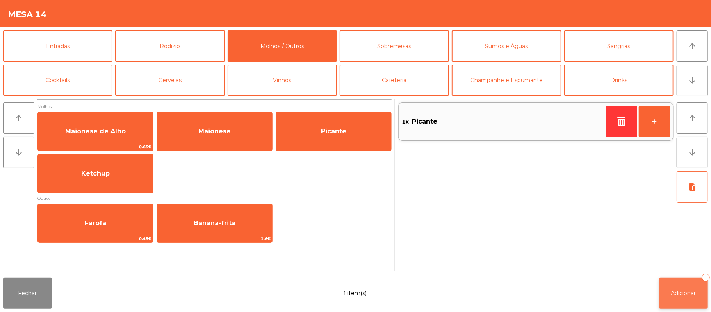
click at [686, 302] on button "Adicionar 1" at bounding box center [683, 292] width 49 height 31
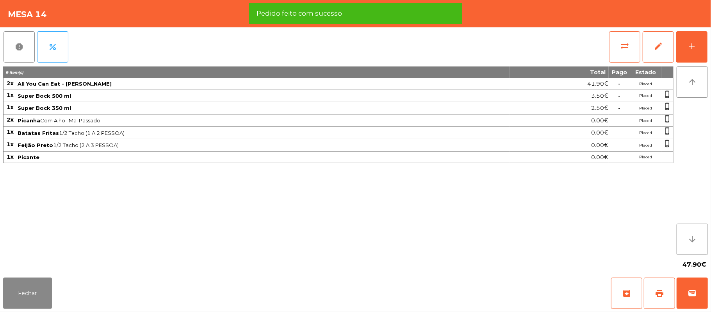
click at [415, 258] on div "47.90€" at bounding box center [355, 265] width 705 height 20
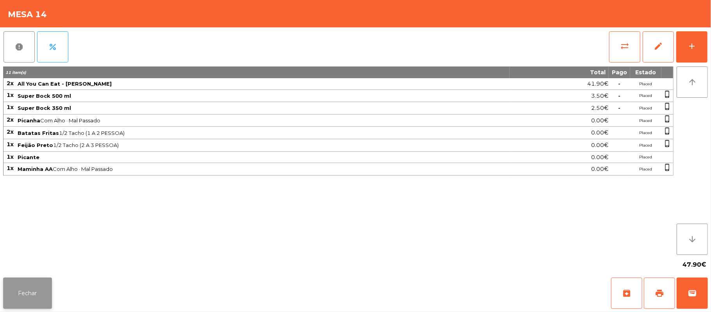
click at [26, 294] on button "Fechar" at bounding box center [27, 292] width 49 height 31
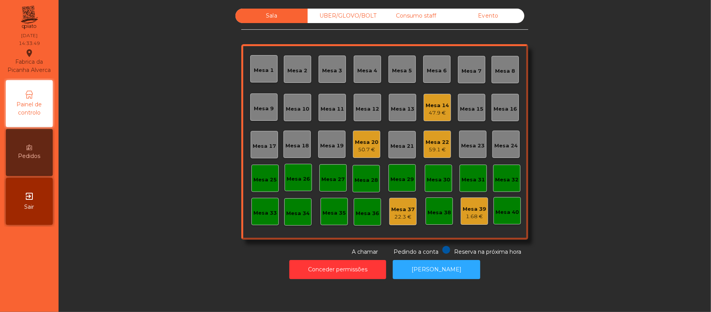
click at [468, 205] on div "Mesa 39" at bounding box center [474, 209] width 23 height 8
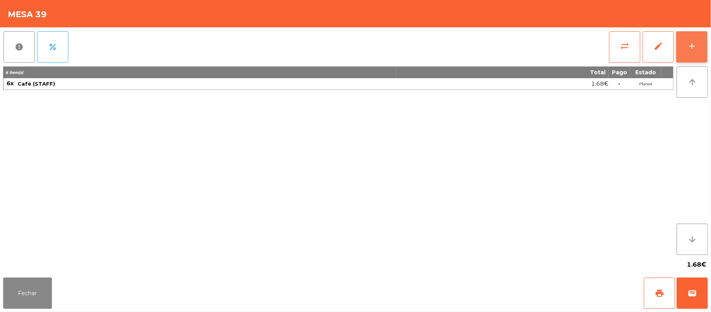
click at [691, 48] on div "add" at bounding box center [691, 45] width 9 height 9
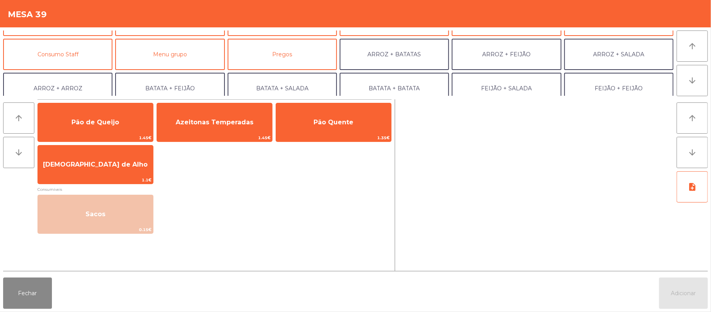
scroll to position [58, 0]
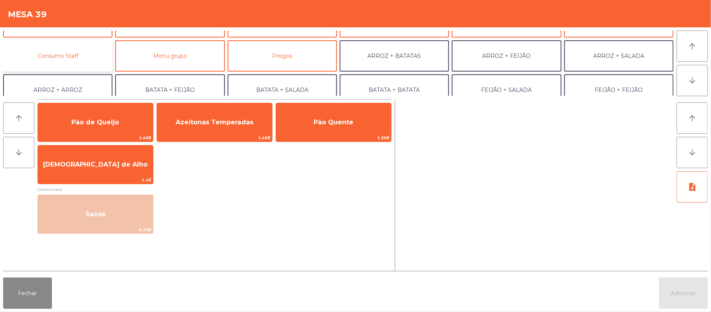
click at [78, 49] on button "Consumo Staff" at bounding box center [57, 55] width 109 height 31
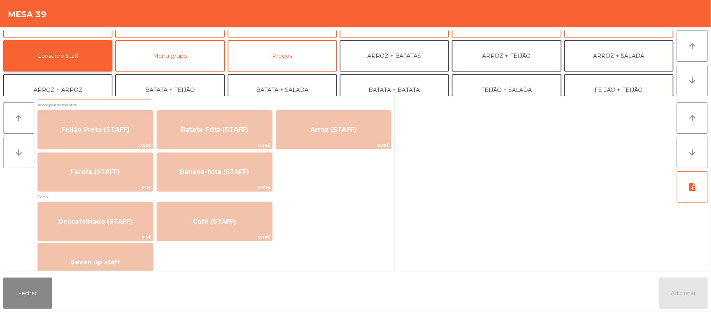
scroll to position [377, 0]
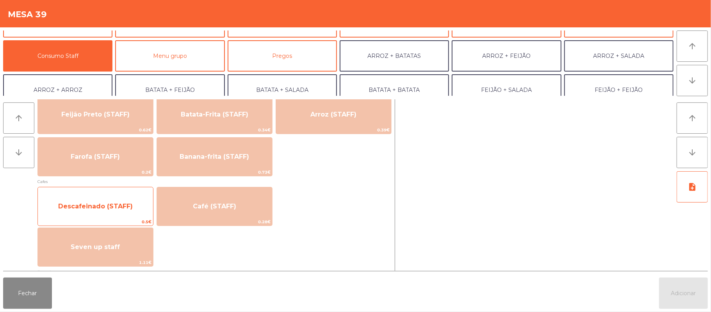
click at [120, 189] on div "Descafeinado (STAFF) 0.5€" at bounding box center [95, 206] width 116 height 39
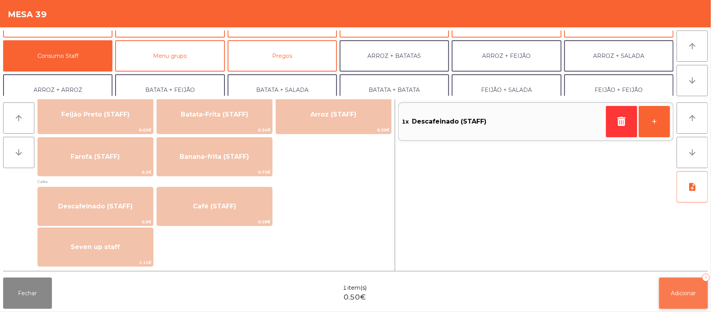
click at [669, 278] on button "Adicionar 1" at bounding box center [683, 292] width 49 height 31
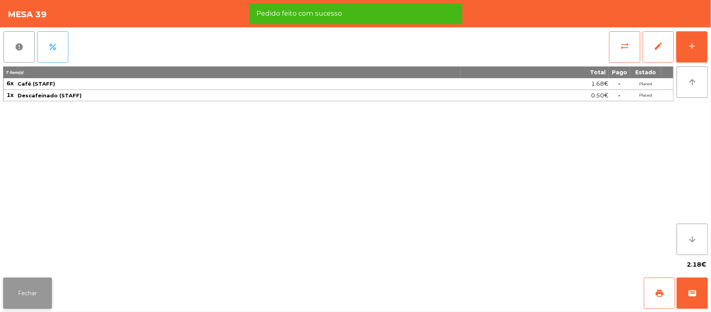
click at [25, 296] on button "Fechar" at bounding box center [27, 292] width 49 height 31
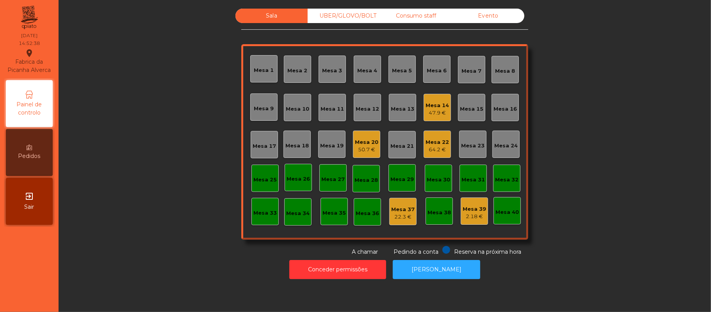
click at [149, 147] on div "Sala UBER/[GEOGRAPHIC_DATA]/BOLT Consumo staff Evento Mesa 1 Mesa 2 [GEOGRAPHIC…" at bounding box center [385, 132] width 632 height 247
click at [571, 122] on div "Sala UBER/[GEOGRAPHIC_DATA]/BOLT Consumo staff Evento Mesa 1 Mesa 2 [GEOGRAPHIC…" at bounding box center [385, 132] width 632 height 247
click at [441, 154] on div "Mesa 22 64.2 €" at bounding box center [437, 143] width 27 height 27
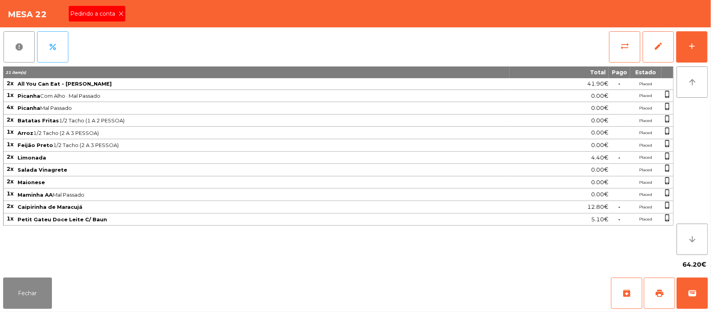
click at [100, 11] on span "Pedindo a conta" at bounding box center [94, 14] width 48 height 8
click at [661, 294] on span "print" at bounding box center [659, 292] width 9 height 9
click at [27, 291] on button "Fechar" at bounding box center [27, 292] width 49 height 31
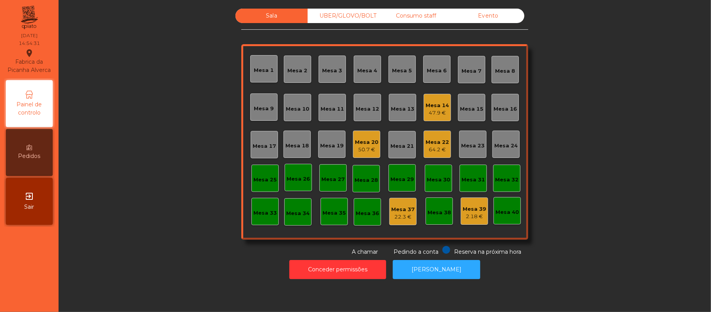
click at [366, 145] on div "Mesa 20" at bounding box center [366, 142] width 23 height 8
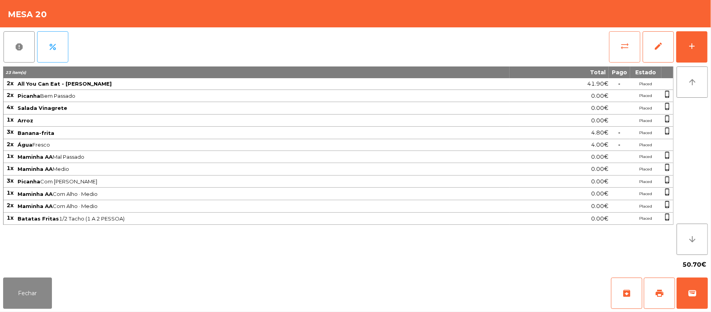
click at [630, 40] on button "sync_alt" at bounding box center [624, 46] width 31 height 31
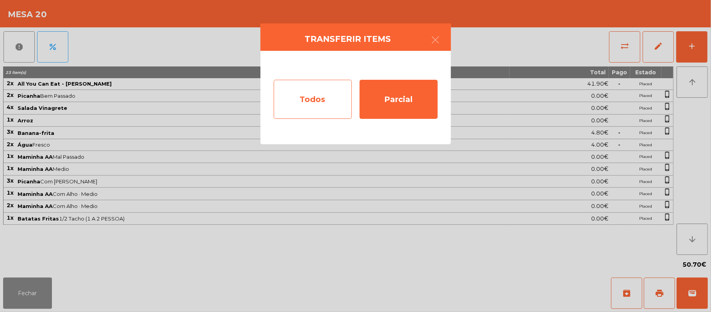
click at [312, 108] on div "Todos" at bounding box center [313, 99] width 78 height 39
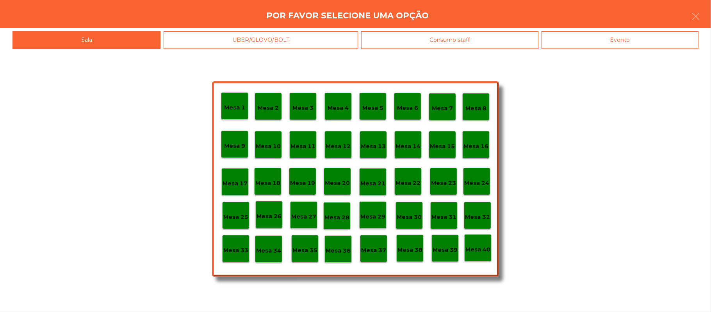
click at [601, 39] on div "Evento" at bounding box center [620, 40] width 157 height 18
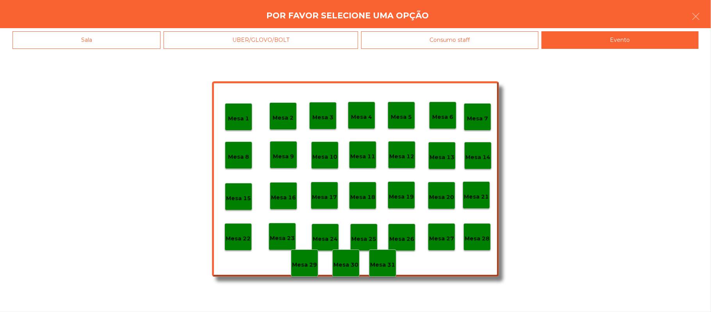
click at [473, 241] on p "Mesa 28" at bounding box center [477, 238] width 25 height 9
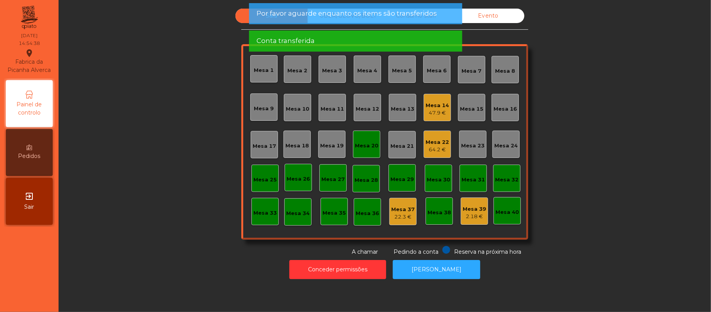
click at [626, 186] on div "Sala UBER/[GEOGRAPHIC_DATA]/BOLT Consumo staff Evento Mesa 1 Mesa 2 [GEOGRAPHIC…" at bounding box center [385, 132] width 632 height 247
click at [358, 145] on div "Mesa 20" at bounding box center [366, 146] width 23 height 8
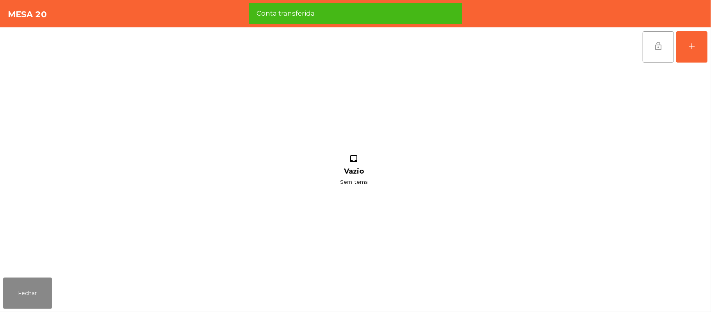
click at [657, 49] on span "lock_open" at bounding box center [658, 45] width 9 height 9
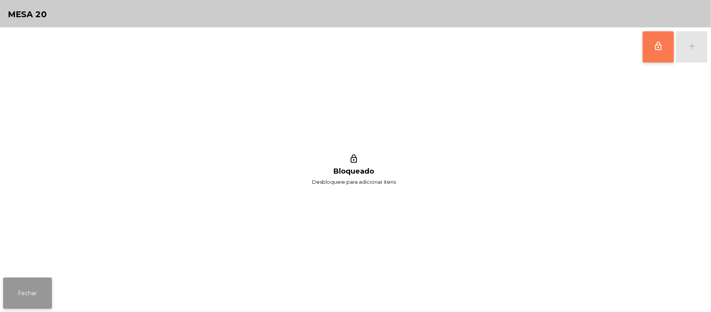
click at [31, 280] on button "Fechar" at bounding box center [27, 292] width 49 height 31
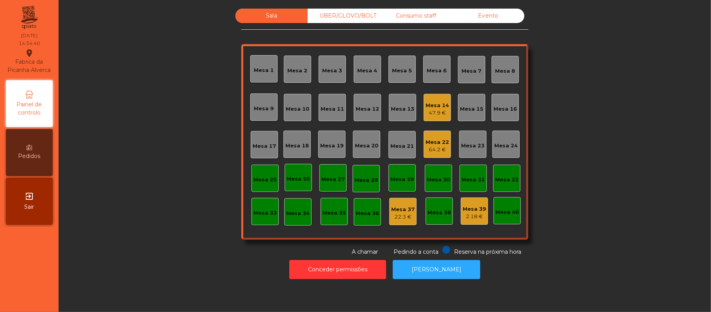
click at [160, 225] on div "Sala UBER/[GEOGRAPHIC_DATA]/BOLT Consumo staff Evento Mesa 1 Mesa 2 [GEOGRAPHIC…" at bounding box center [385, 132] width 632 height 247
click at [439, 155] on div "Mesa 22 64.2 €" at bounding box center [437, 143] width 27 height 27
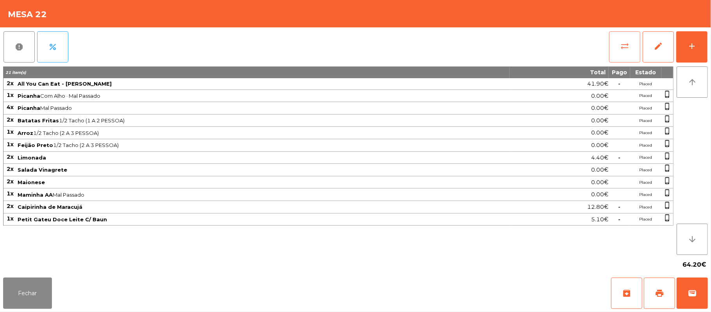
click at [621, 44] on span "sync_alt" at bounding box center [624, 45] width 9 height 9
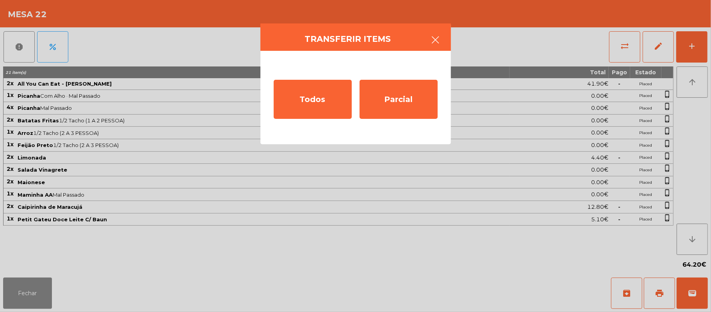
click at [432, 43] on icon "button" at bounding box center [435, 39] width 9 height 9
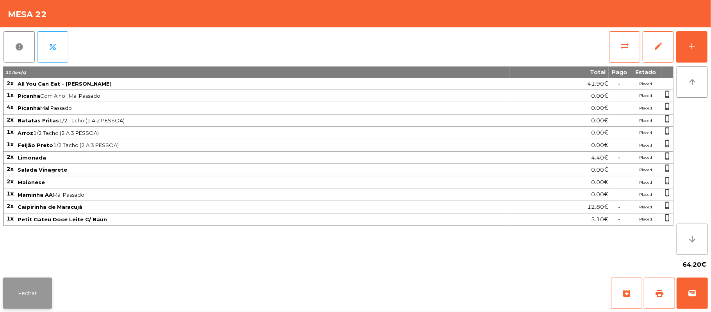
click at [23, 285] on button "Fechar" at bounding box center [27, 292] width 49 height 31
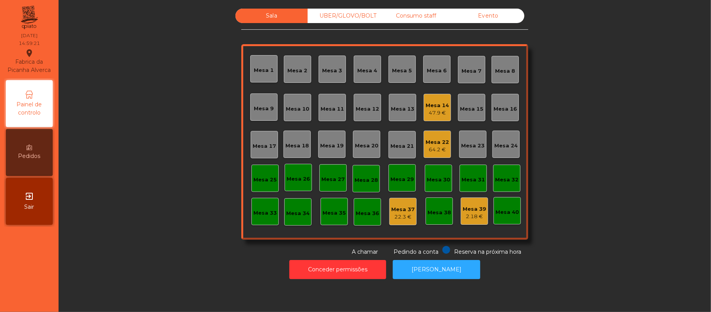
click at [566, 114] on div "Sala UBER/GLOVO/BOLT Consumo staff Evento Mesa 1 Mesa 2 Mesa 3 Mesa 4 Mesa 5 Me…" at bounding box center [385, 132] width 632 height 247
click at [429, 147] on div "64.2 €" at bounding box center [437, 150] width 23 height 8
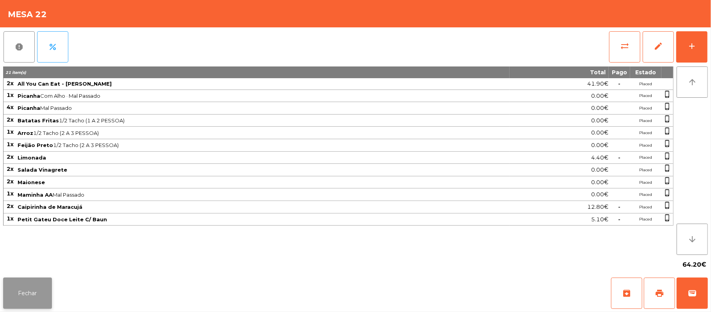
click at [37, 302] on button "Fechar" at bounding box center [27, 292] width 49 height 31
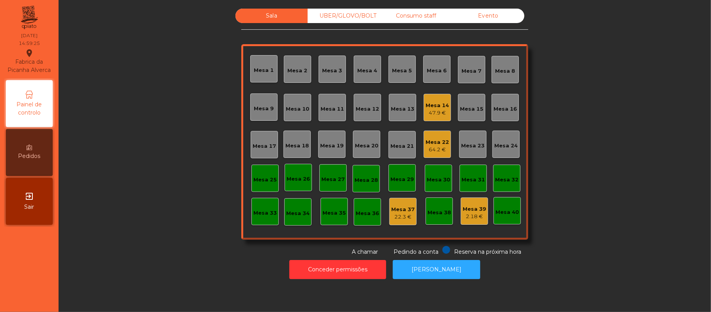
click at [426, 105] on div "Mesa 14" at bounding box center [437, 106] width 23 height 8
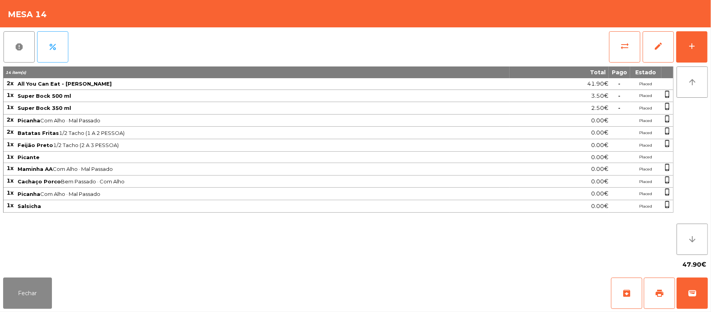
click at [708, 50] on div "report percent sync_alt edit add 14 item(s) Total Pago Estado 2x All You Can Ea…" at bounding box center [355, 150] width 711 height 247
click at [710, 38] on div "report percent sync_alt edit add 14 item(s) Total Pago Estado 2x All You Can Ea…" at bounding box center [355, 150] width 711 height 247
click at [691, 52] on button "add" at bounding box center [691, 46] width 31 height 31
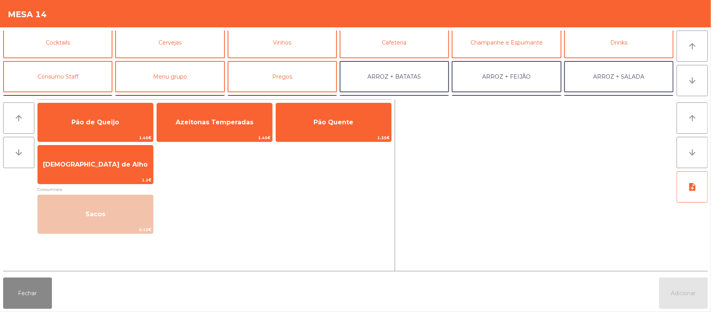
scroll to position [41, 0]
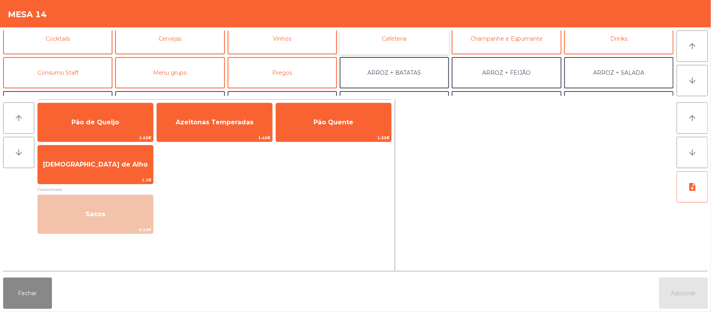
click at [421, 44] on button "Cafeteria" at bounding box center [394, 38] width 109 height 31
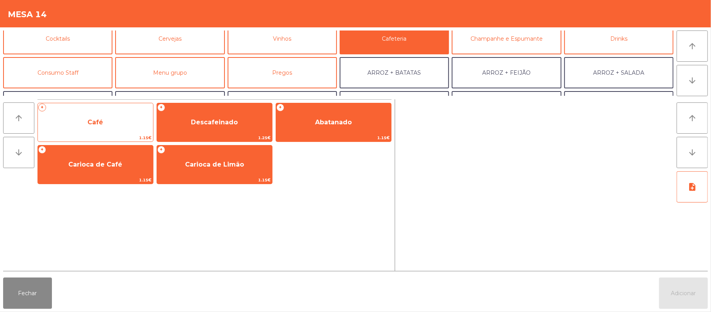
click at [102, 126] on span "Café" at bounding box center [95, 122] width 115 height 21
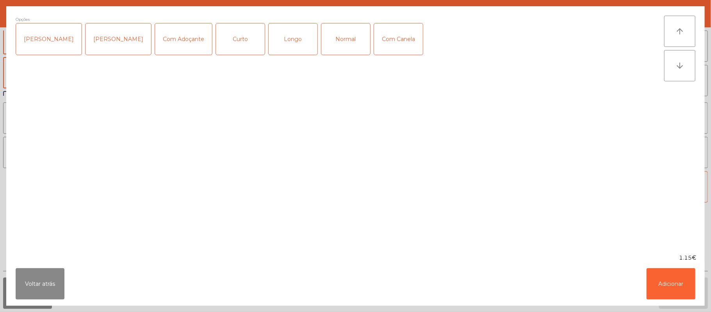
click at [341, 43] on div "Normal" at bounding box center [345, 38] width 49 height 31
click at [666, 288] on button "Adicionar" at bounding box center [671, 283] width 49 height 31
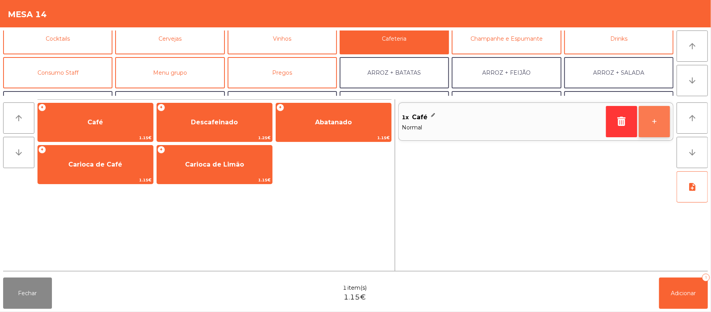
click at [655, 122] on button "+" at bounding box center [654, 121] width 31 height 31
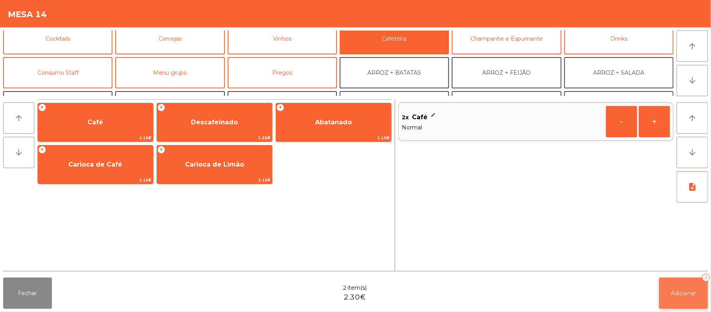
click at [682, 298] on button "Adicionar 2" at bounding box center [683, 292] width 49 height 31
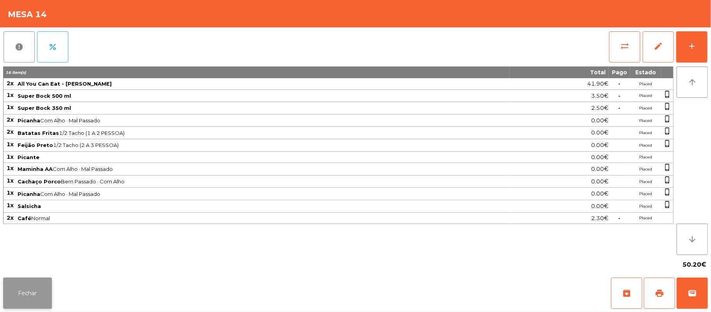
click at [25, 305] on button "Fechar" at bounding box center [27, 292] width 49 height 31
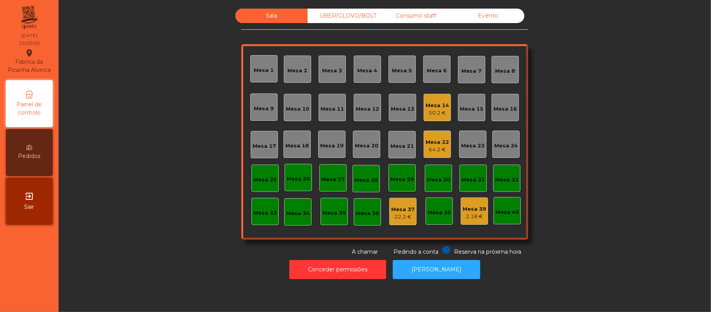
click at [437, 149] on div "64.2 €" at bounding box center [437, 150] width 23 height 8
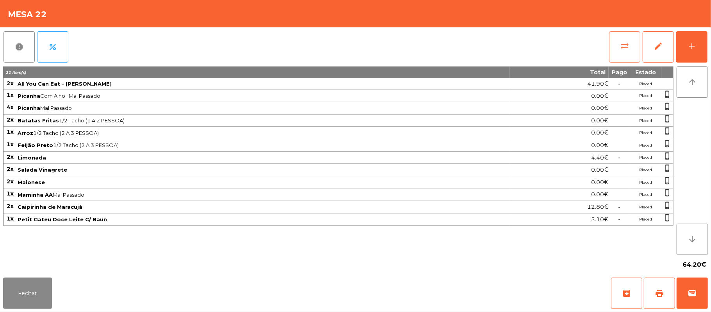
click at [615, 51] on button "sync_alt" at bounding box center [624, 46] width 31 height 31
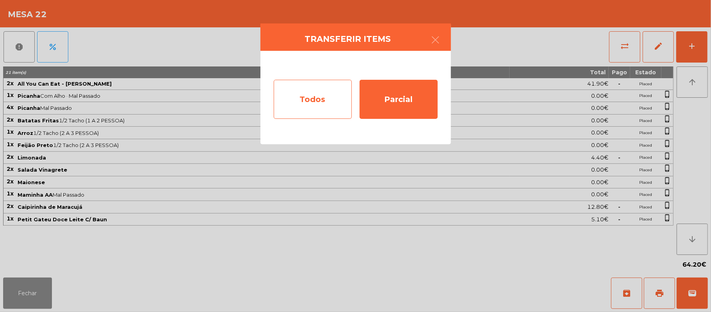
click at [327, 96] on div "Todos" at bounding box center [313, 99] width 78 height 39
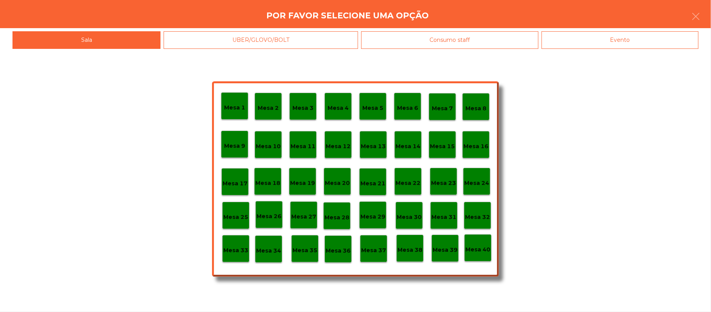
click at [614, 33] on div "Evento" at bounding box center [620, 40] width 157 height 18
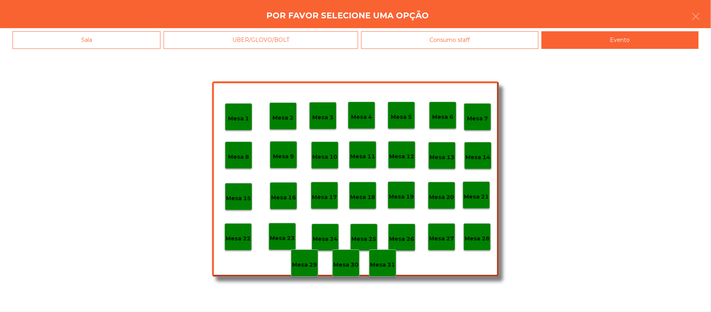
click at [480, 237] on p "Mesa 28" at bounding box center [477, 238] width 25 height 9
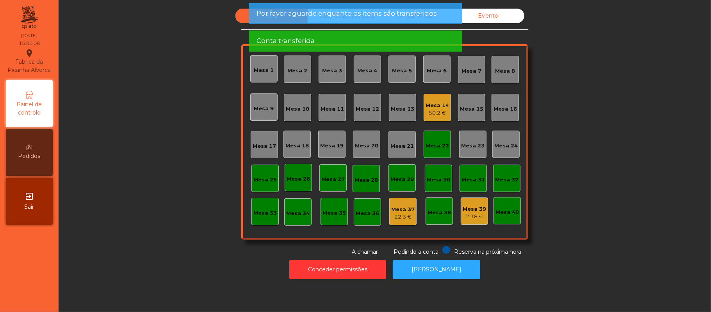
click at [435, 144] on div "Mesa 22" at bounding box center [437, 146] width 23 height 8
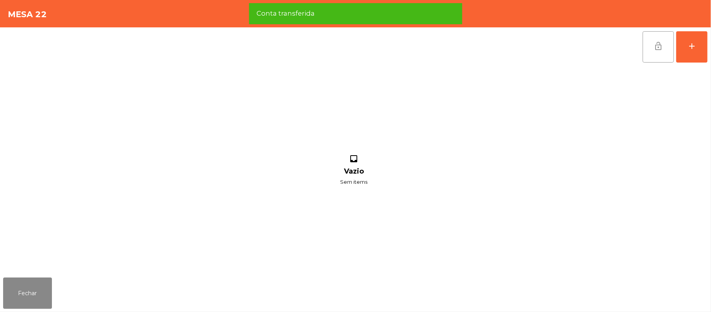
click at [649, 46] on button "lock_open" at bounding box center [658, 46] width 31 height 31
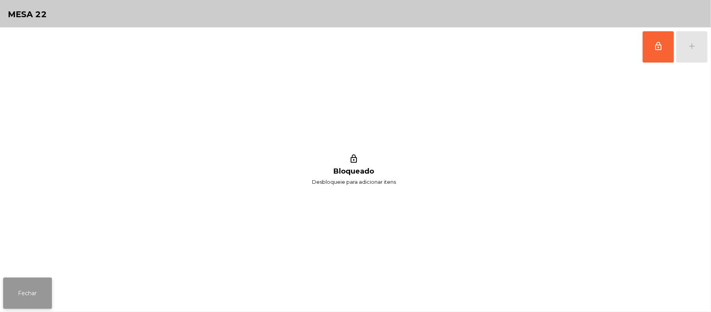
click at [27, 291] on button "Fechar" at bounding box center [27, 292] width 49 height 31
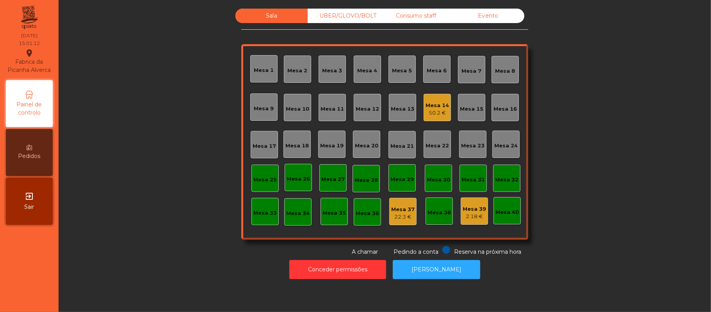
click at [444, 107] on div "Mesa 14 50.2 €" at bounding box center [437, 107] width 27 height 27
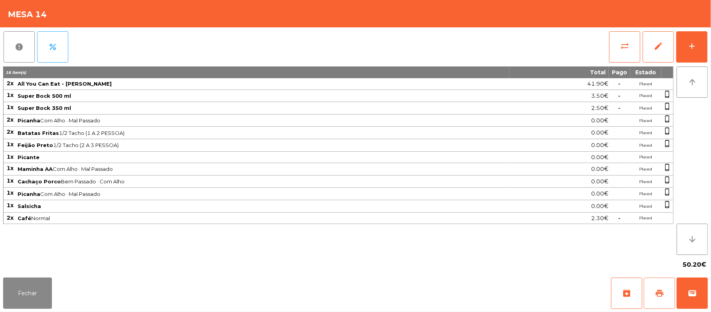
click at [655, 296] on button "print" at bounding box center [659, 292] width 31 height 31
click at [616, 47] on button "sync_alt" at bounding box center [624, 46] width 31 height 31
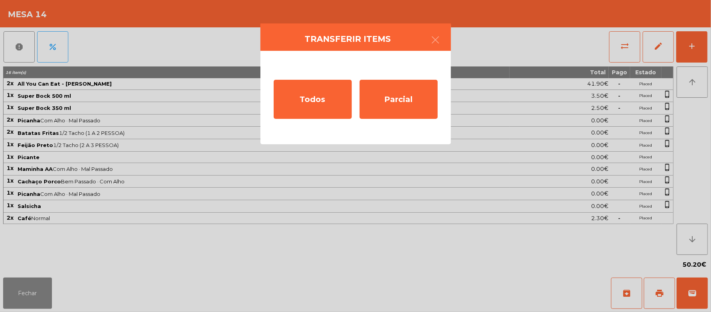
click at [18, 309] on ngb-modal-window "Transferir items Todos Parcial" at bounding box center [355, 156] width 711 height 312
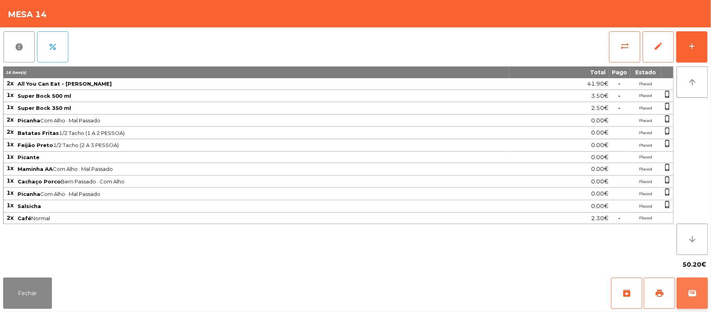
click at [689, 291] on span "wallet" at bounding box center [692, 292] width 9 height 9
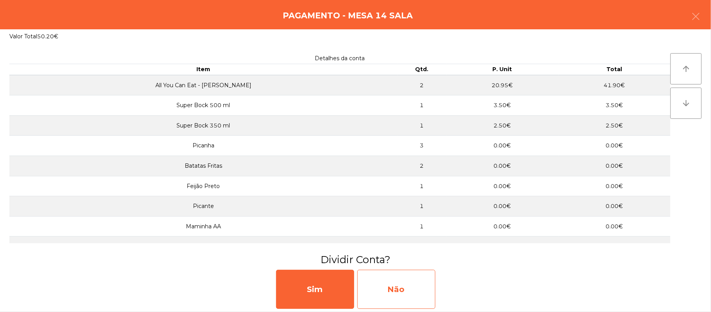
click at [406, 288] on div "Não" at bounding box center [396, 288] width 78 height 39
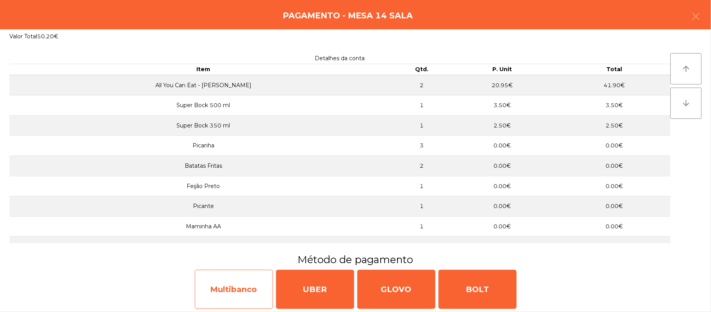
click at [222, 277] on div "Multibanco" at bounding box center [234, 288] width 78 height 39
select select "**"
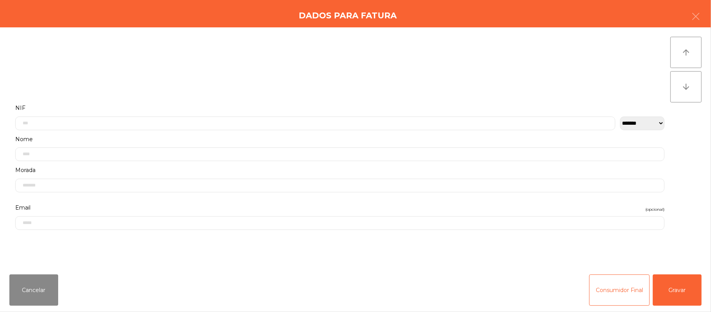
click at [285, 137] on label "Nome" at bounding box center [340, 139] width 650 height 11
click at [238, 120] on input "text" at bounding box center [315, 123] width 600 height 14
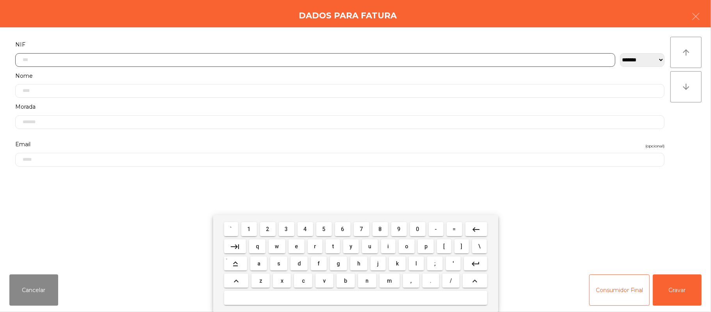
scroll to position [66, 0]
type input "*********"
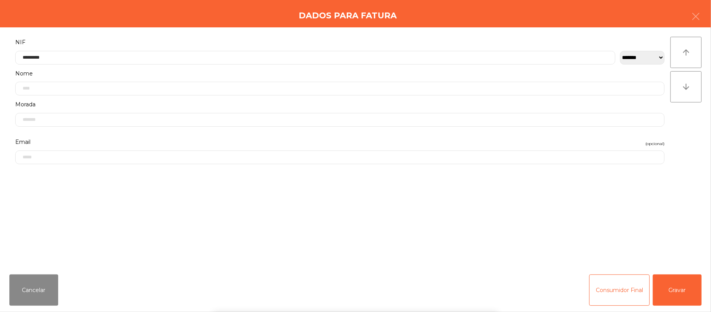
click at [674, 283] on div "` 1 2 3 4 5 6 7 8 9 0 - = keyboard_backspace keyboard_tab q w e r t y u i o p […" at bounding box center [355, 263] width 711 height 97
click at [683, 284] on button "Gravar" at bounding box center [677, 289] width 49 height 31
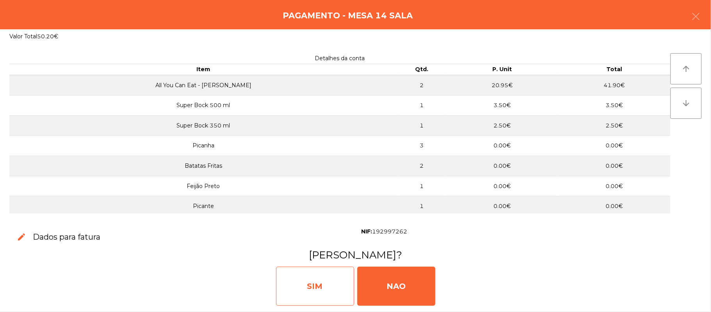
click at [321, 291] on div "SIM" at bounding box center [315, 285] width 78 height 39
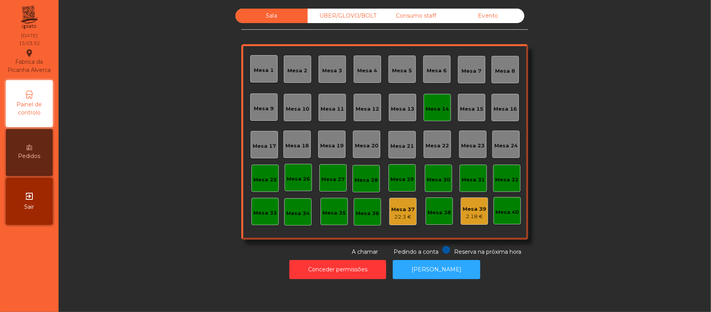
click at [429, 110] on div "Mesa 14" at bounding box center [437, 109] width 23 height 8
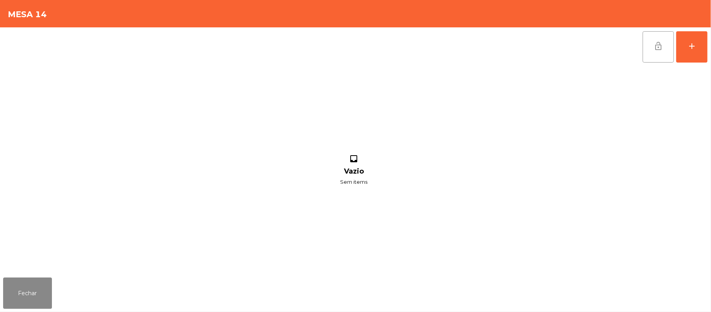
click at [661, 52] on button "lock_open" at bounding box center [658, 46] width 31 height 31
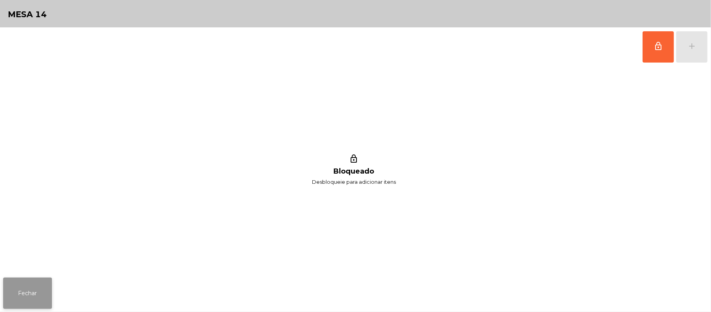
click at [32, 302] on button "Fechar" at bounding box center [27, 292] width 49 height 31
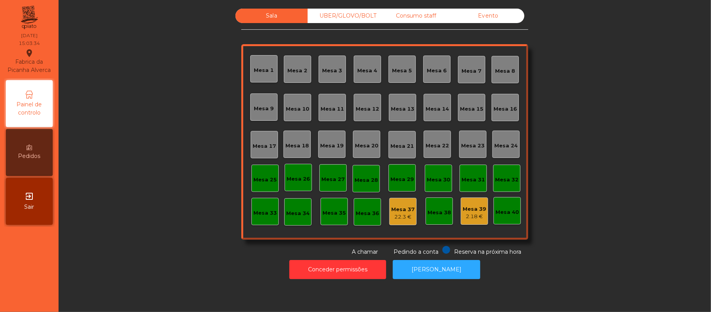
click at [603, 122] on div "Sala UBER/GLOVO/BOLT Consumo staff Evento Mesa 1 Mesa 2 Mesa 3 Mesa 4 Mesa 5 Me…" at bounding box center [385, 132] width 632 height 247
click at [584, 110] on div "Sala UBER/GLOVO/BOLT Consumo staff Evento Mesa 1 Mesa 2 Mesa 3 Mesa 4 Mesa 5 Me…" at bounding box center [385, 132] width 632 height 247
click at [421, 267] on button "[PERSON_NAME]" at bounding box center [436, 269] width 87 height 19
click at [417, 16] on div "Consumo staff" at bounding box center [416, 16] width 72 height 14
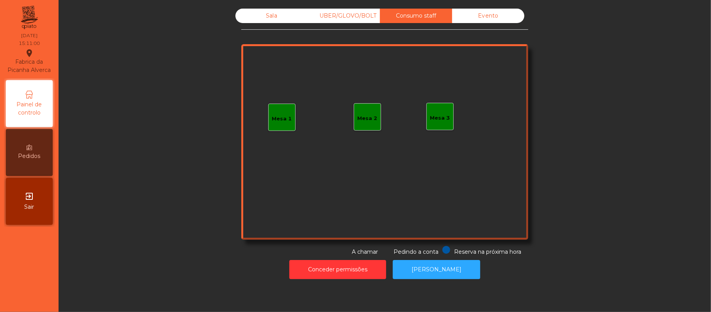
click at [482, 16] on div "Evento" at bounding box center [488, 16] width 72 height 14
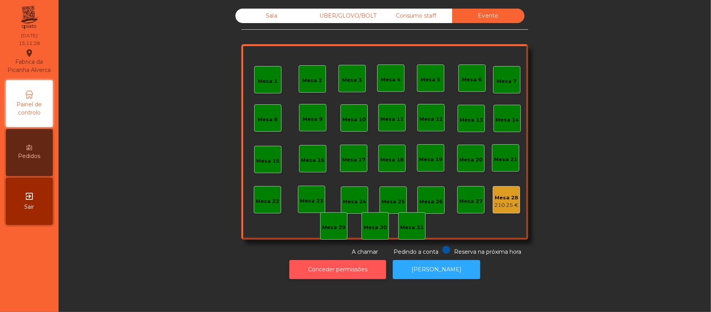
click at [371, 269] on button "Conceder permissões" at bounding box center [337, 269] width 97 height 19
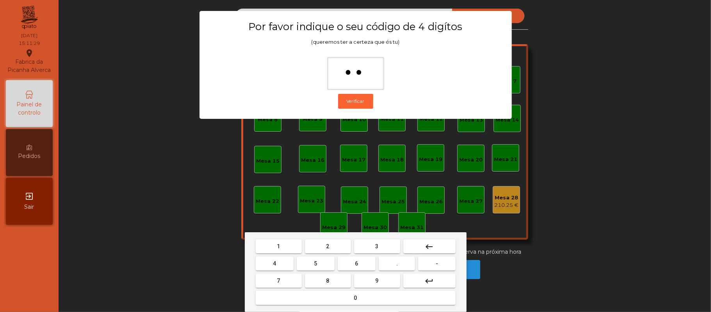
type input "***"
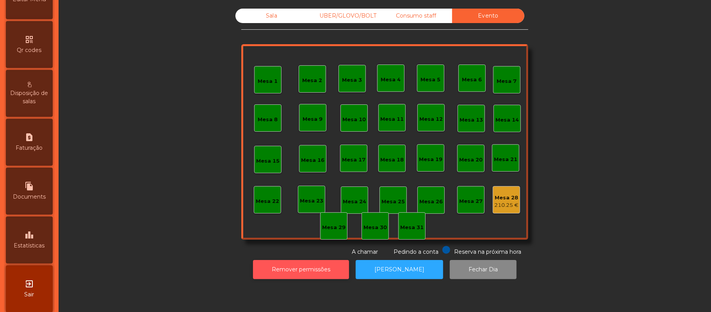
scroll to position [220, 0]
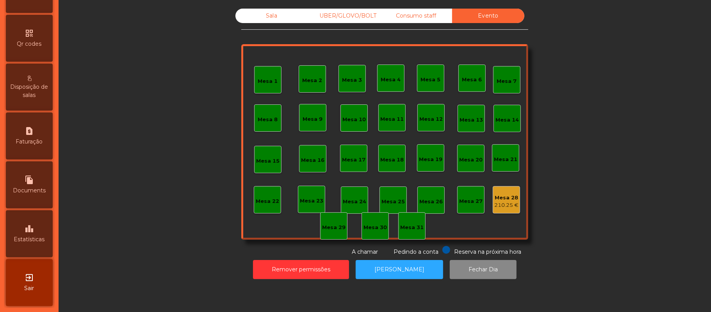
click at [46, 234] on div "leaderboard Estatísticas" at bounding box center [29, 233] width 47 height 47
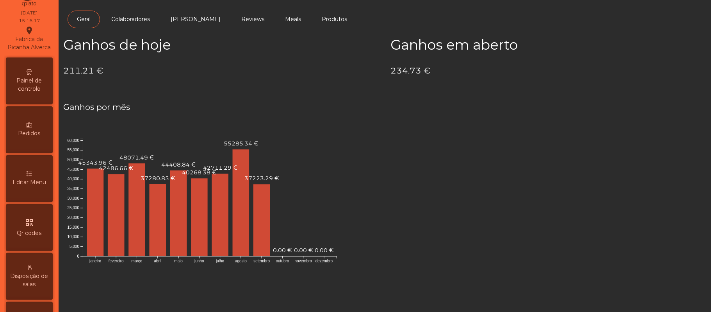
scroll to position [20, 0]
click at [39, 95] on span "Painel de controlo" at bounding box center [29, 87] width 43 height 16
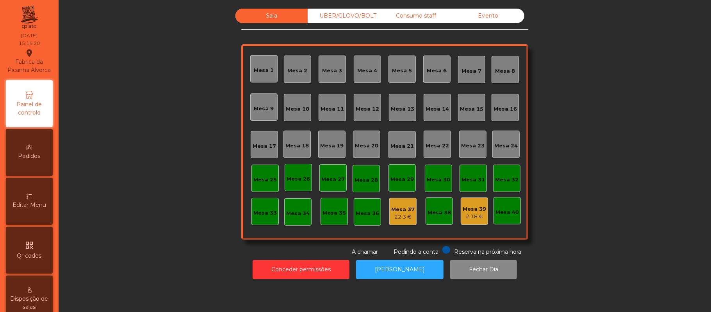
click at [399, 216] on div "22.3 €" at bounding box center [402, 217] width 23 height 8
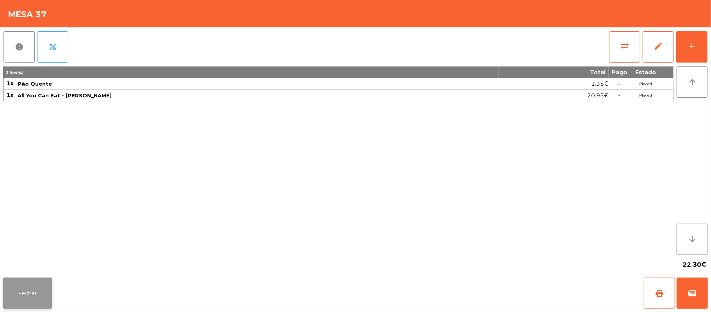
click at [40, 305] on button "Fechar" at bounding box center [27, 292] width 49 height 31
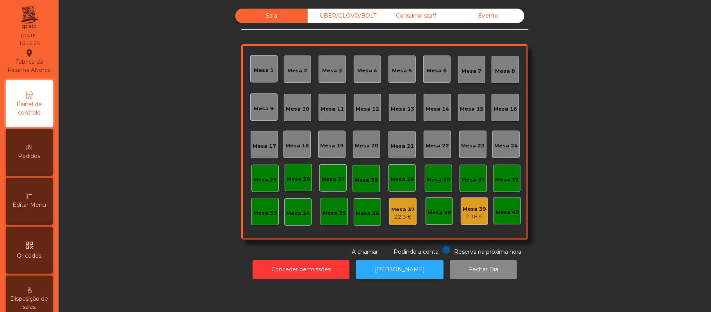
click at [476, 15] on div "Evento" at bounding box center [488, 16] width 72 height 14
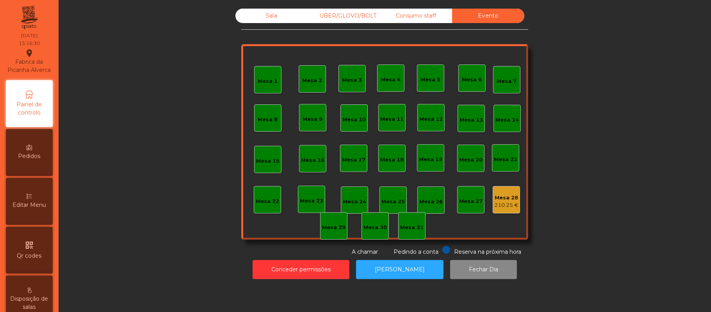
click at [641, 191] on div "Sala UBER/GLOVO/BOLT Consumo staff Evento Mesa 1 Mesa 2 Mesa 3 Mesa 4 Mesa 5 Me…" at bounding box center [385, 132] width 632 height 247
click at [405, 269] on button "[PERSON_NAME]" at bounding box center [399, 269] width 87 height 19
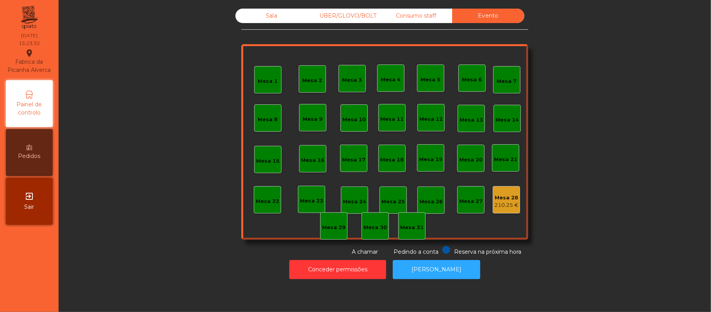
click at [281, 14] on div "Sala" at bounding box center [272, 16] width 72 height 14
